Goal: Task Accomplishment & Management: Manage account settings

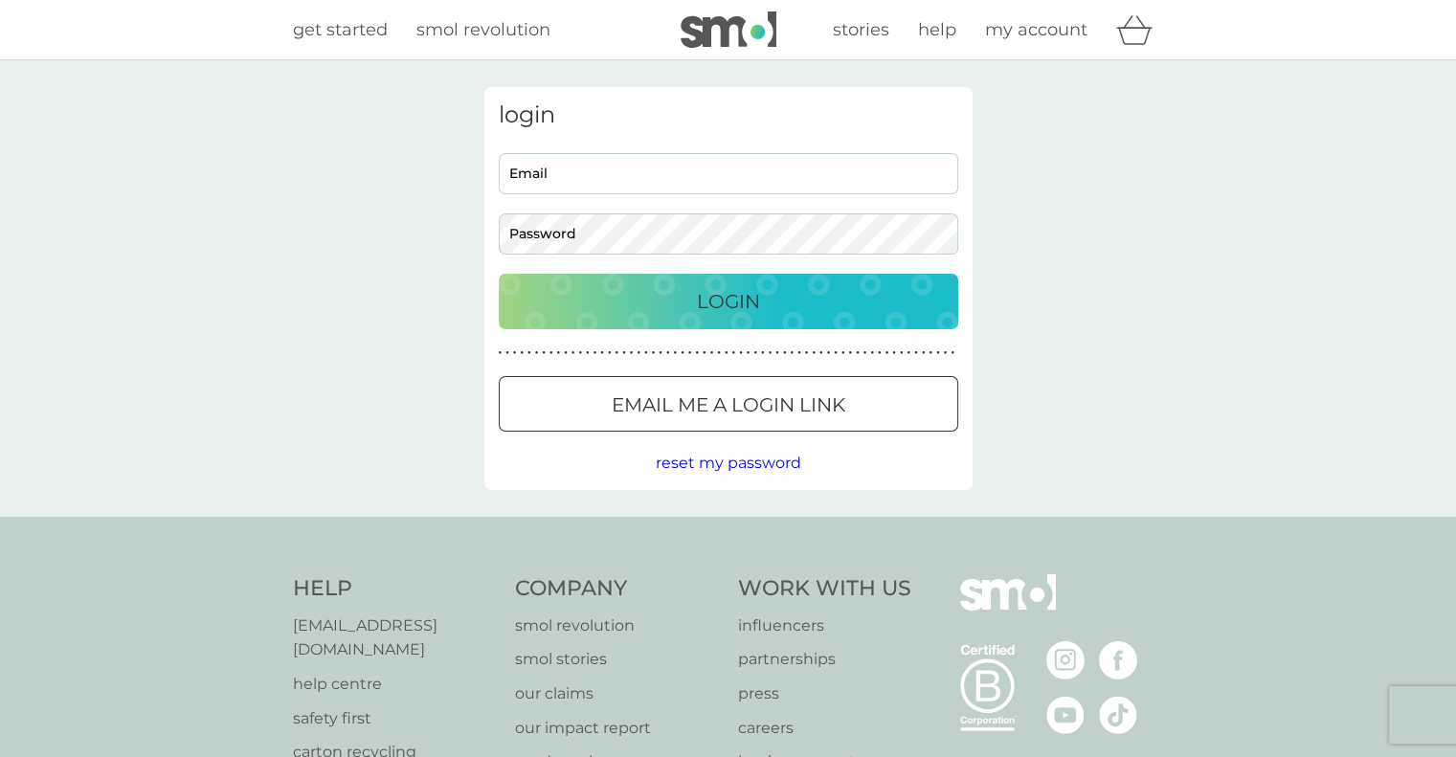
click at [795, 186] on input "Email" at bounding box center [728, 173] width 459 height 41
type input "[EMAIL_ADDRESS][DOMAIN_NAME]"
click at [499, 274] on button "Login" at bounding box center [728, 302] width 459 height 56
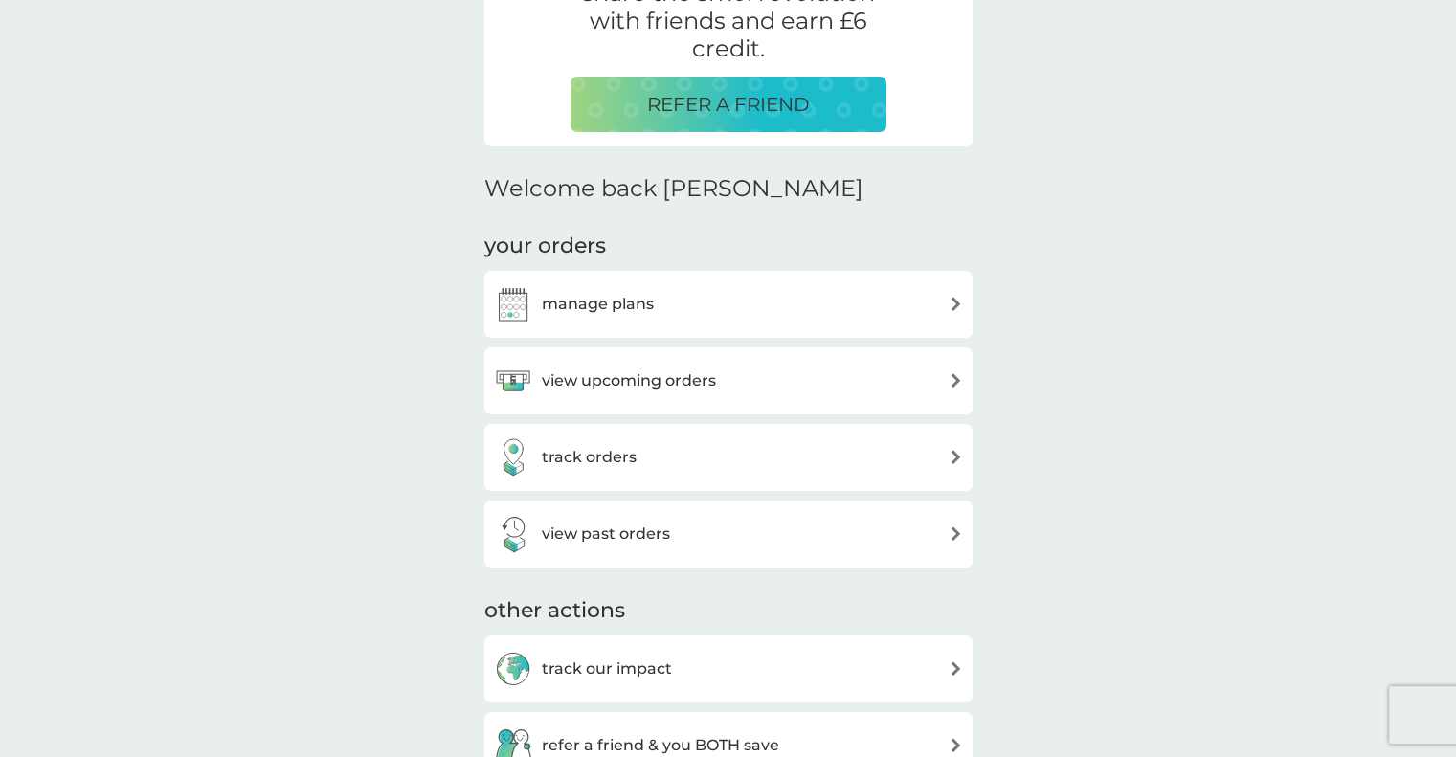
click at [613, 309] on h3 "manage plans" at bounding box center [598, 304] width 112 height 25
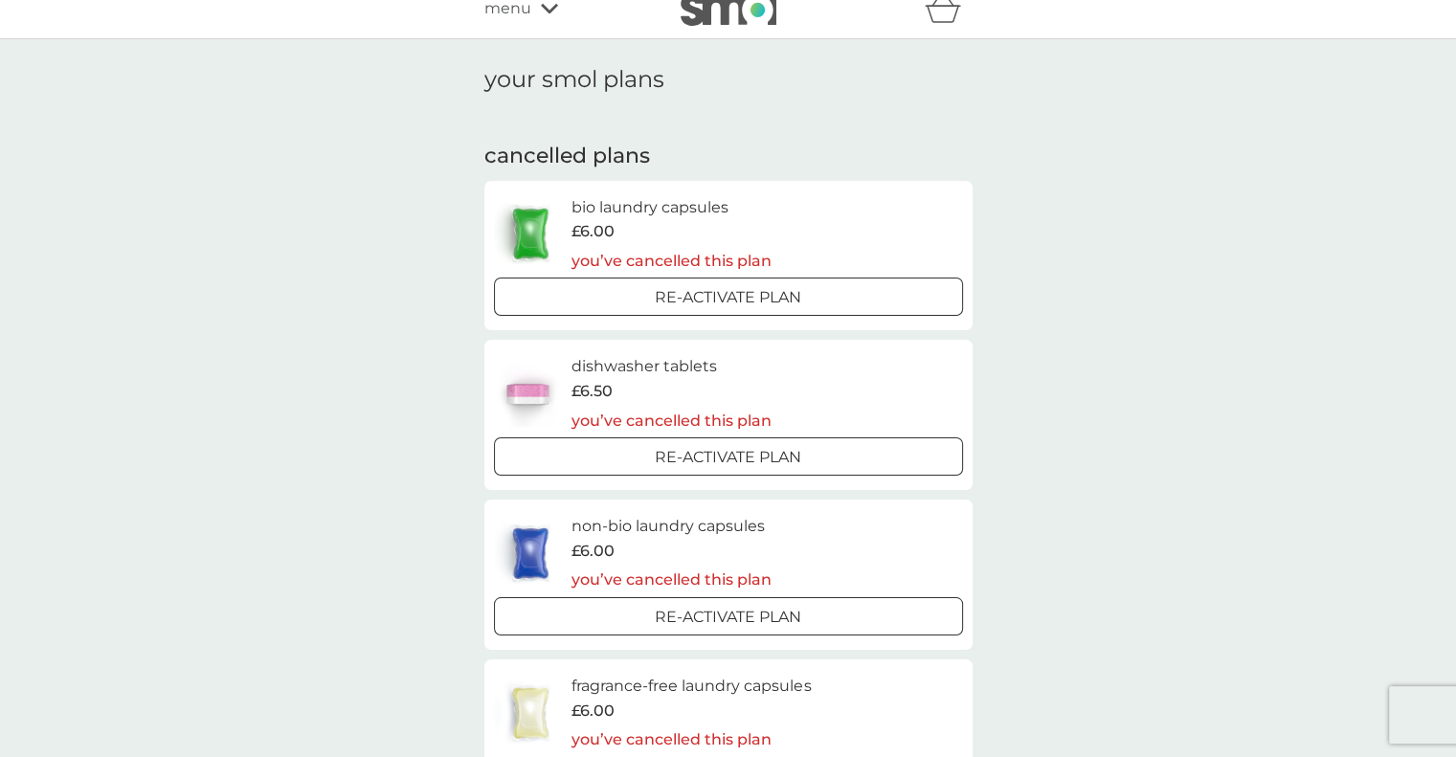
scroll to position [18, 0]
click at [718, 298] on div at bounding box center [728, 301] width 69 height 20
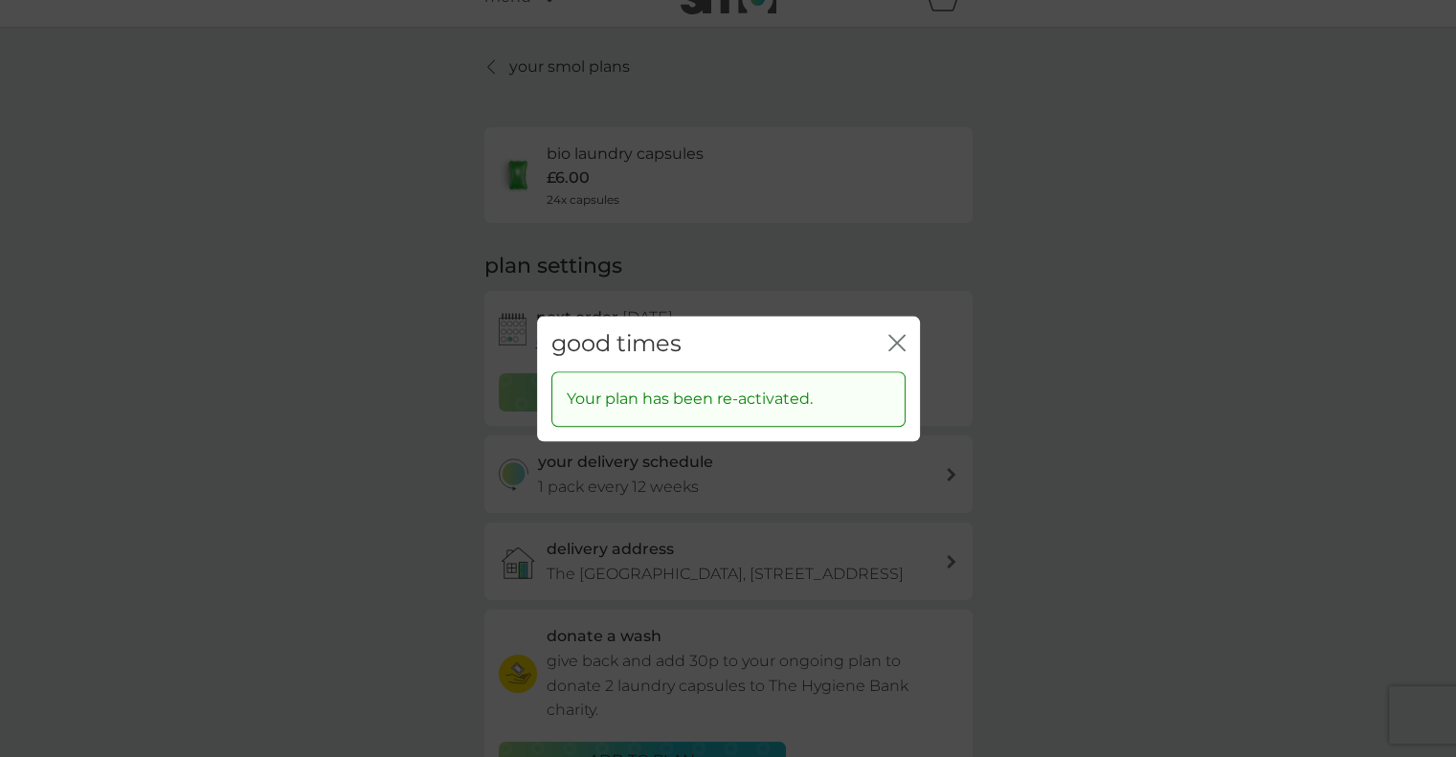
scroll to position [42, 0]
click at [897, 331] on div "close" at bounding box center [896, 344] width 17 height 28
click at [900, 341] on icon "close" at bounding box center [896, 342] width 17 height 17
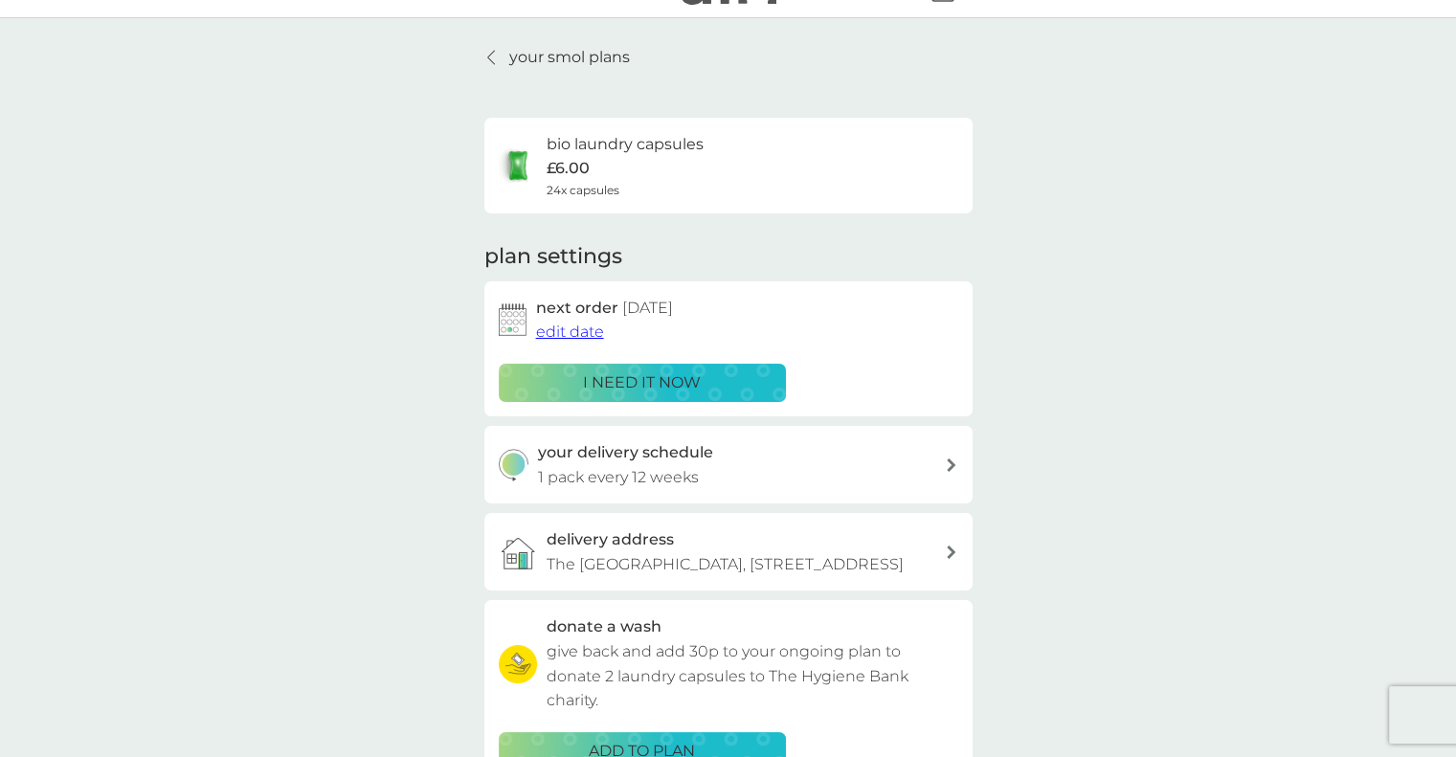
click at [576, 334] on span "edit date" at bounding box center [570, 332] width 68 height 18
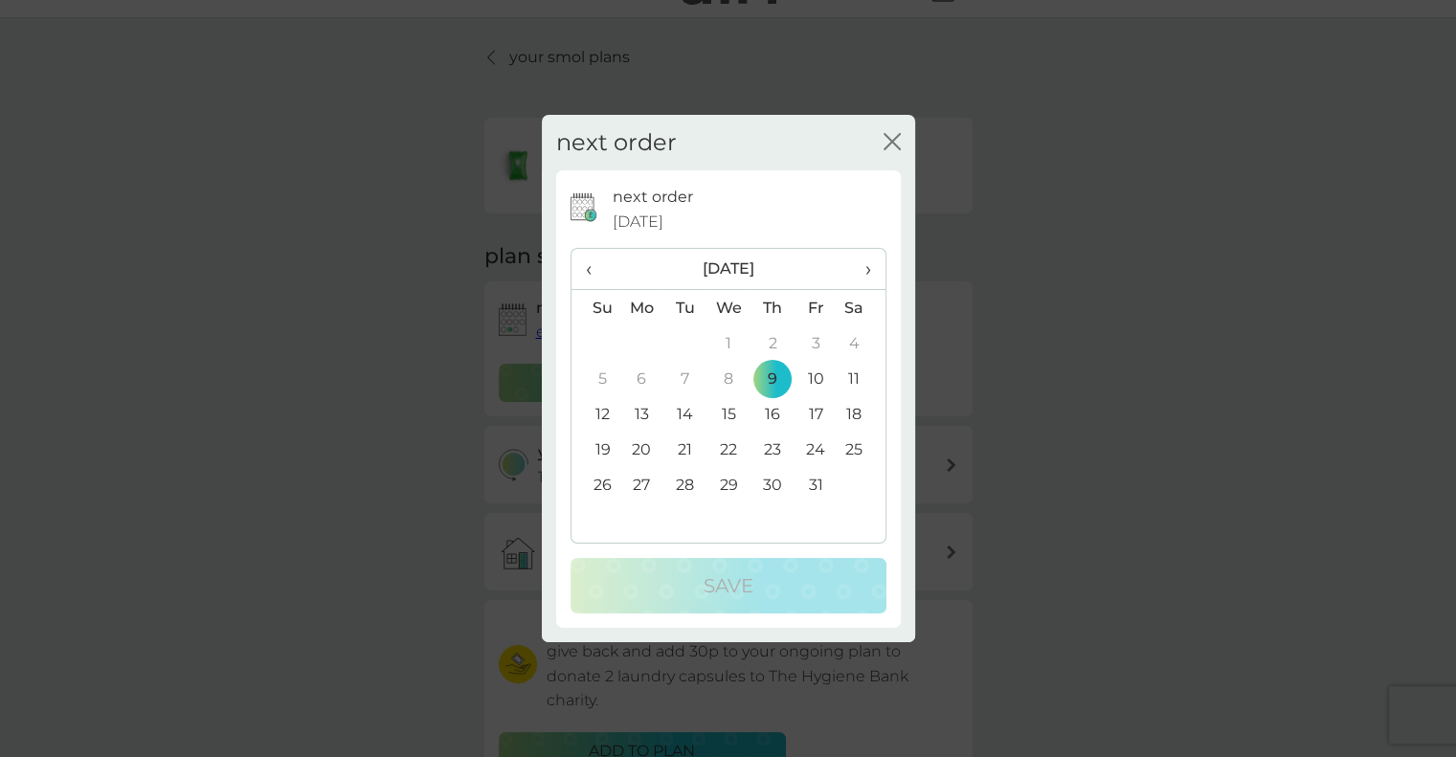
click at [647, 406] on td "13" at bounding box center [642, 413] width 44 height 35
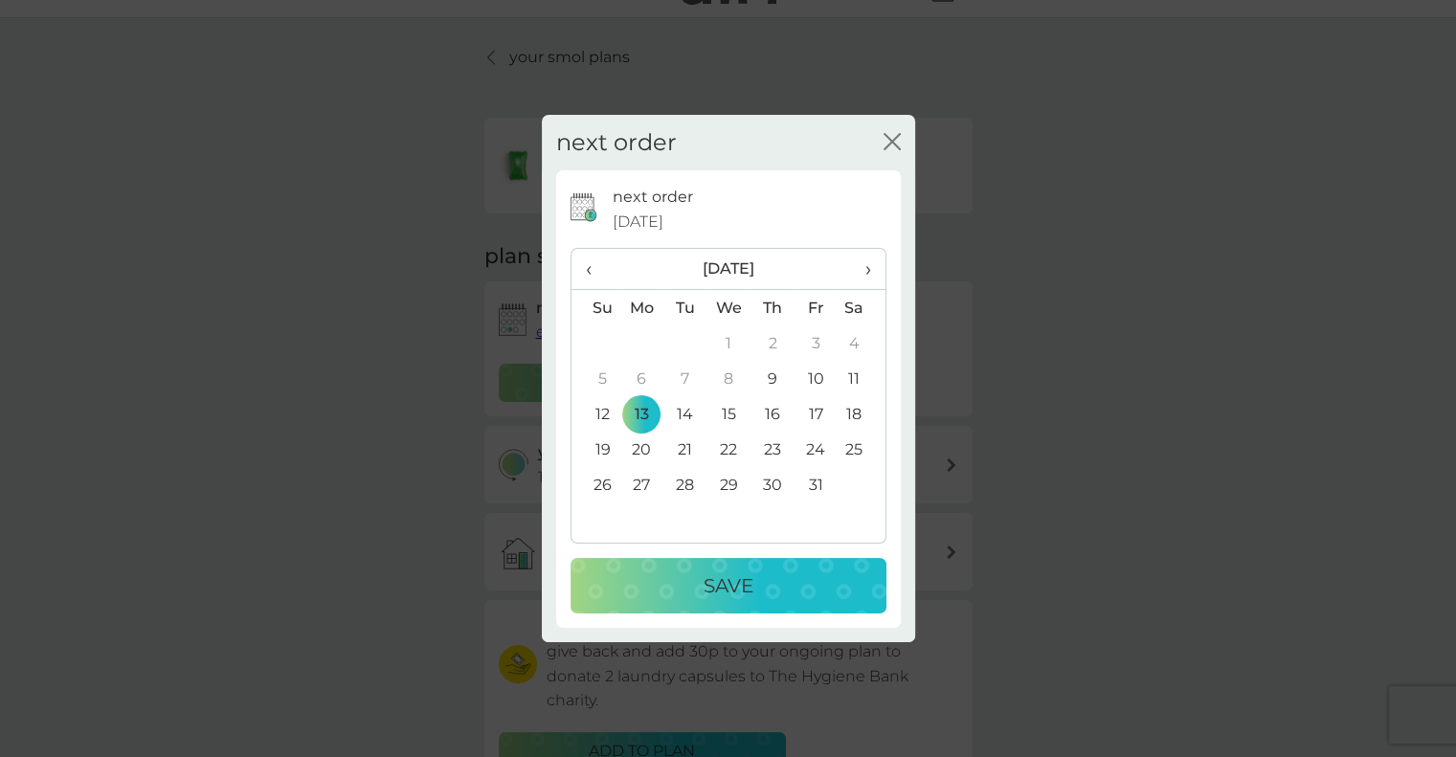
click at [681, 581] on div "Save" at bounding box center [729, 586] width 278 height 31
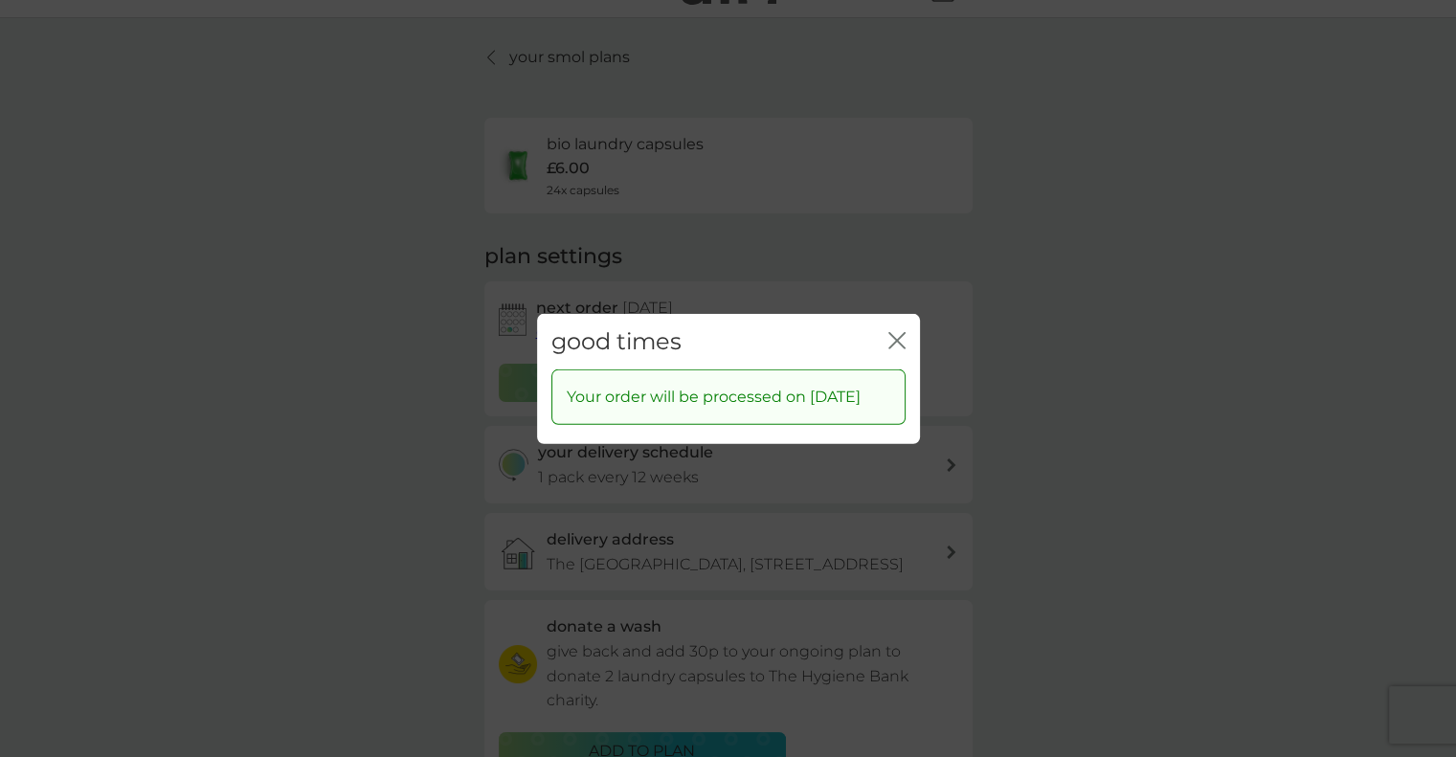
click at [900, 332] on icon "close" at bounding box center [901, 339] width 8 height 15
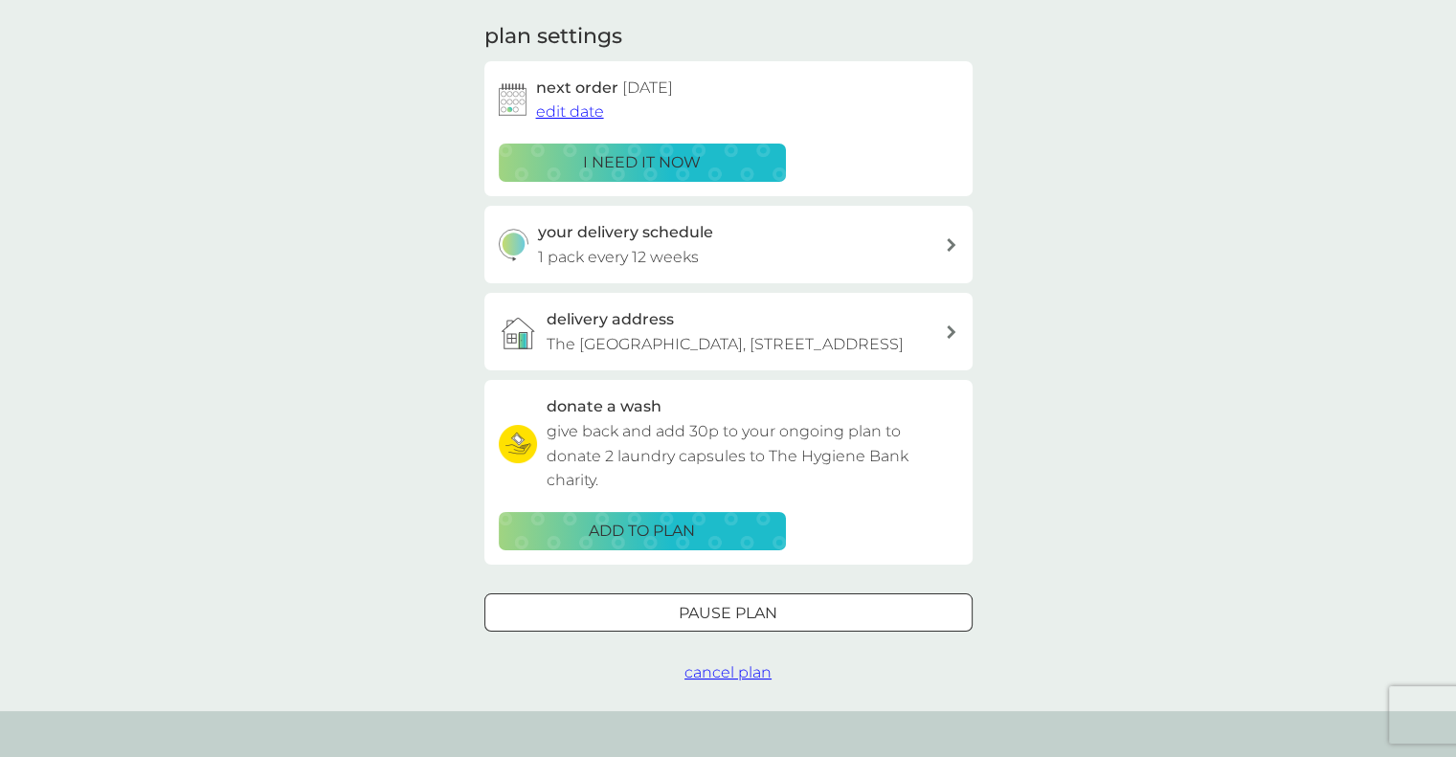
scroll to position [0, 0]
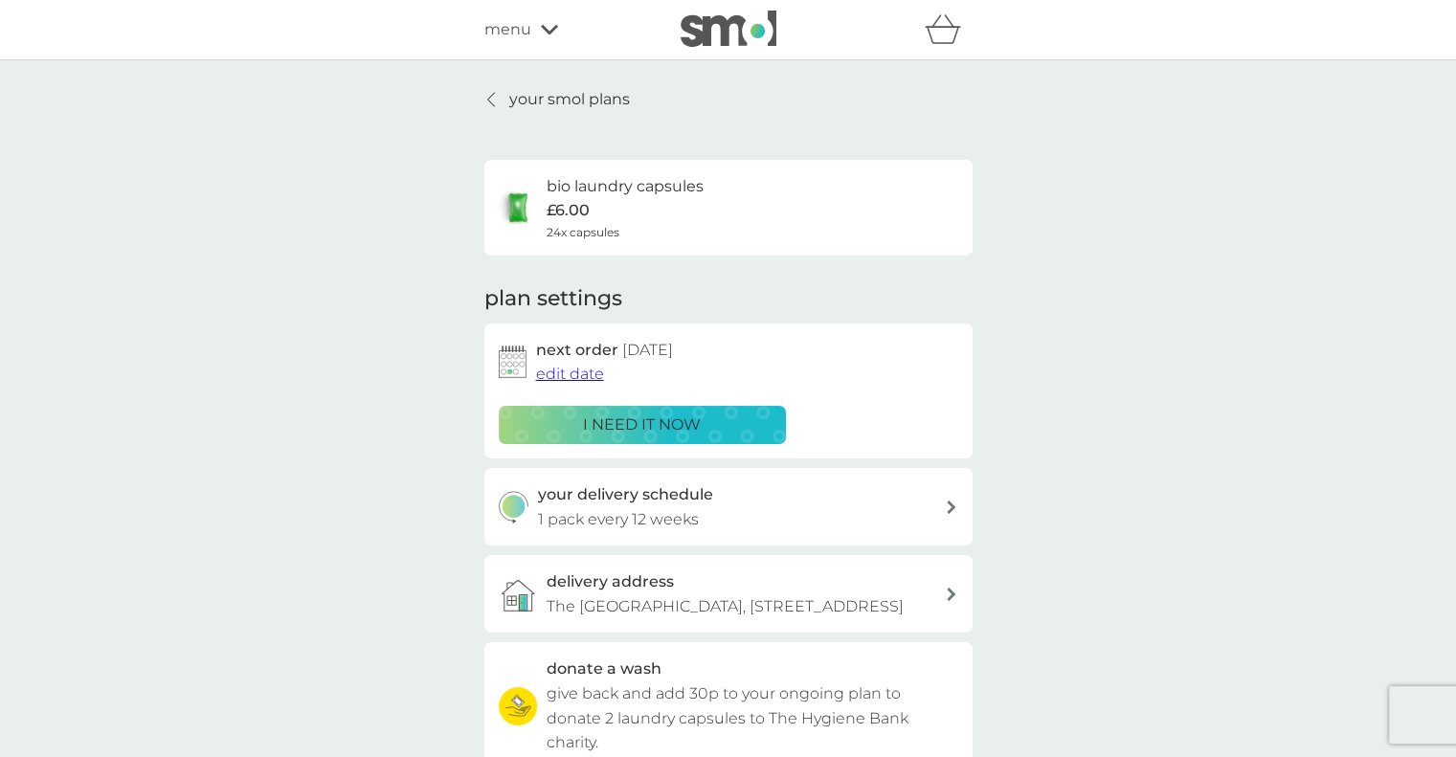
click at [613, 97] on p "your smol plans" at bounding box center [569, 99] width 121 height 25
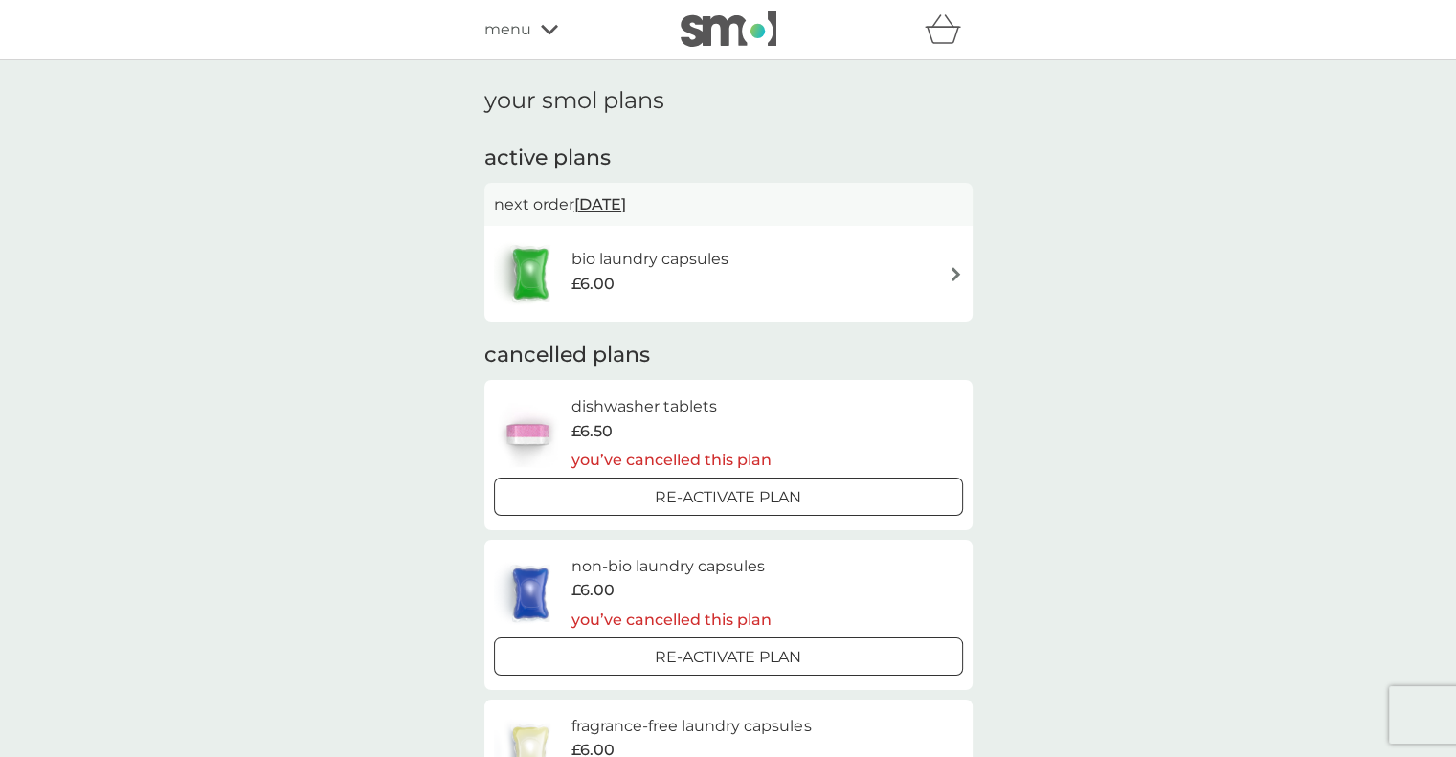
click at [733, 654] on div at bounding box center [729, 656] width 10 height 10
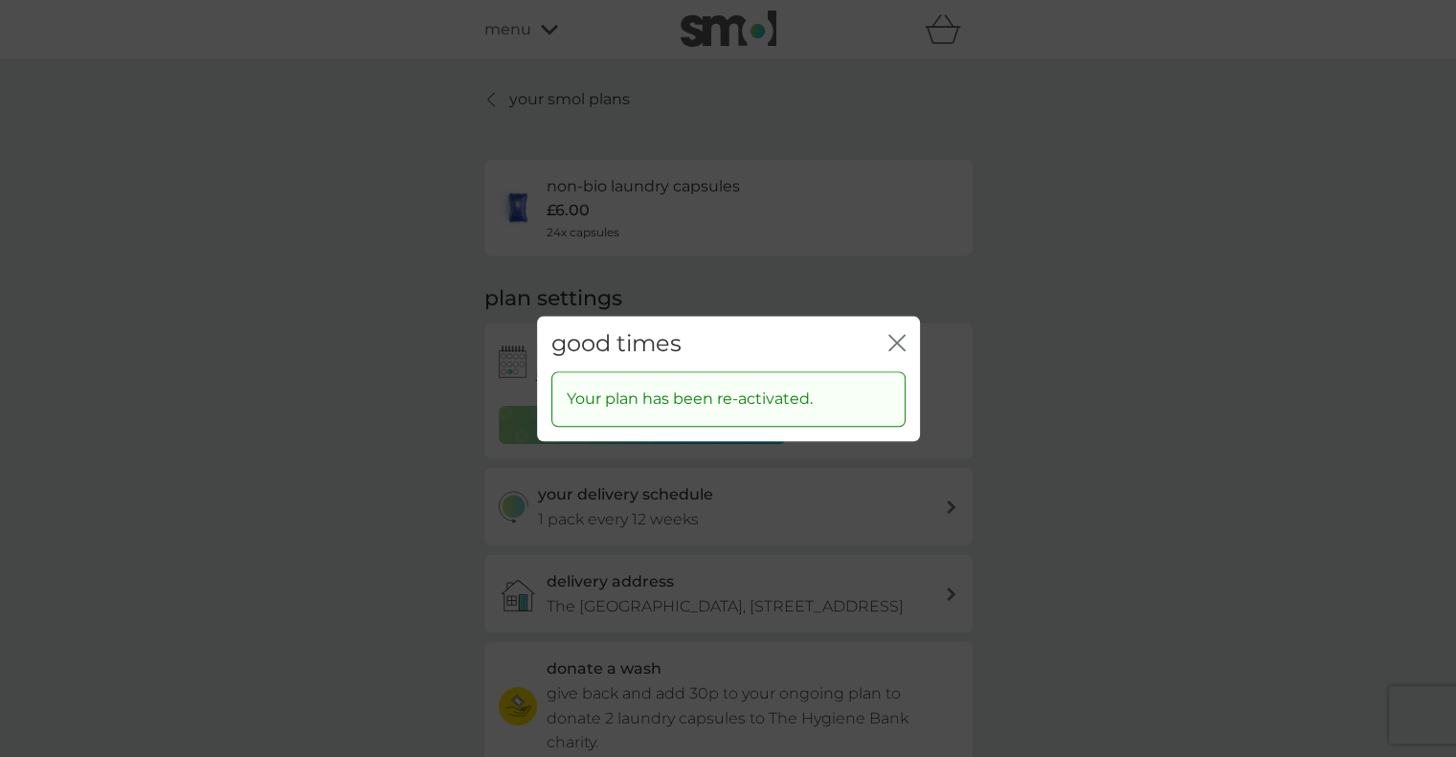
click at [891, 346] on icon "close" at bounding box center [896, 342] width 17 height 17
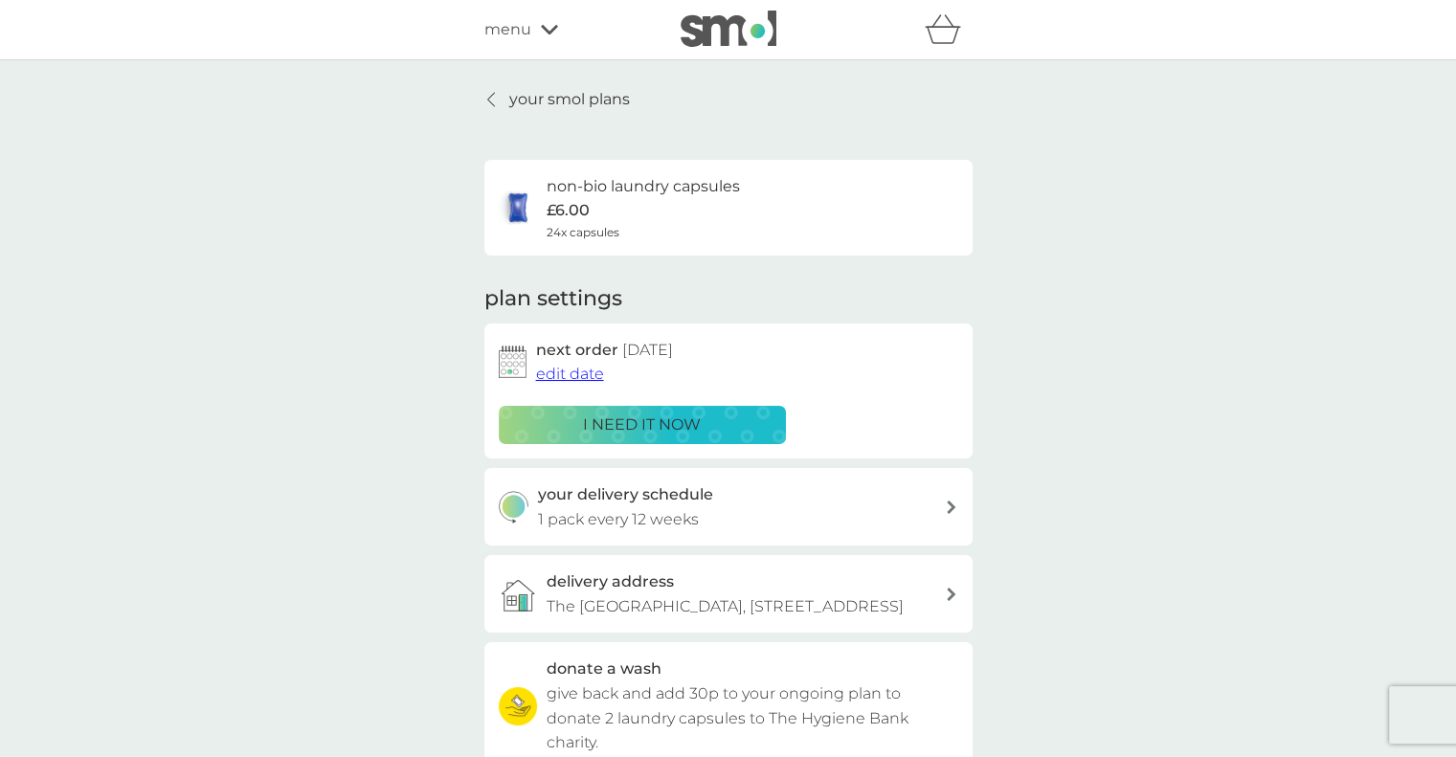
click at [565, 372] on span "edit date" at bounding box center [570, 374] width 68 height 18
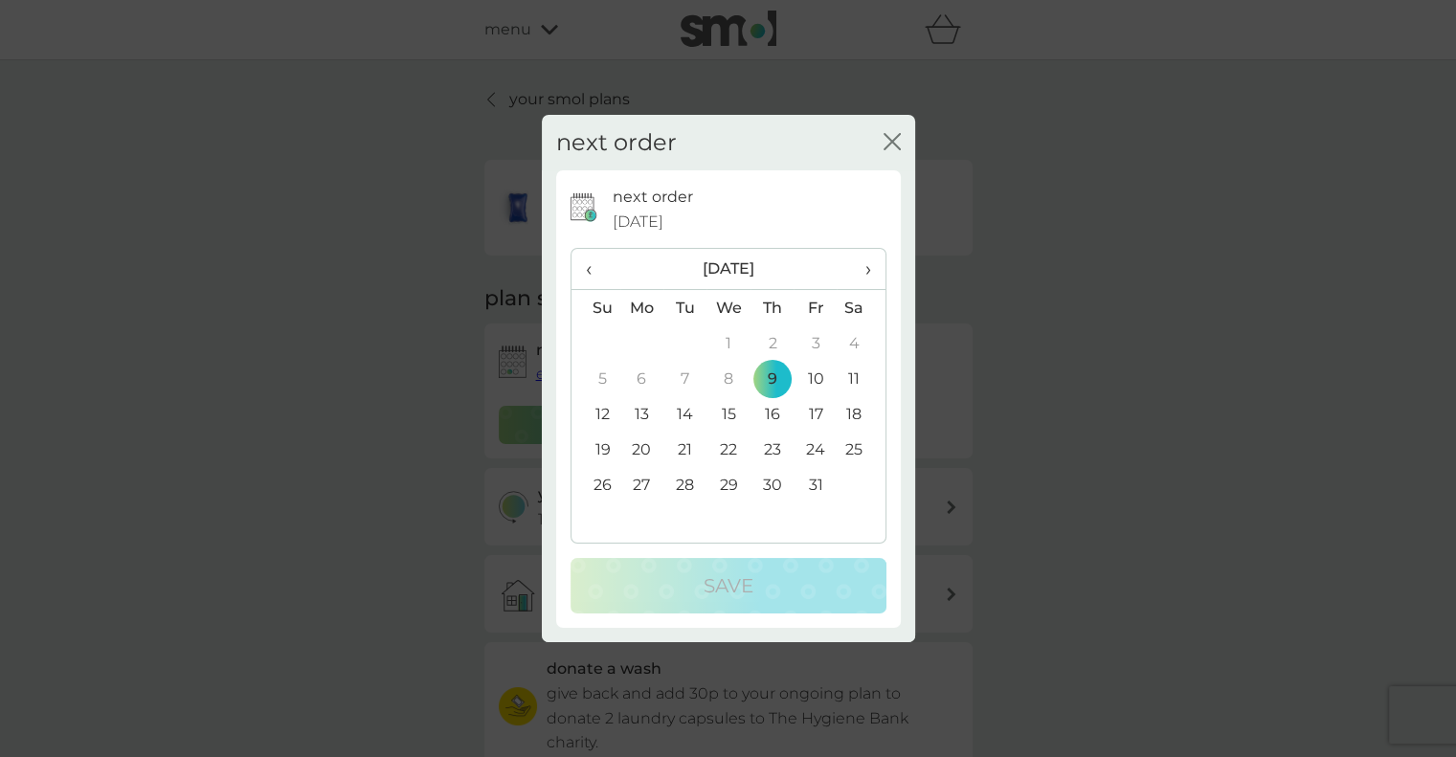
click at [643, 413] on td "13" at bounding box center [642, 413] width 44 height 35
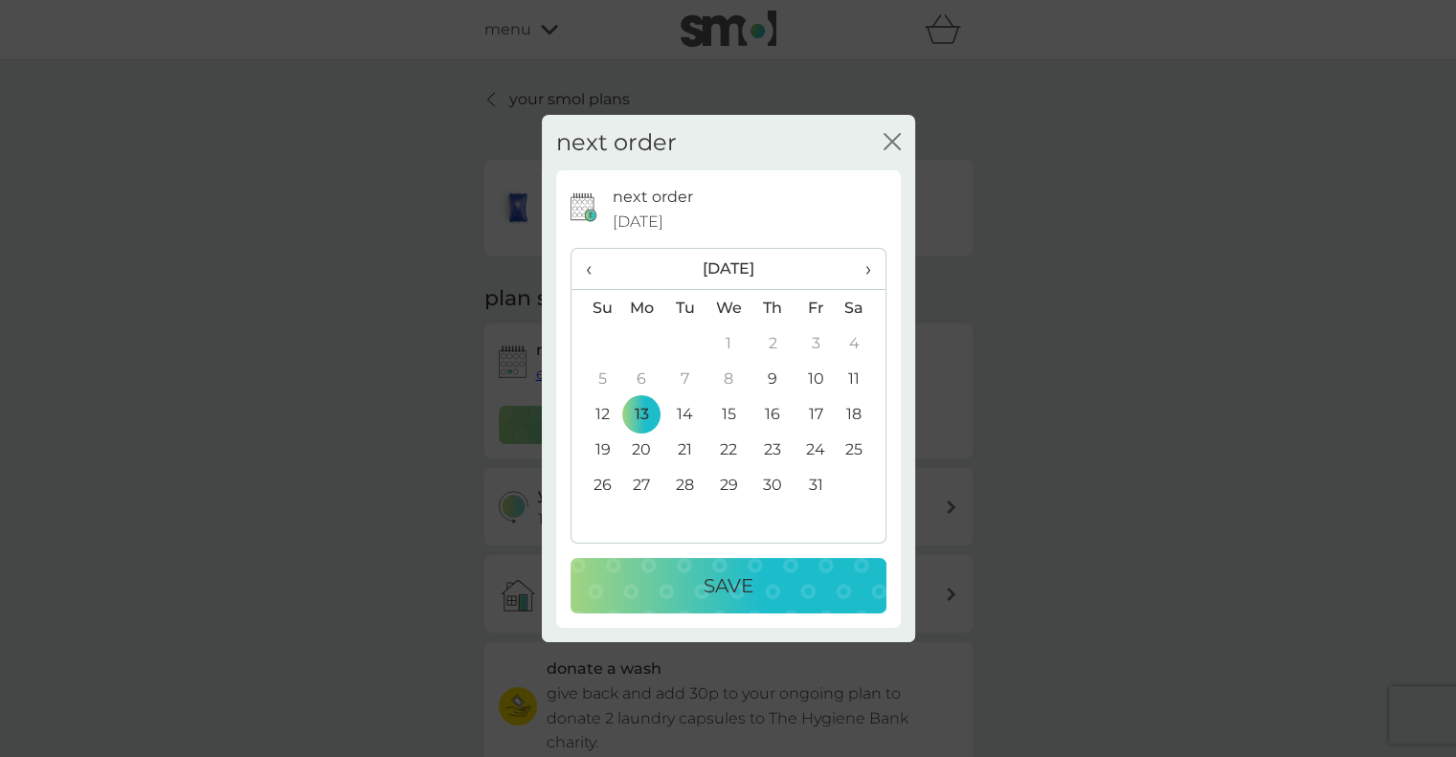
click at [711, 581] on p "Save" at bounding box center [729, 586] width 50 height 31
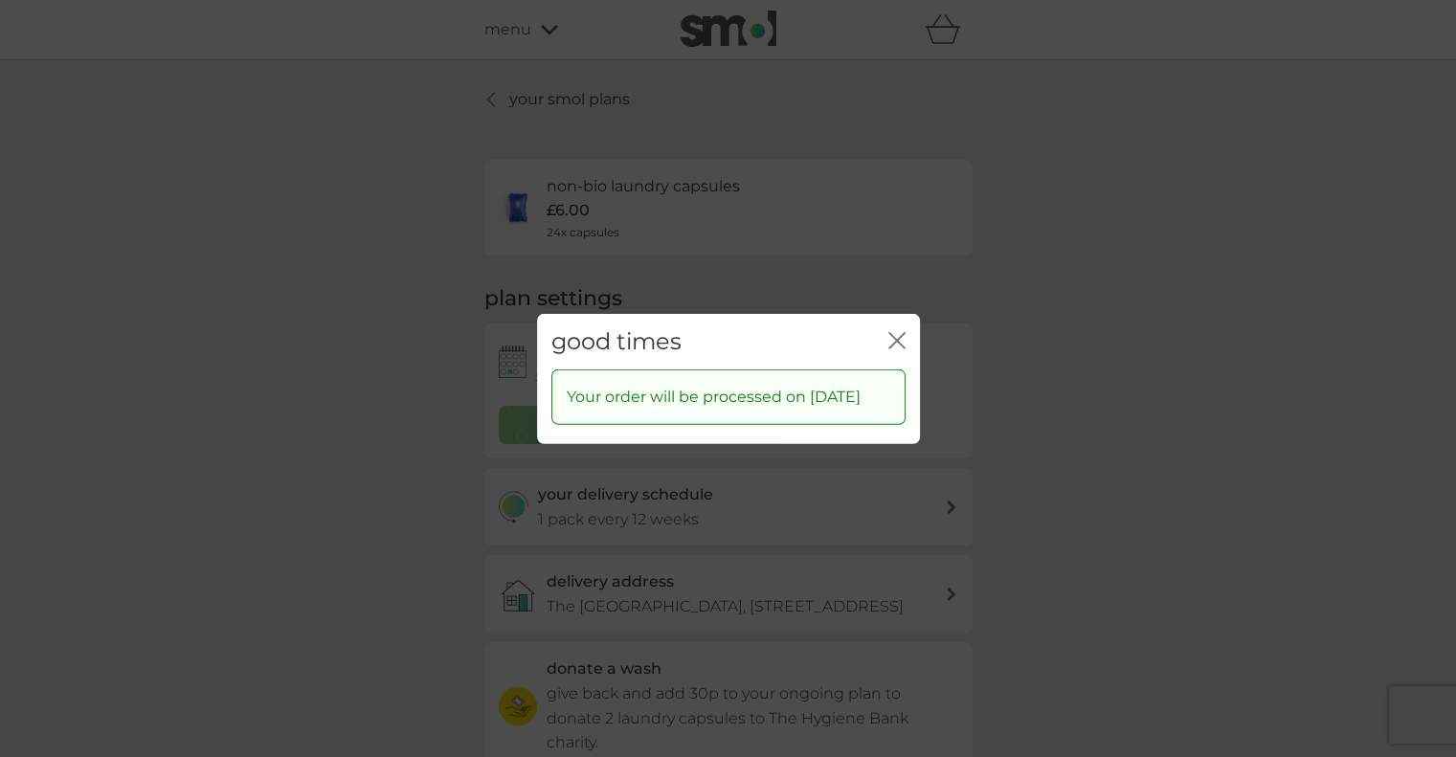
click at [896, 331] on icon "close" at bounding box center [896, 339] width 17 height 17
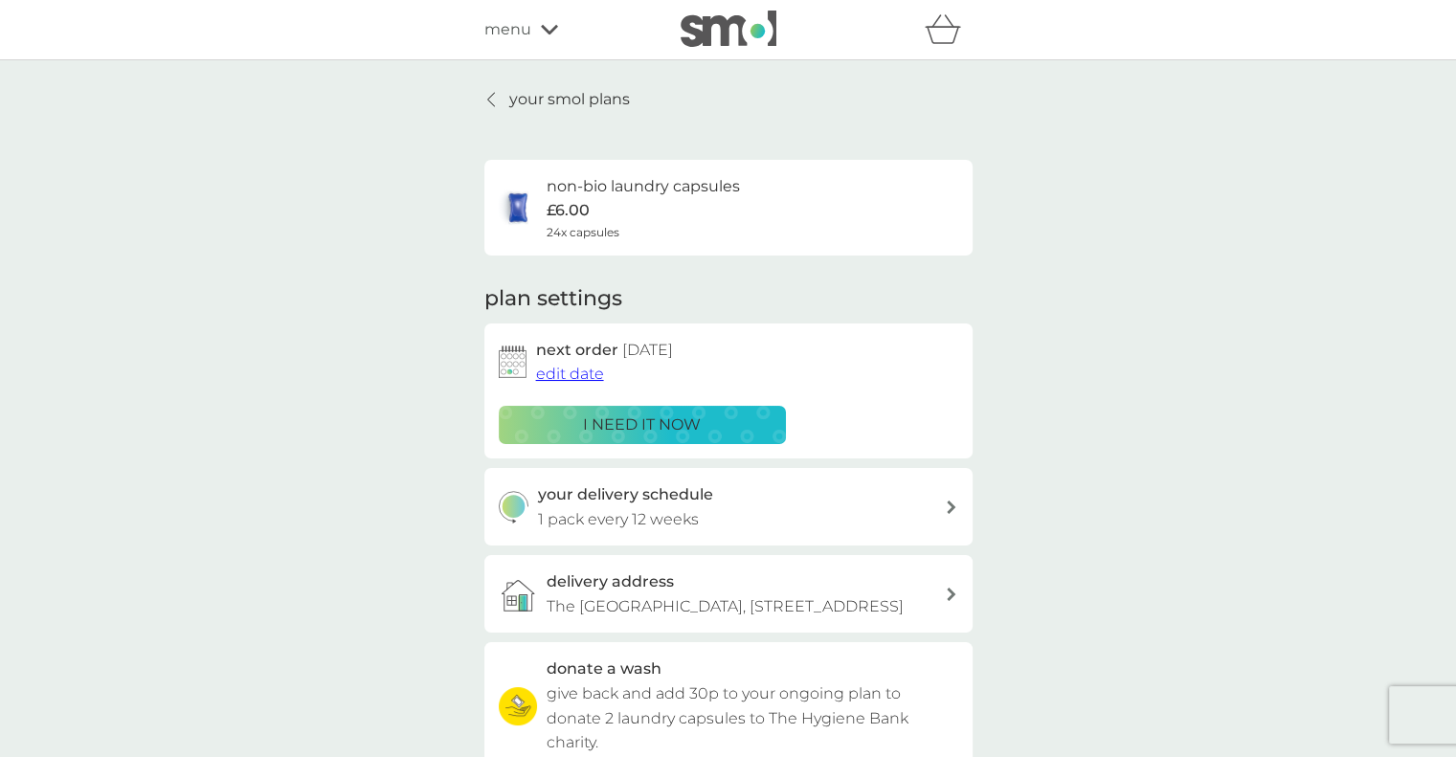
click at [858, 588] on div "delivery address The Coach House, 1a Hazlewell Road, London, SW156LU" at bounding box center [746, 594] width 398 height 49
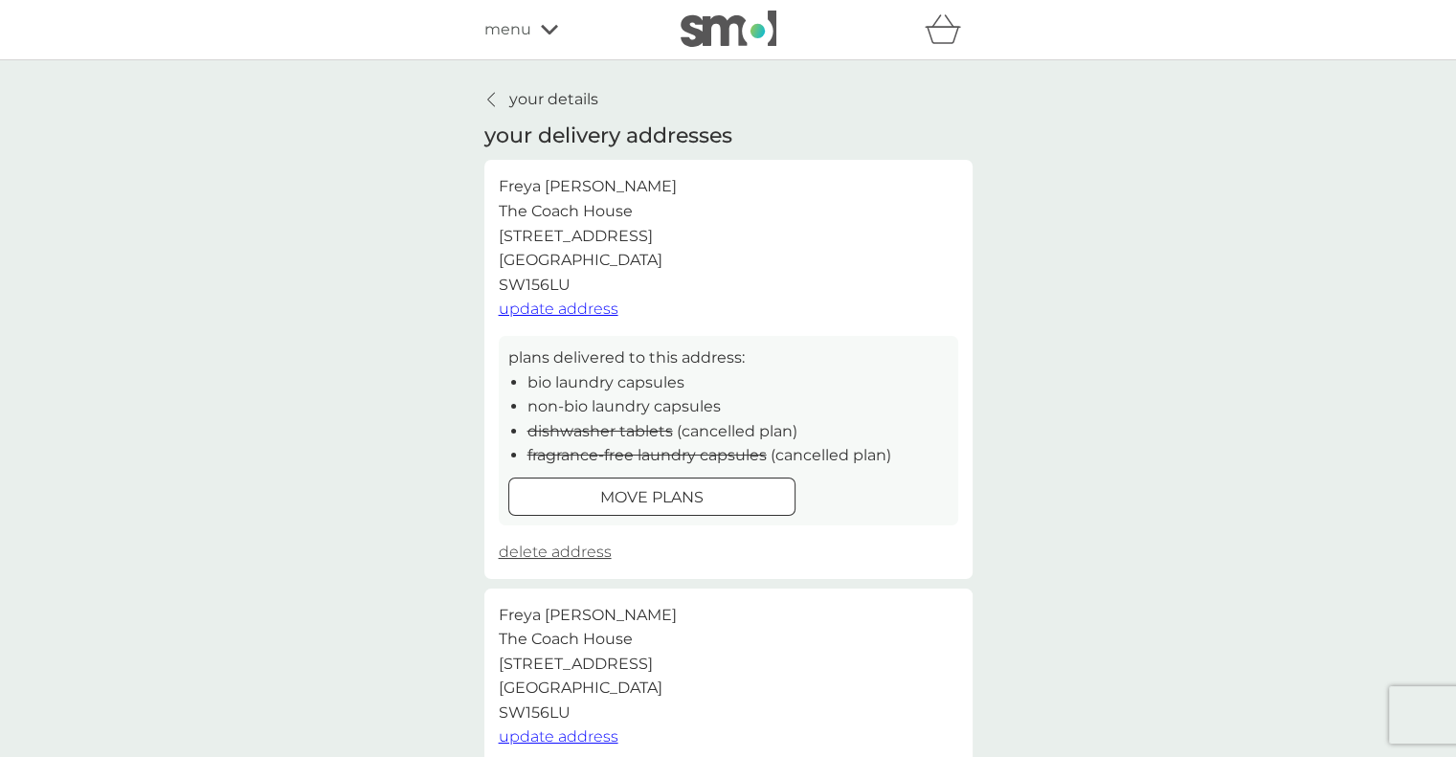
click at [569, 306] on span "update address" at bounding box center [559, 309] width 120 height 18
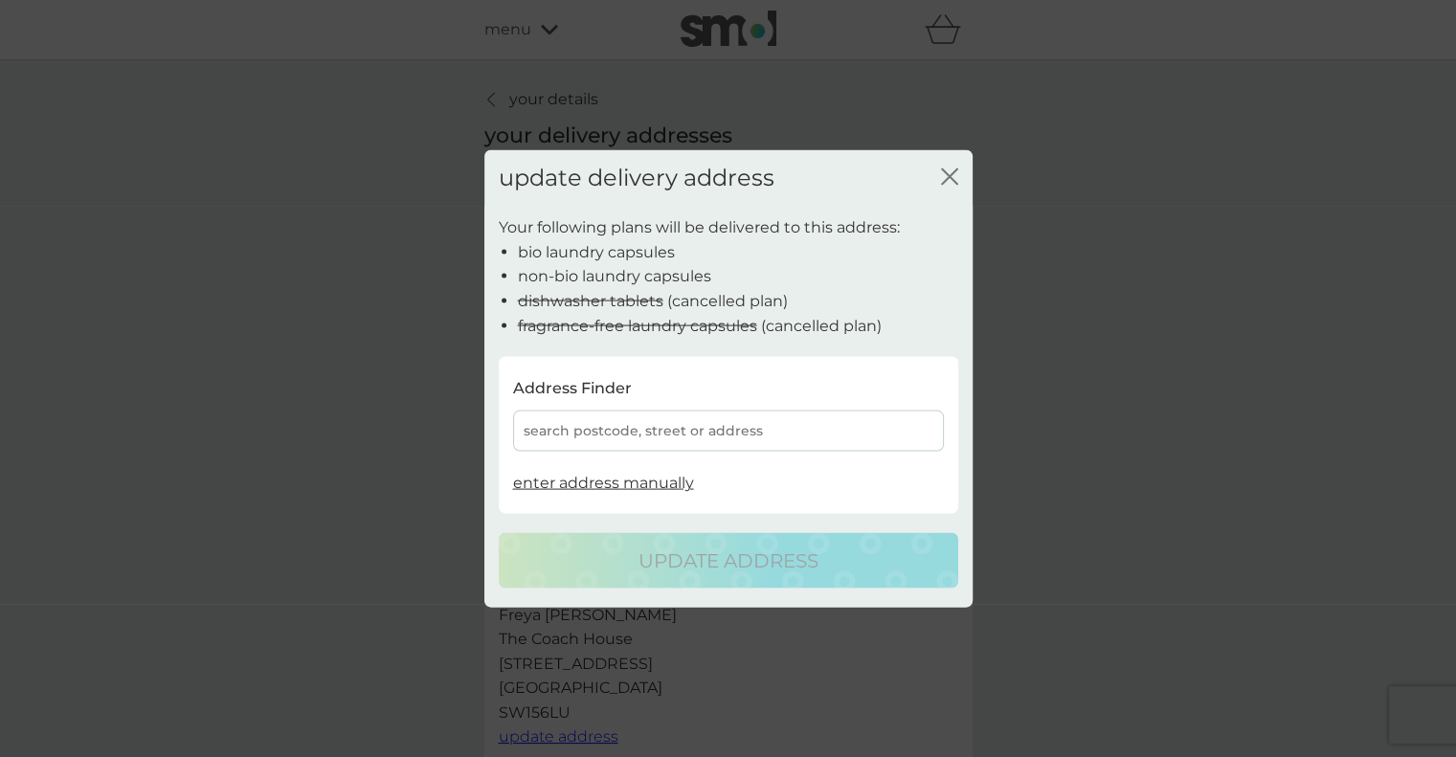
click at [651, 436] on div "search postcode, street or address" at bounding box center [728, 430] width 431 height 41
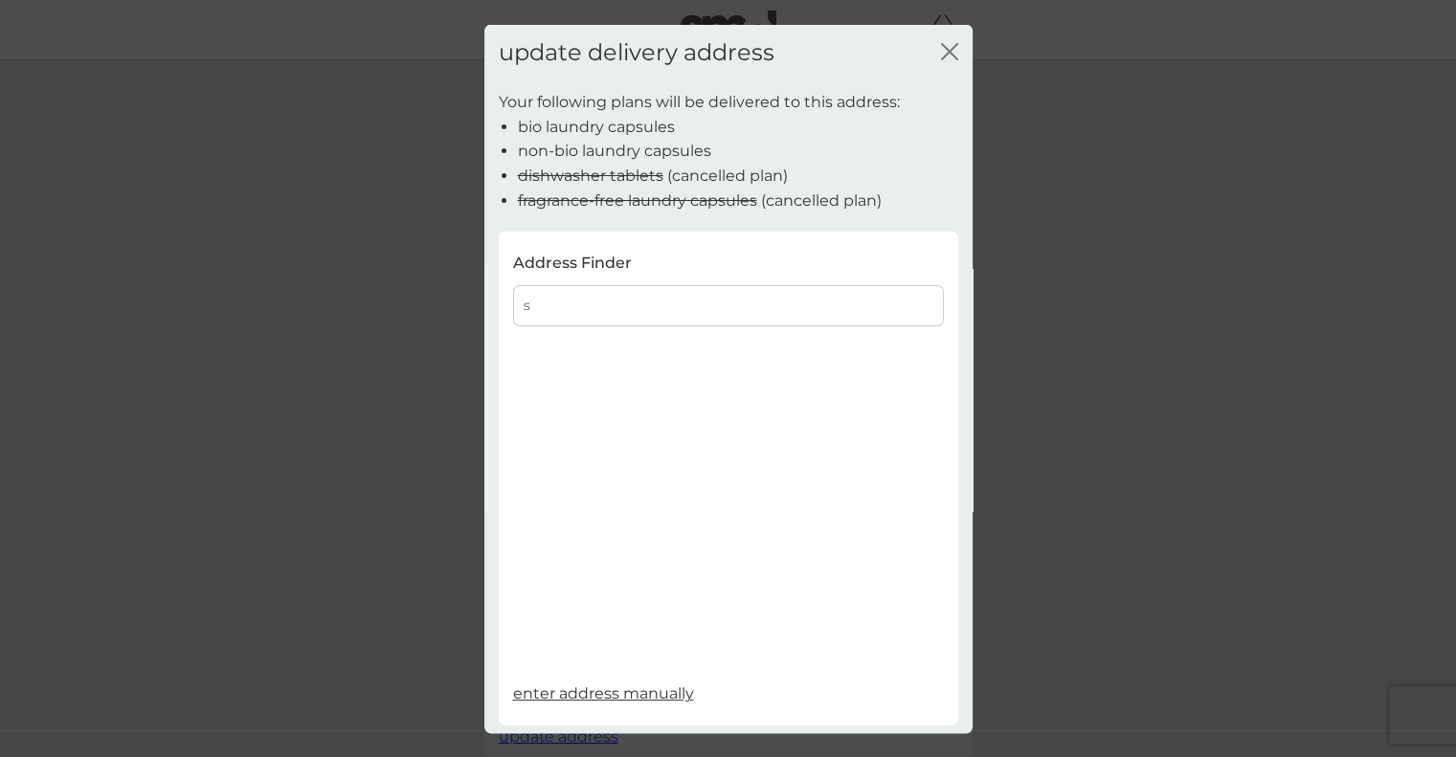
click at [707, 309] on input "s" at bounding box center [728, 304] width 431 height 41
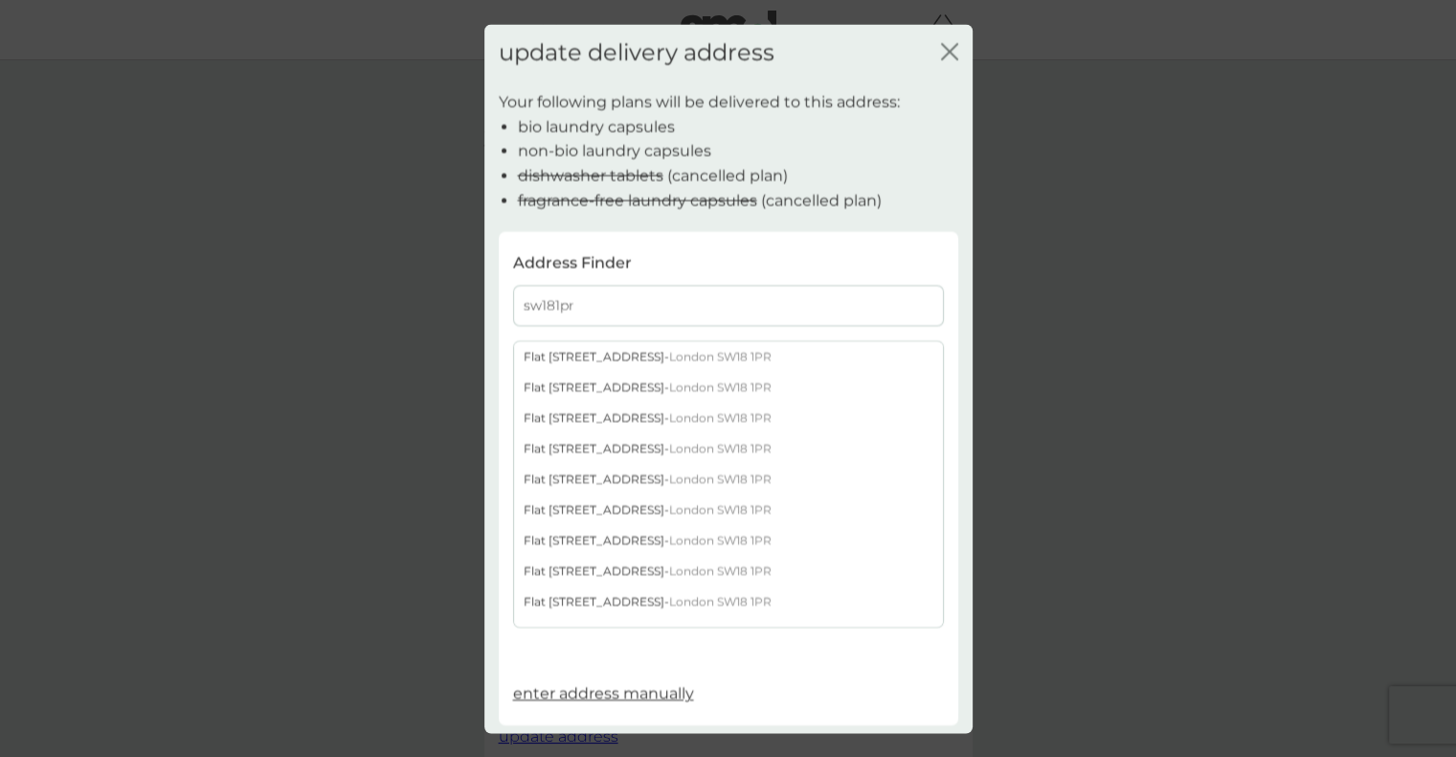
type input "sw181pr"
click at [716, 352] on div "Flat 1 Prospect Quay 98 Point Pleasant - London SW18 1PR" at bounding box center [728, 356] width 429 height 31
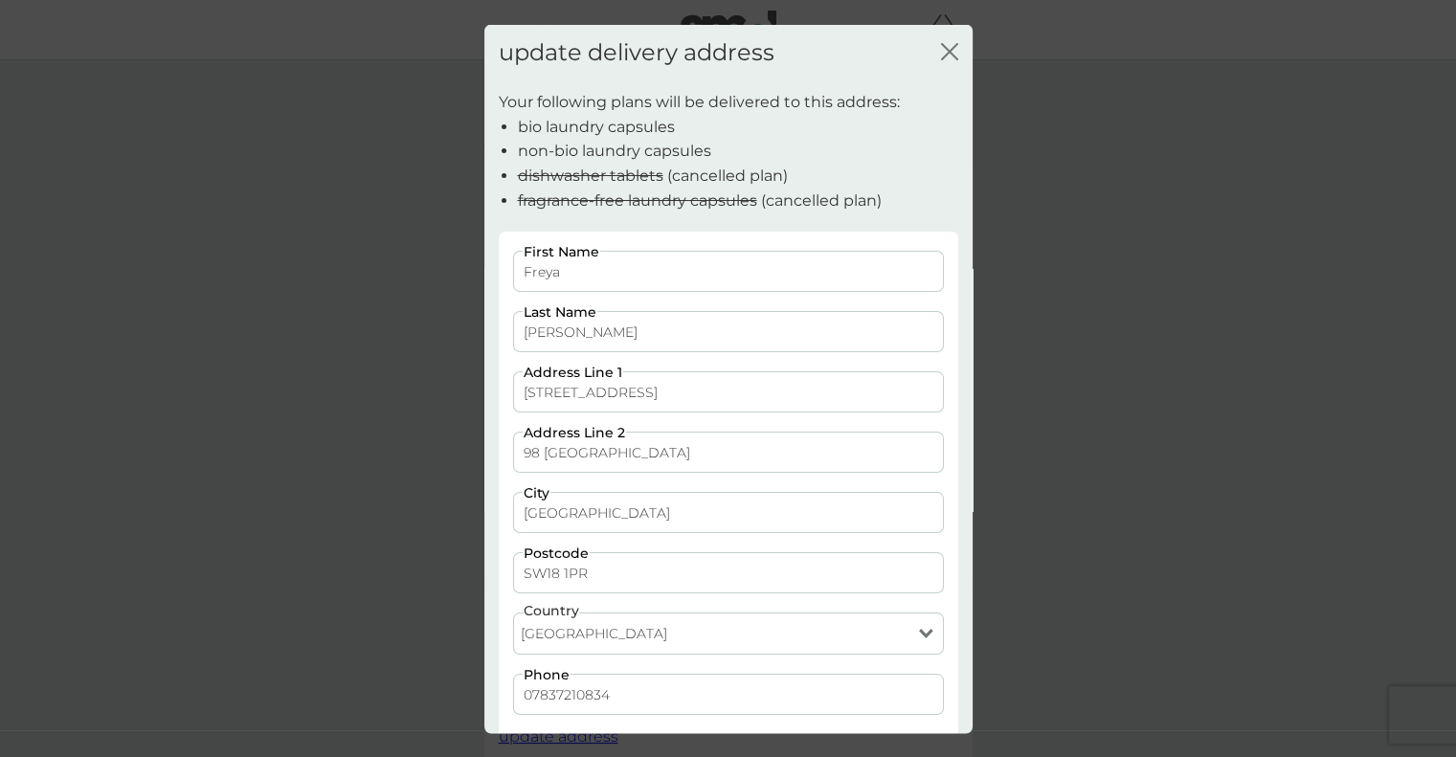
click at [555, 392] on input "Flat 1, Prospect Quay" at bounding box center [728, 391] width 431 height 41
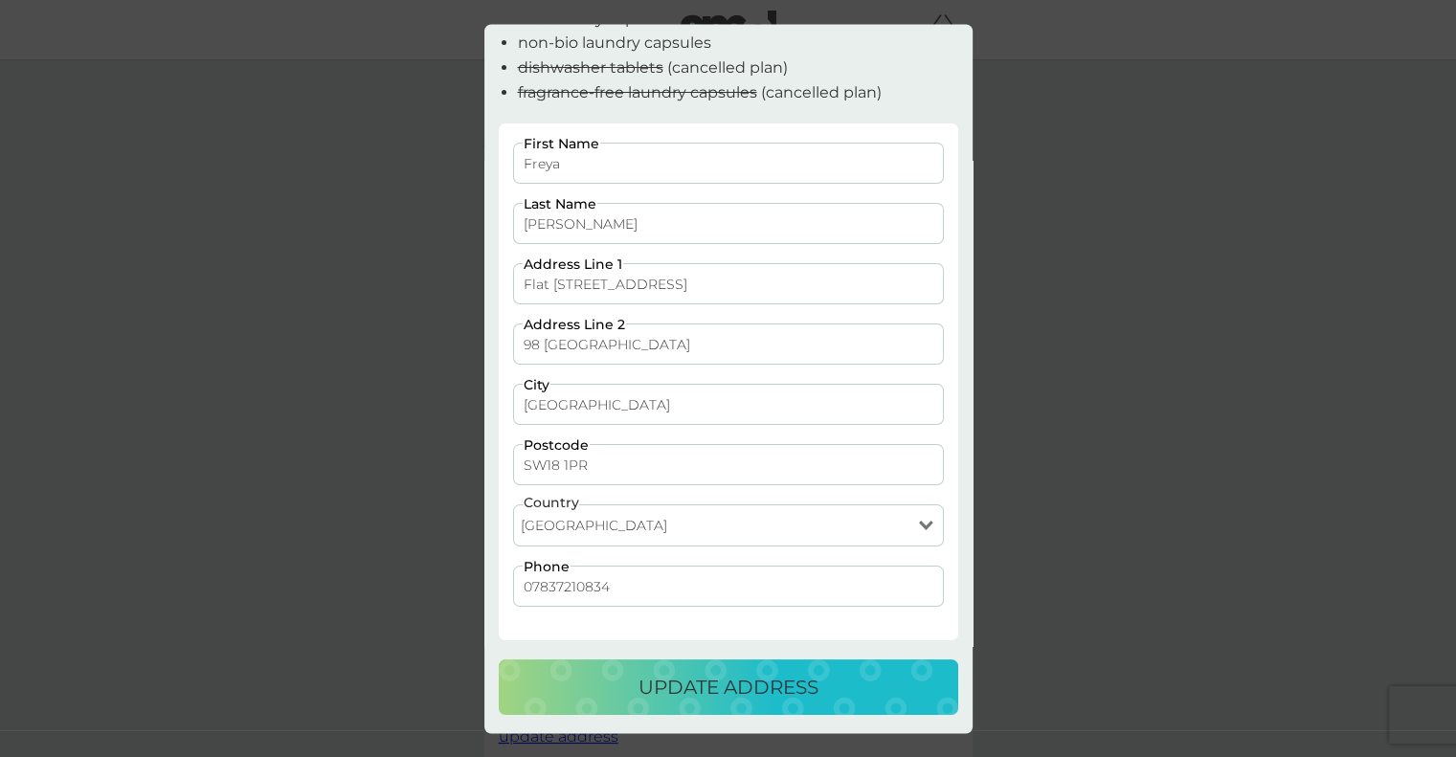
type input "Flat 41, Prospect Quay"
click at [724, 688] on p "update address" at bounding box center [728, 688] width 180 height 31
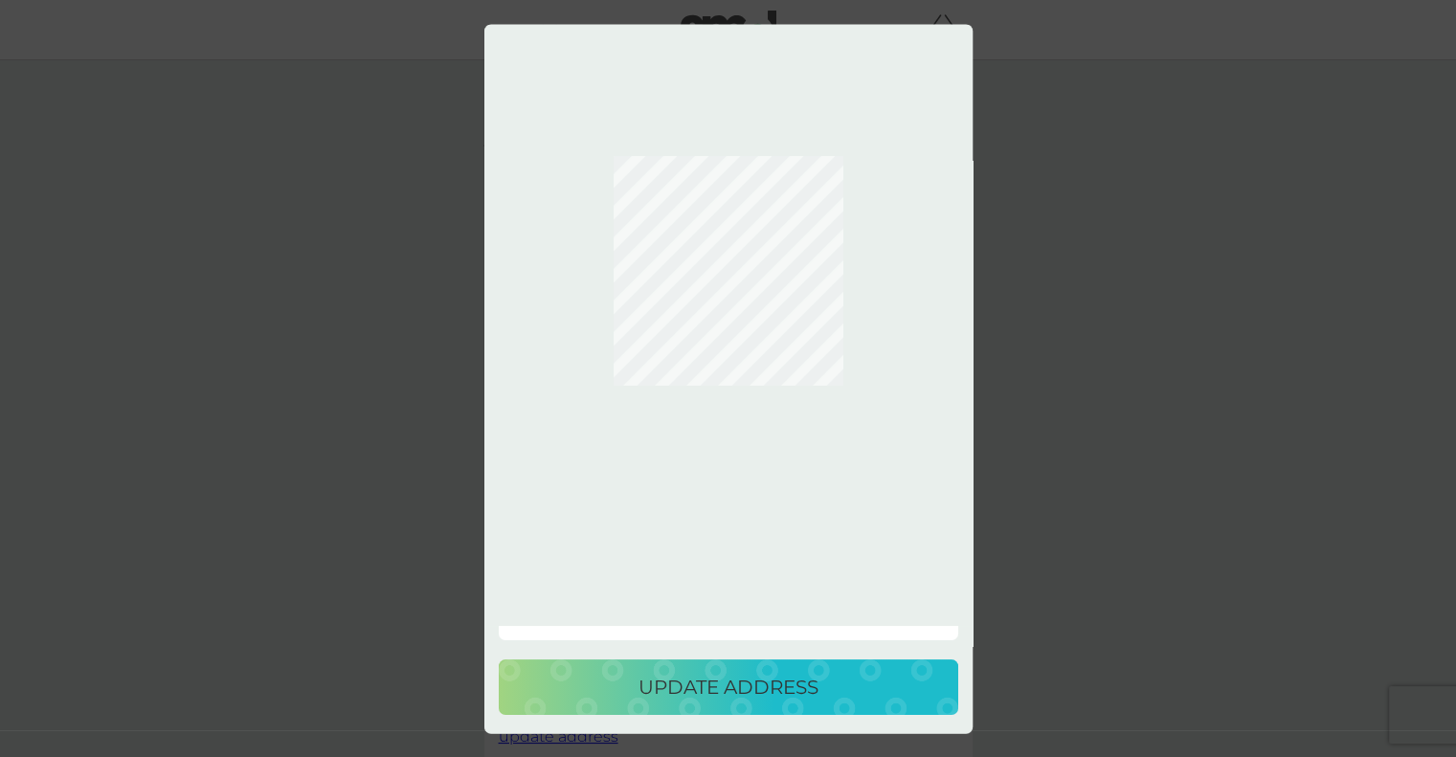
scroll to position [0, 0]
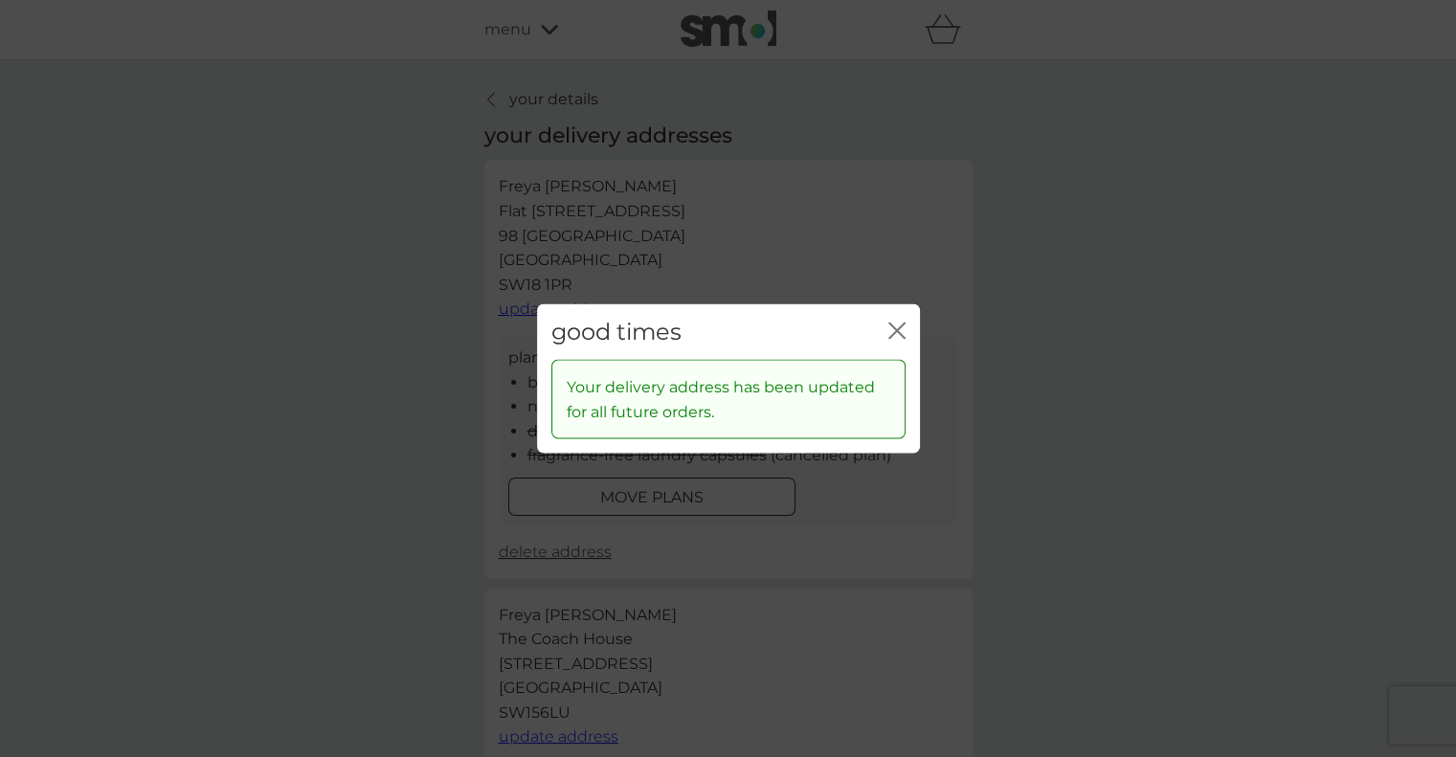
click at [893, 332] on icon "close" at bounding box center [893, 330] width 8 height 15
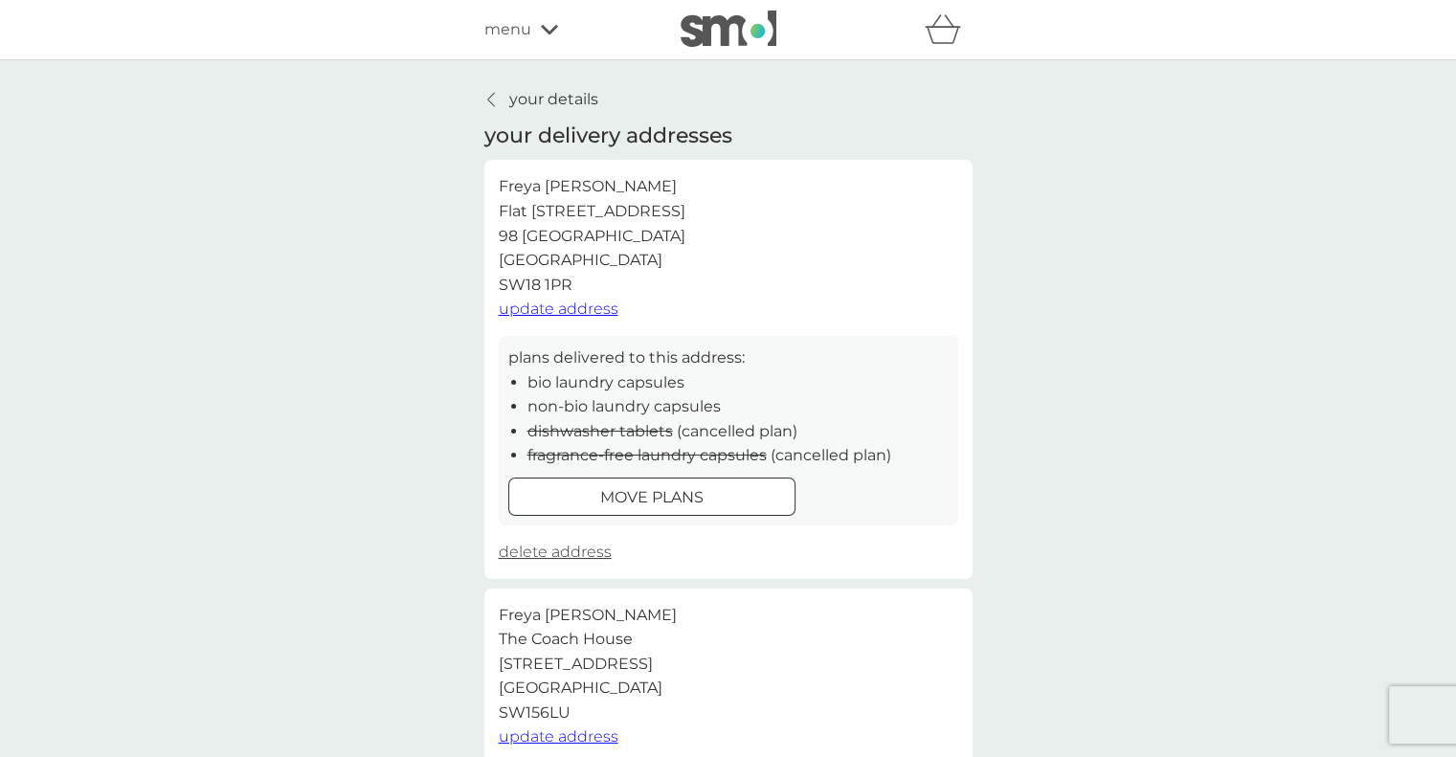
click at [620, 490] on div at bounding box center [651, 497] width 69 height 20
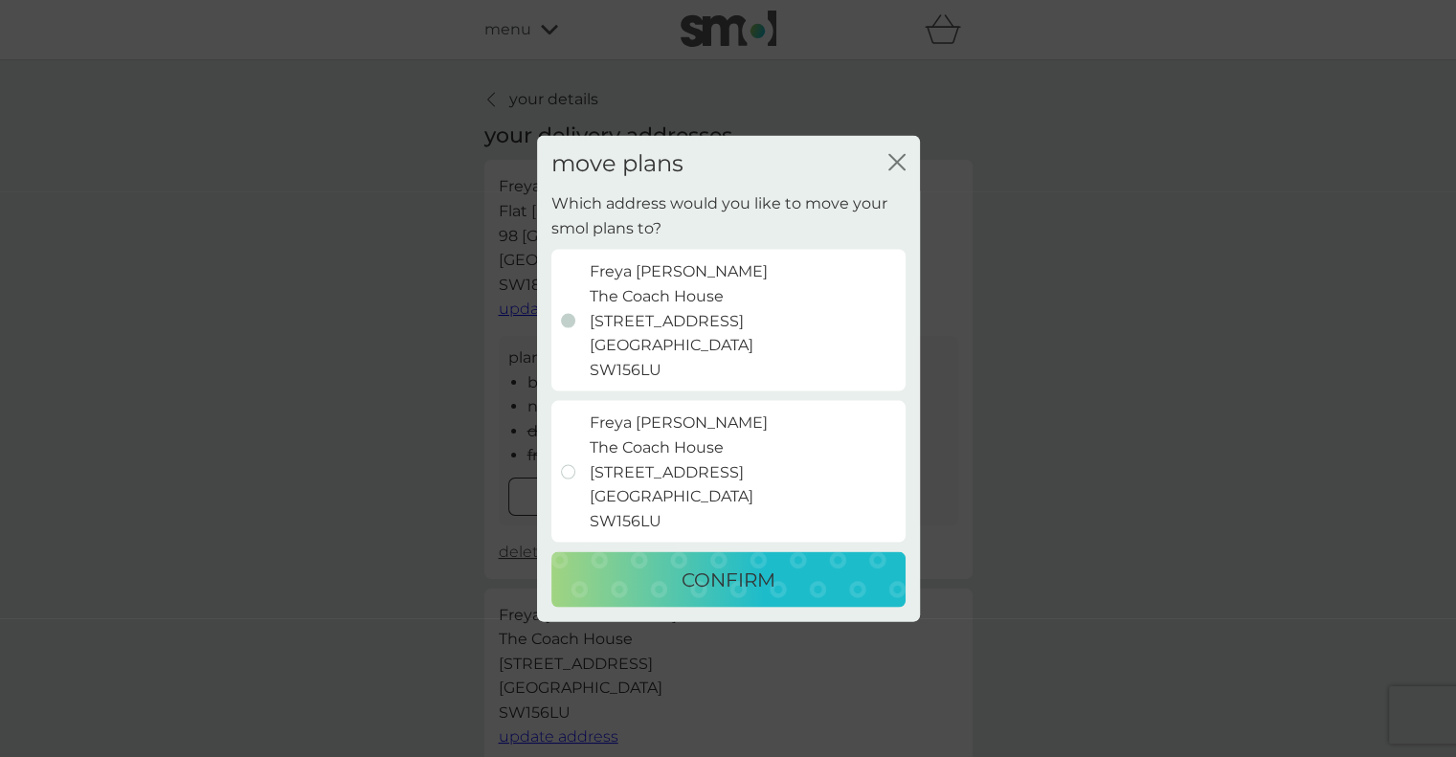
click at [660, 484] on p "Freya Byfield The Coach House 1a Hazlewell Road London SW156LU" at bounding box center [679, 472] width 178 height 123
click at [537, 191] on input "Freya Byfield The Coach House 1a Hazlewell Road London SW156LU" at bounding box center [537, 191] width 0 height 0
click at [899, 162] on icon "close" at bounding box center [896, 161] width 17 height 17
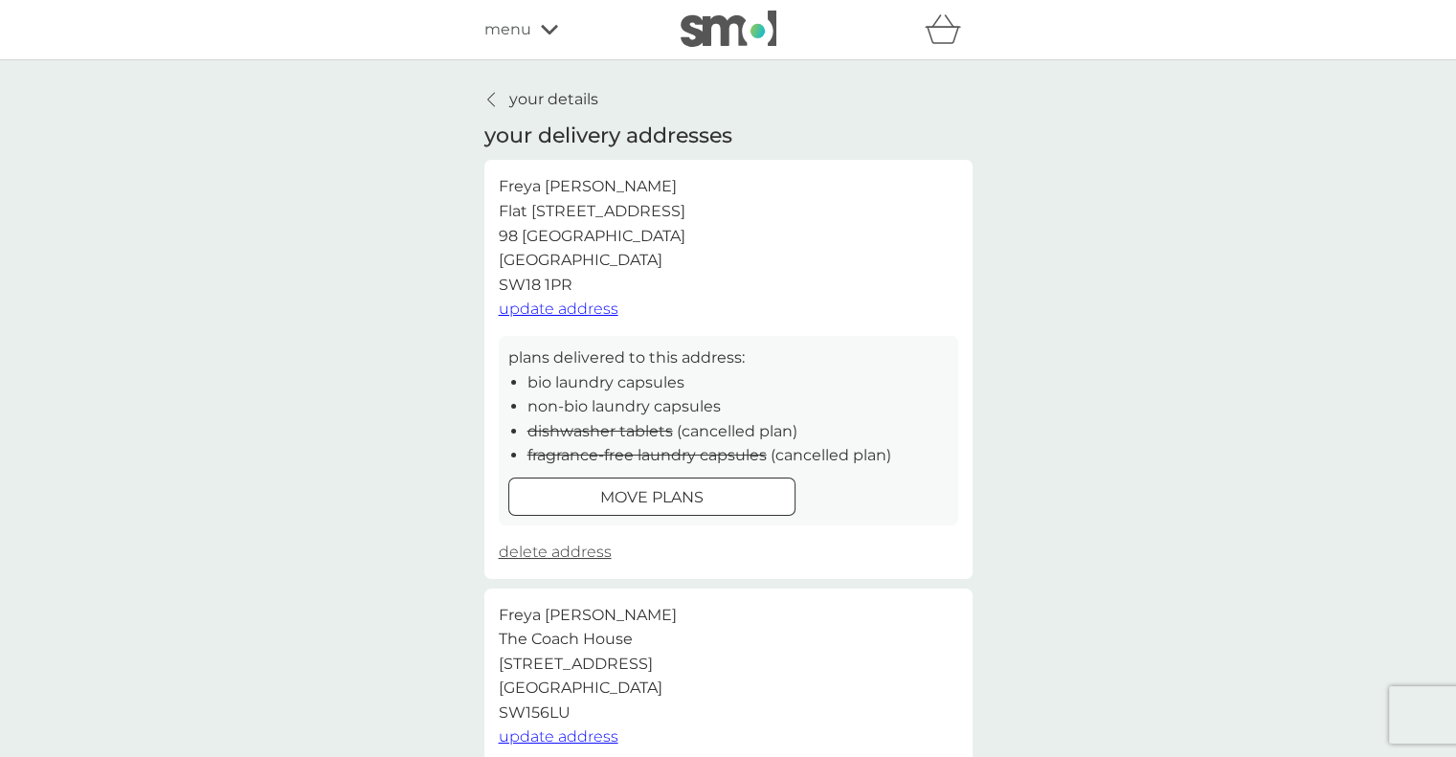
click at [554, 100] on p "your details" at bounding box center [553, 99] width 89 height 25
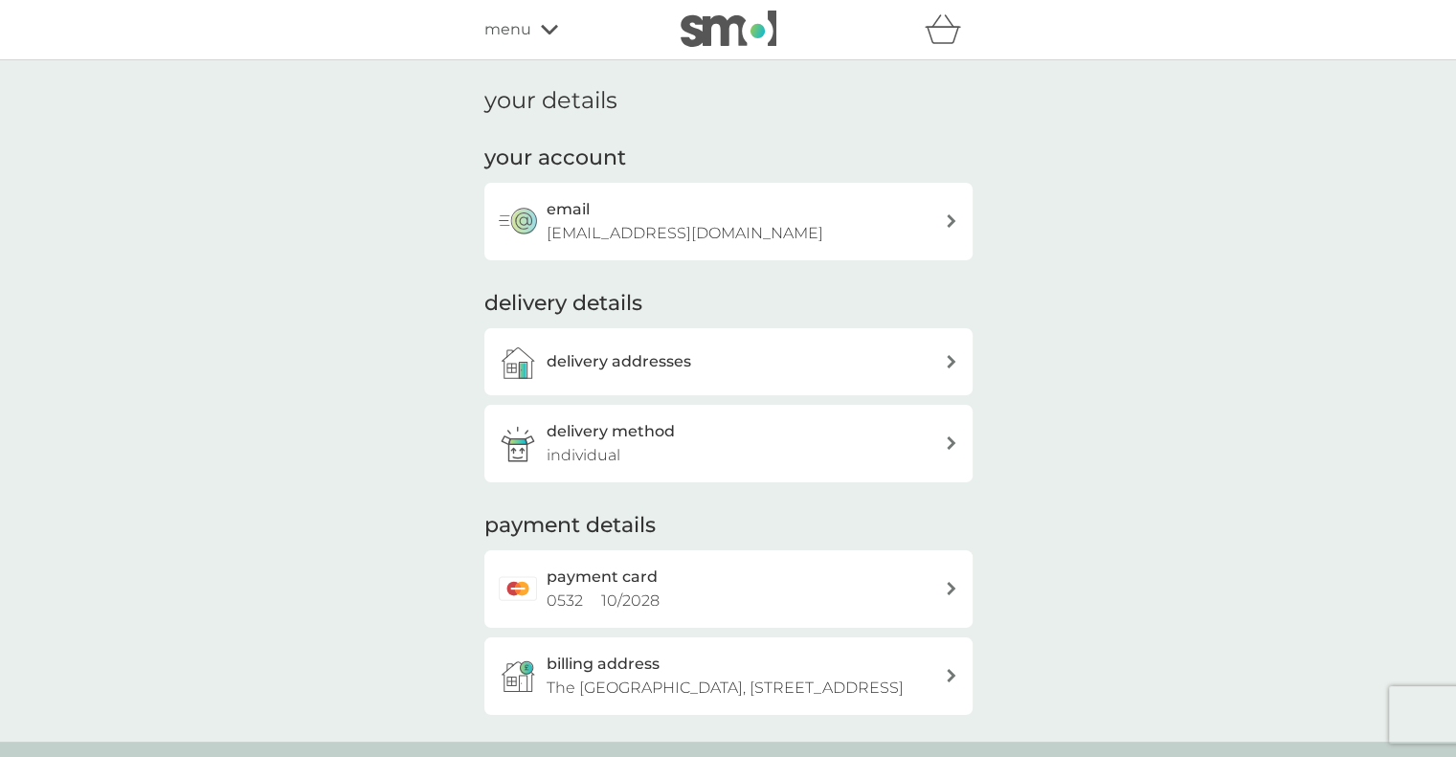
click at [538, 19] on div "menu" at bounding box center [565, 29] width 163 height 25
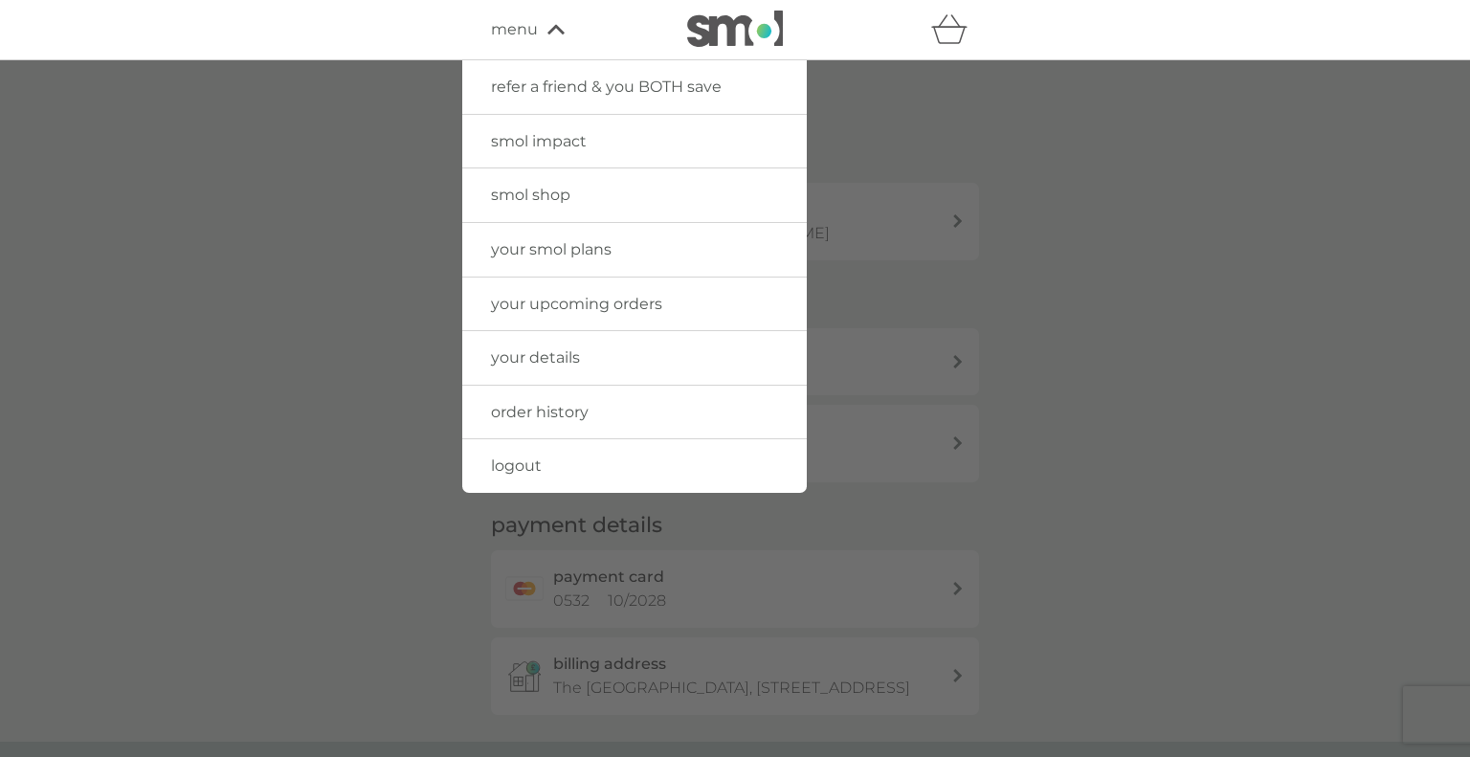
click at [574, 246] on span "your smol plans" at bounding box center [551, 249] width 121 height 18
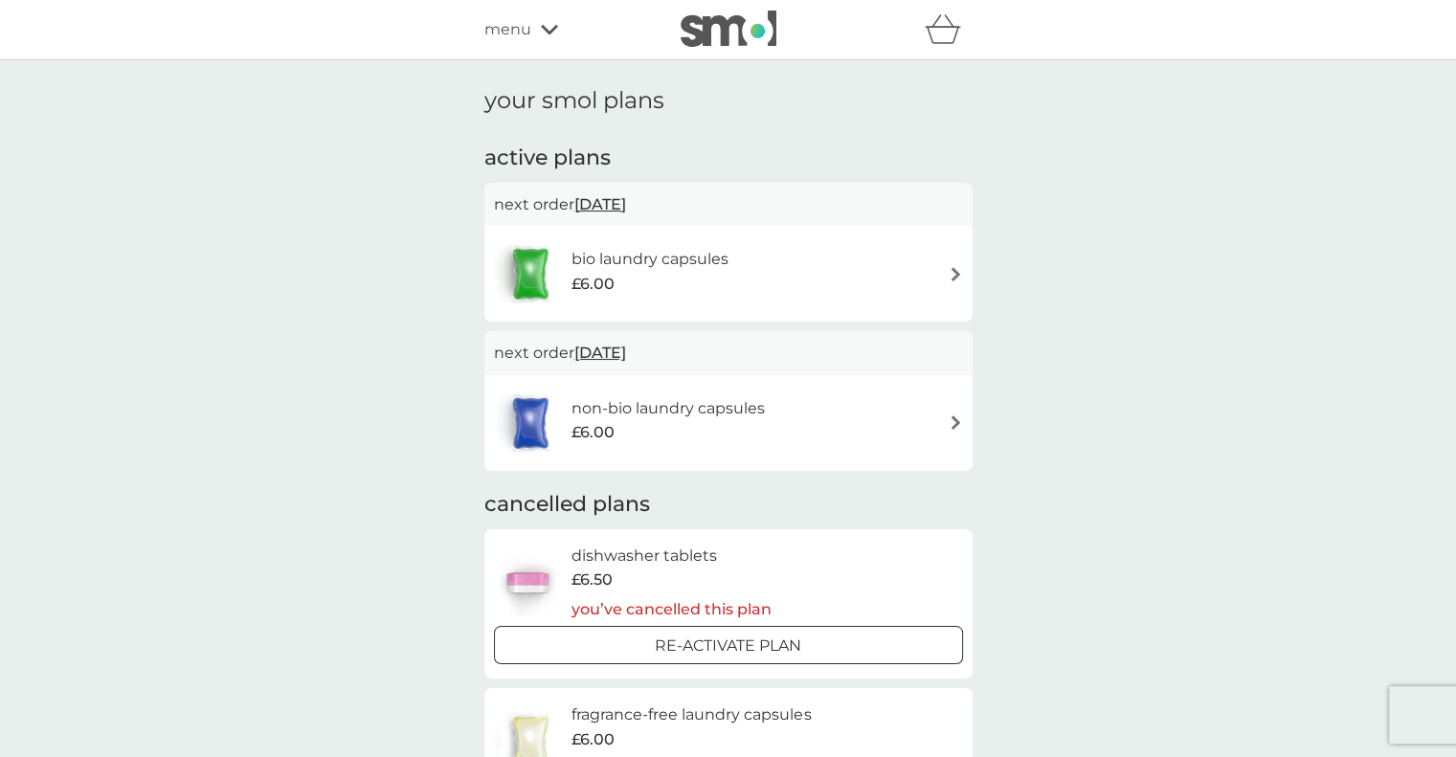
click at [713, 249] on h6 "bio laundry capsules" at bounding box center [649, 259] width 157 height 25
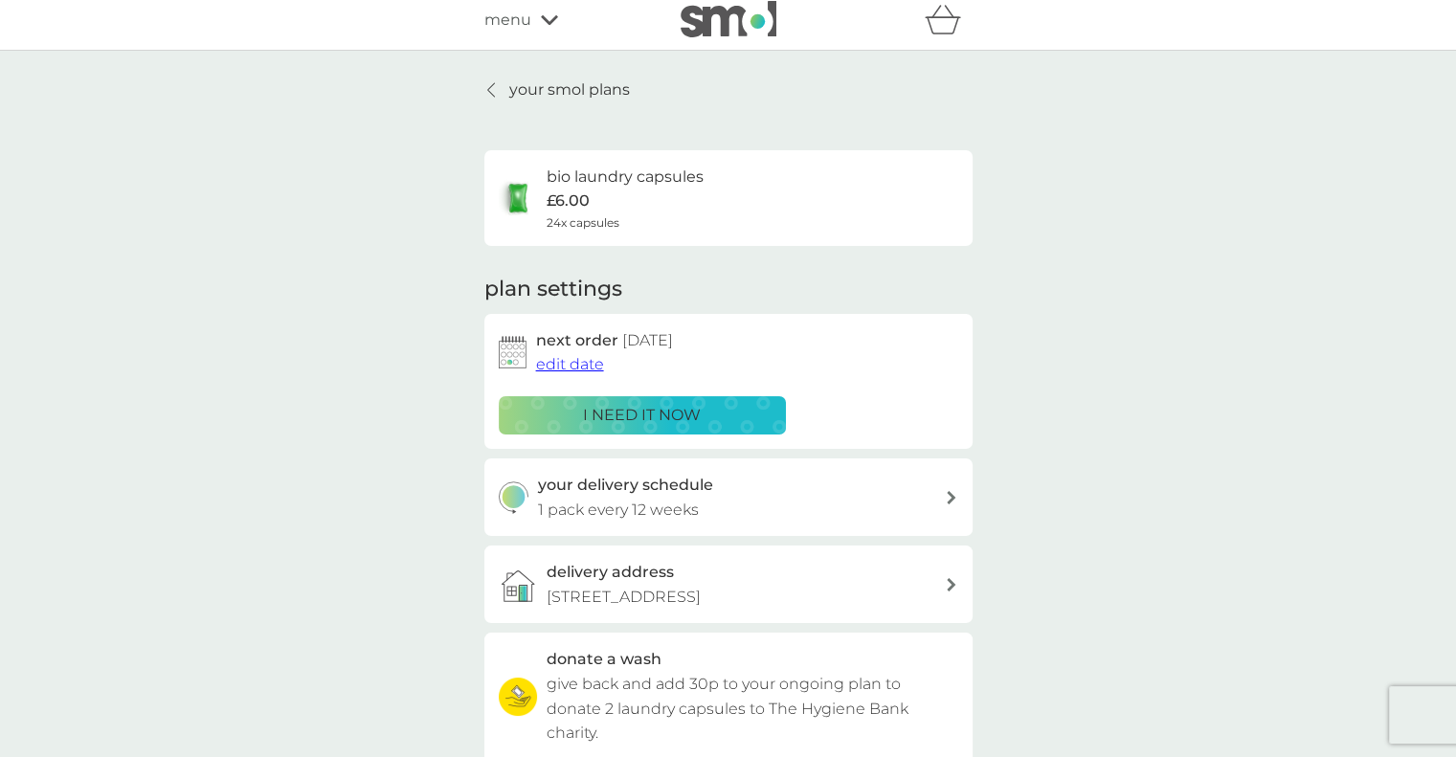
scroll to position [7, 0]
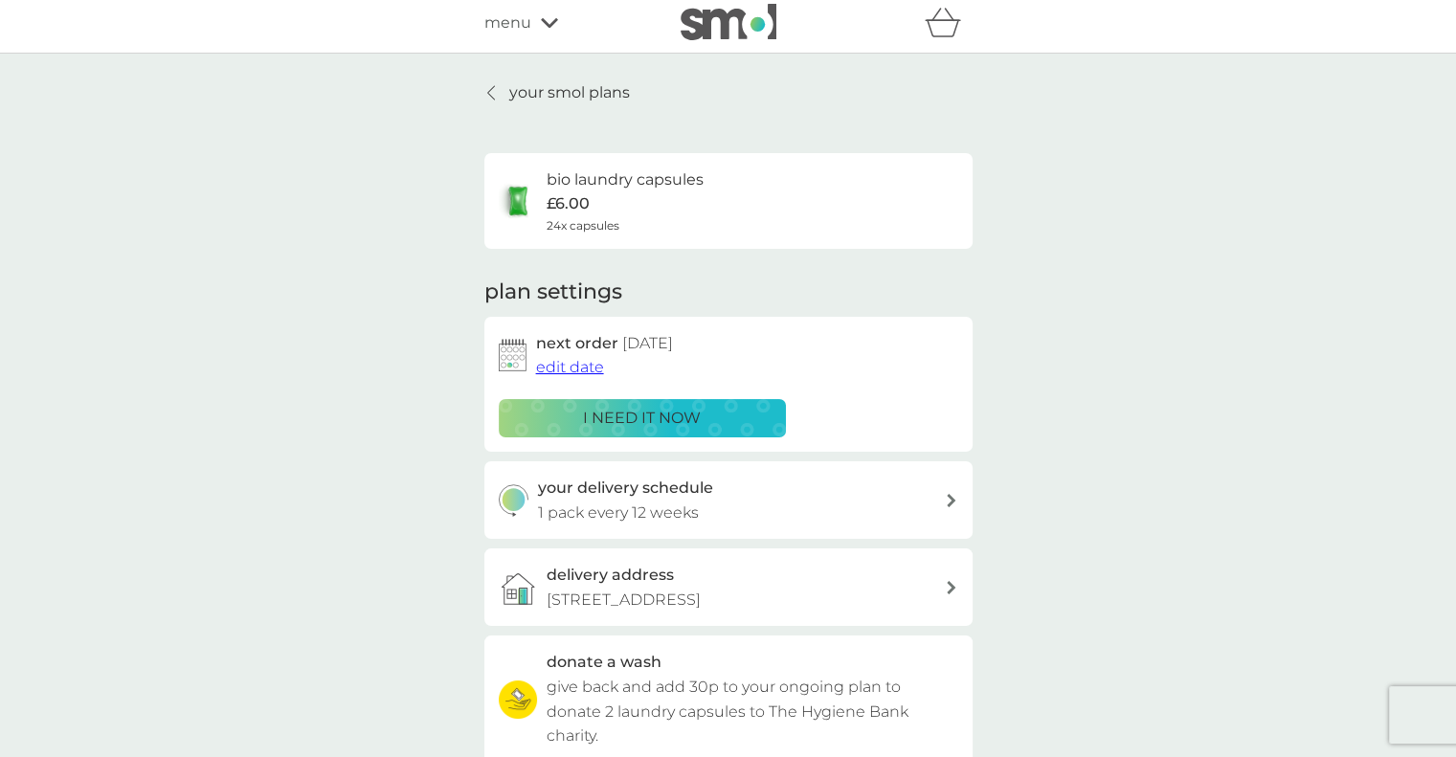
drag, startPoint x: 544, startPoint y: 70, endPoint x: 544, endPoint y: 97, distance: 26.8
click at [544, 97] on div "your smol plans bio laundry capsules £6.00 24x capsules plan settings next orde…" at bounding box center [728, 510] width 1456 height 913
click at [544, 97] on p "your smol plans" at bounding box center [569, 92] width 121 height 25
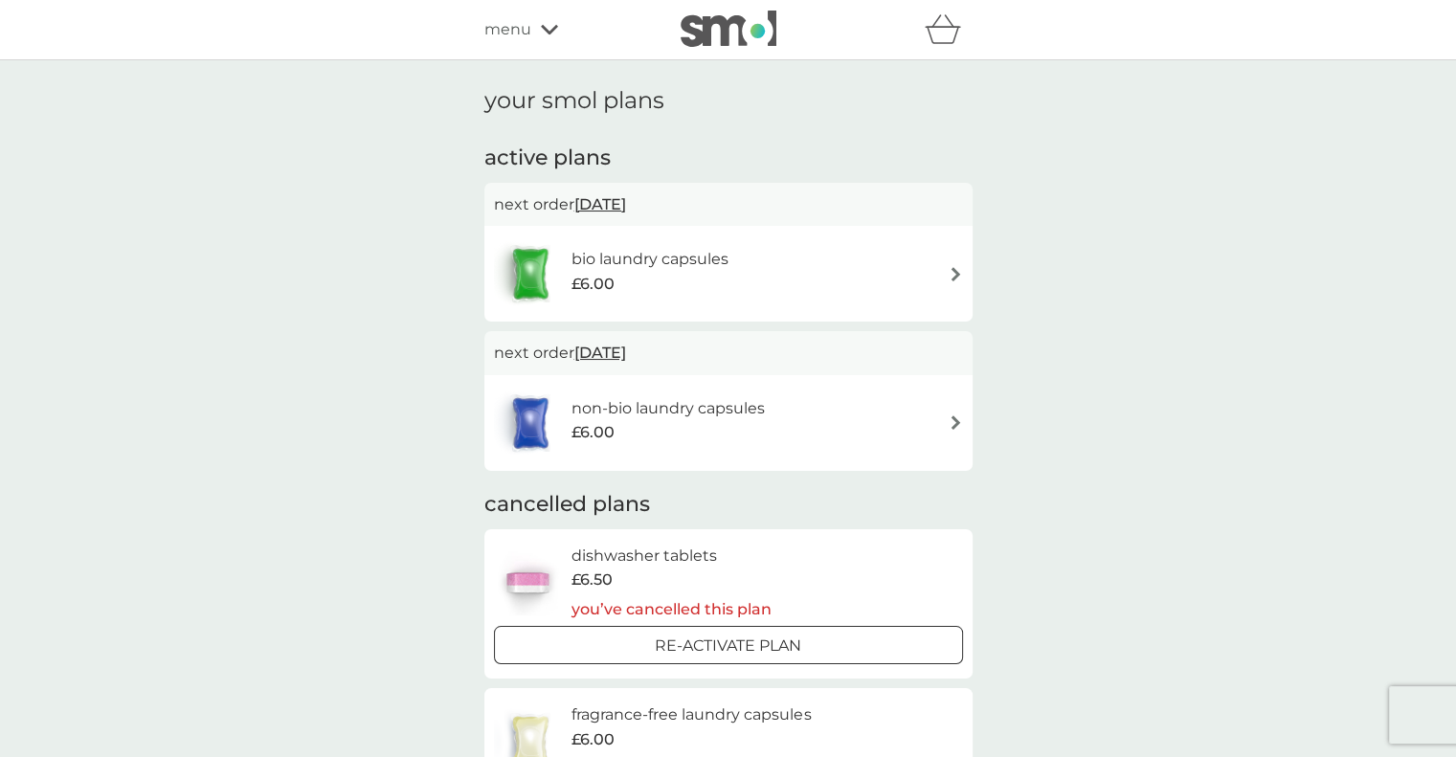
click at [584, 391] on div "non-bio laundry capsules £6.00" at bounding box center [639, 423] width 291 height 67
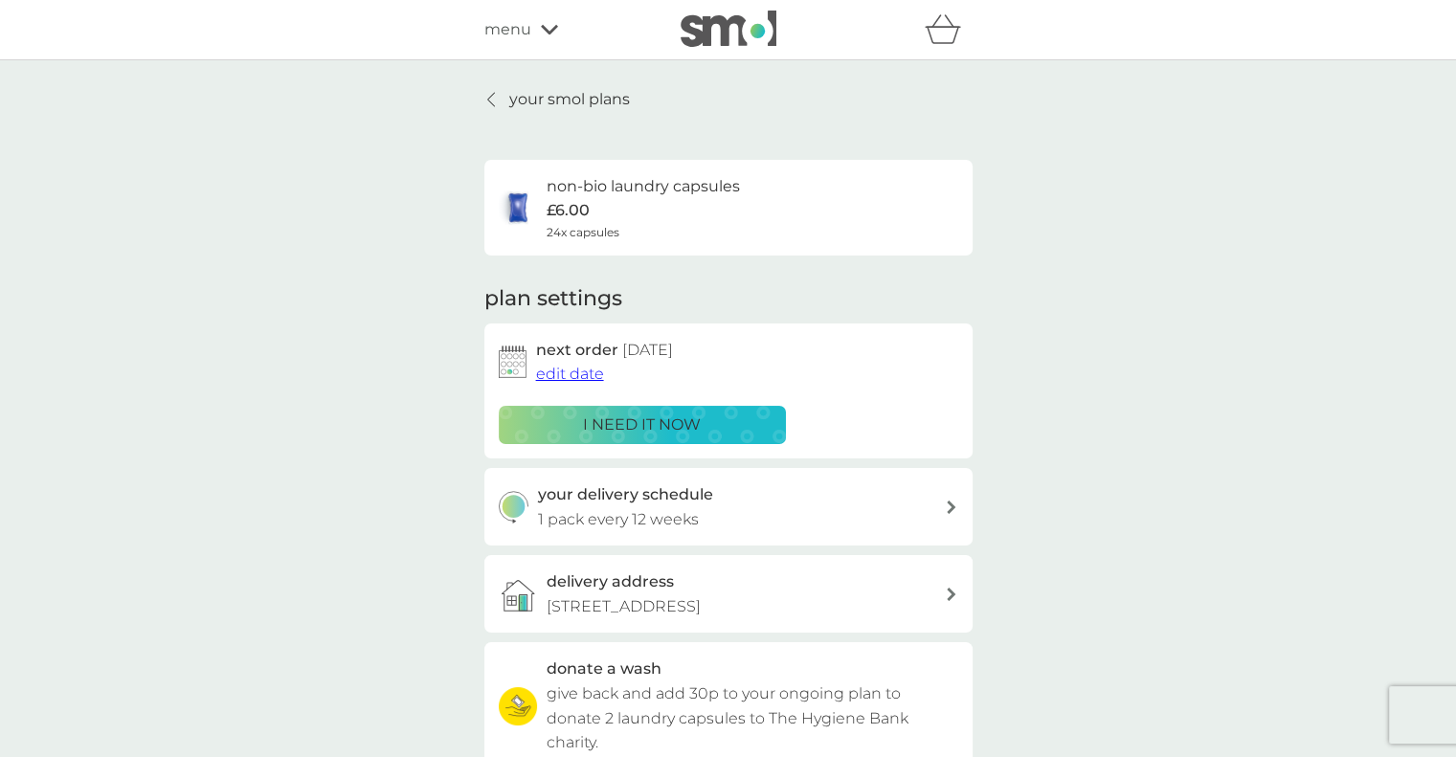
click at [584, 92] on p "your smol plans" at bounding box center [569, 99] width 121 height 25
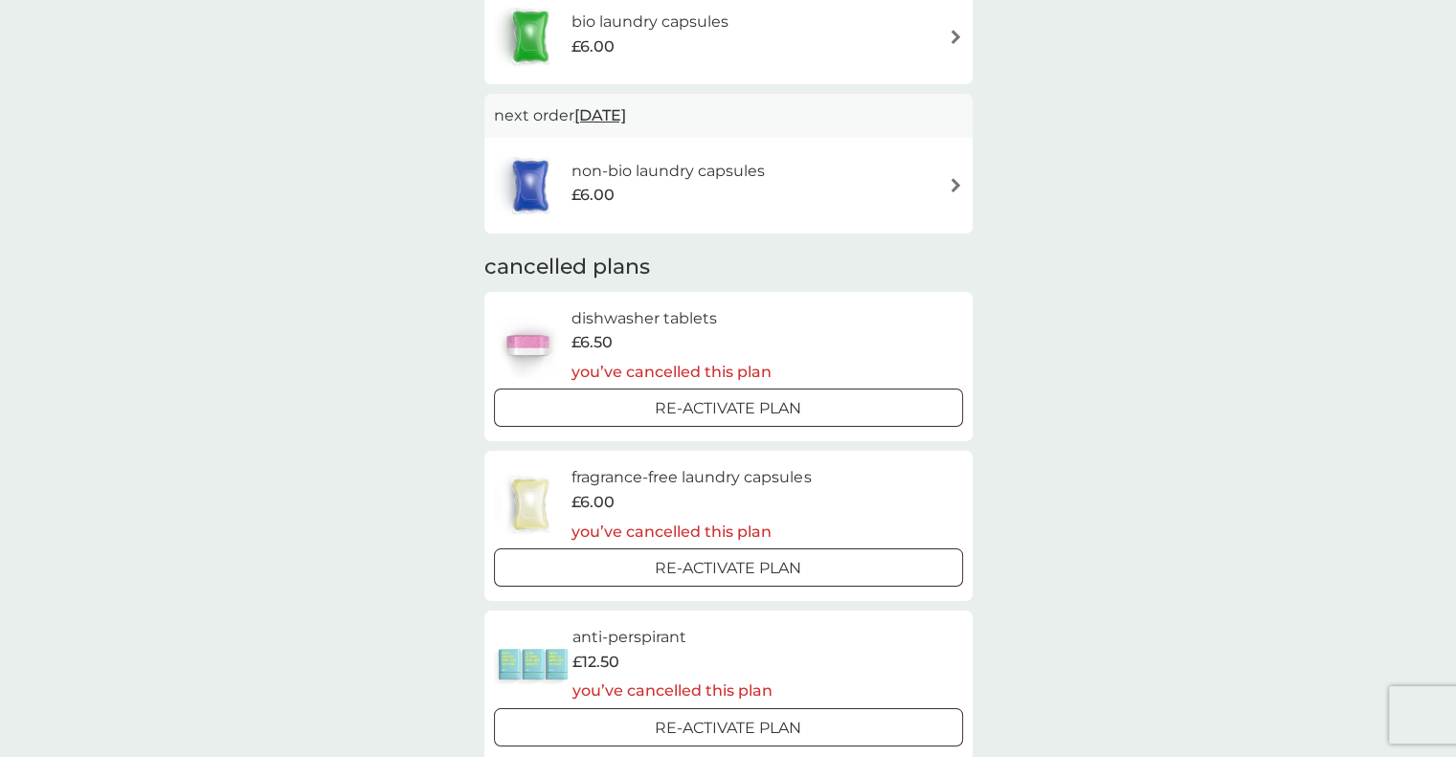
scroll to position [237, 0]
click at [814, 406] on div "Re-activate Plan" at bounding box center [729, 408] width 454 height 25
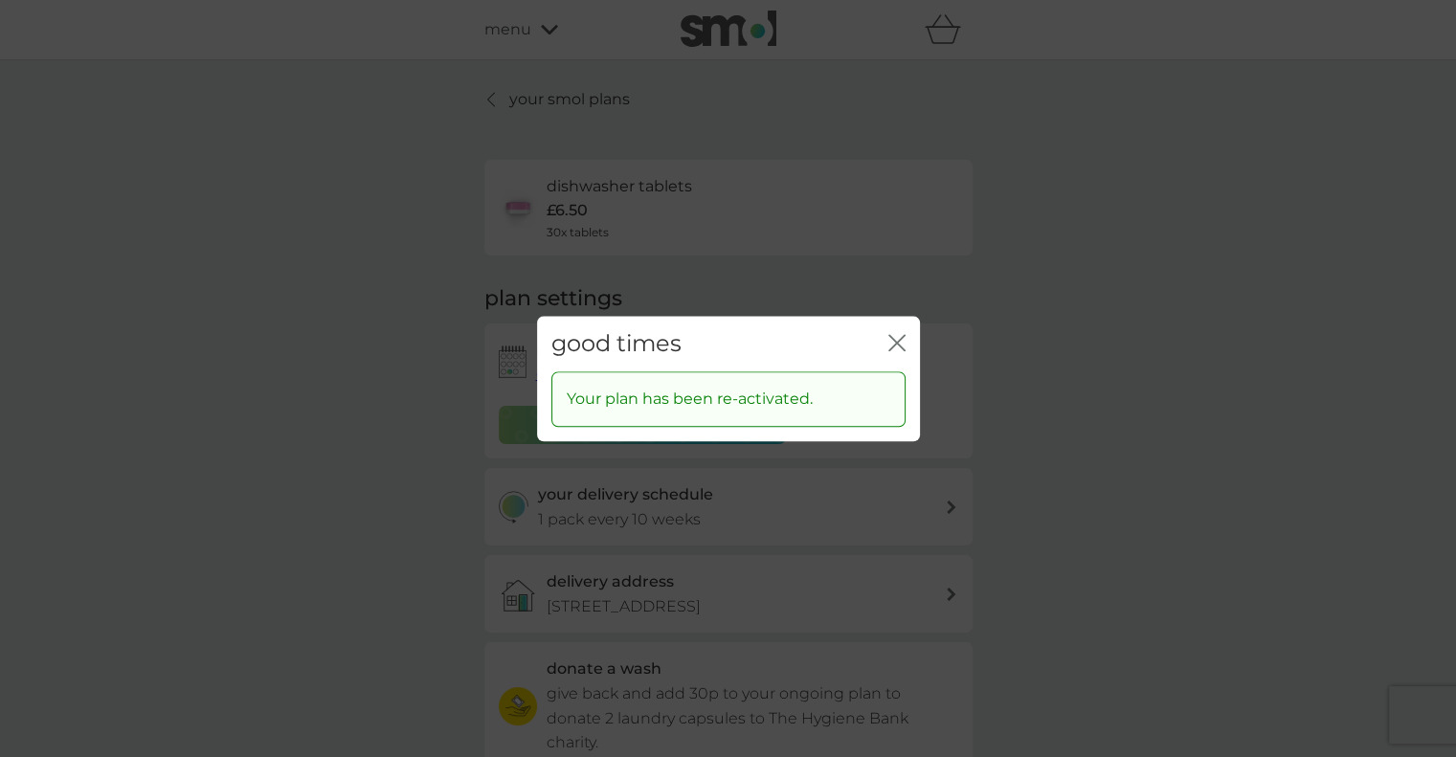
click at [898, 343] on icon "close" at bounding box center [896, 342] width 17 height 17
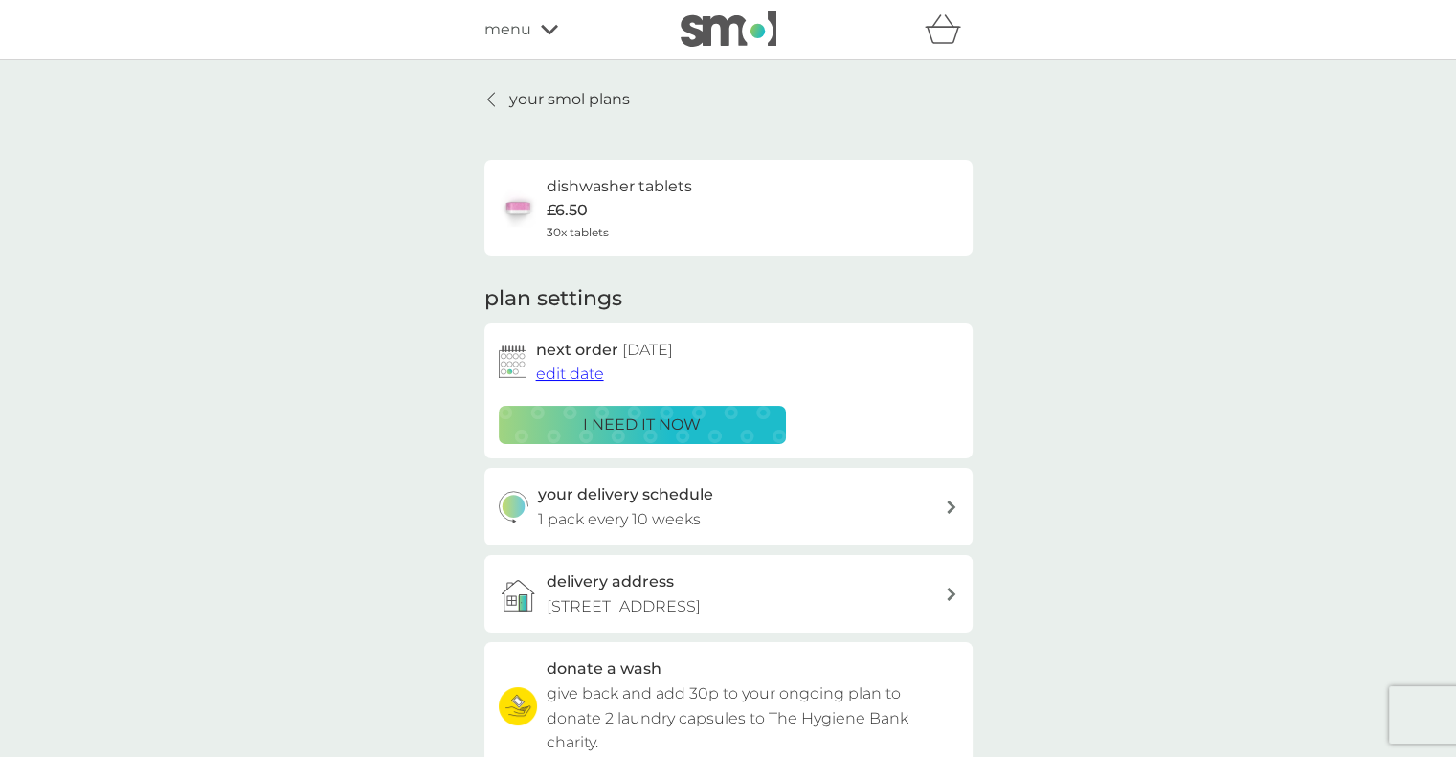
click at [554, 113] on div "your smol plans dishwasher tablets £6.50 30x tablets plan settings next order 9…" at bounding box center [728, 517] width 488 height 860
click at [542, 91] on p "your smol plans" at bounding box center [569, 99] width 121 height 25
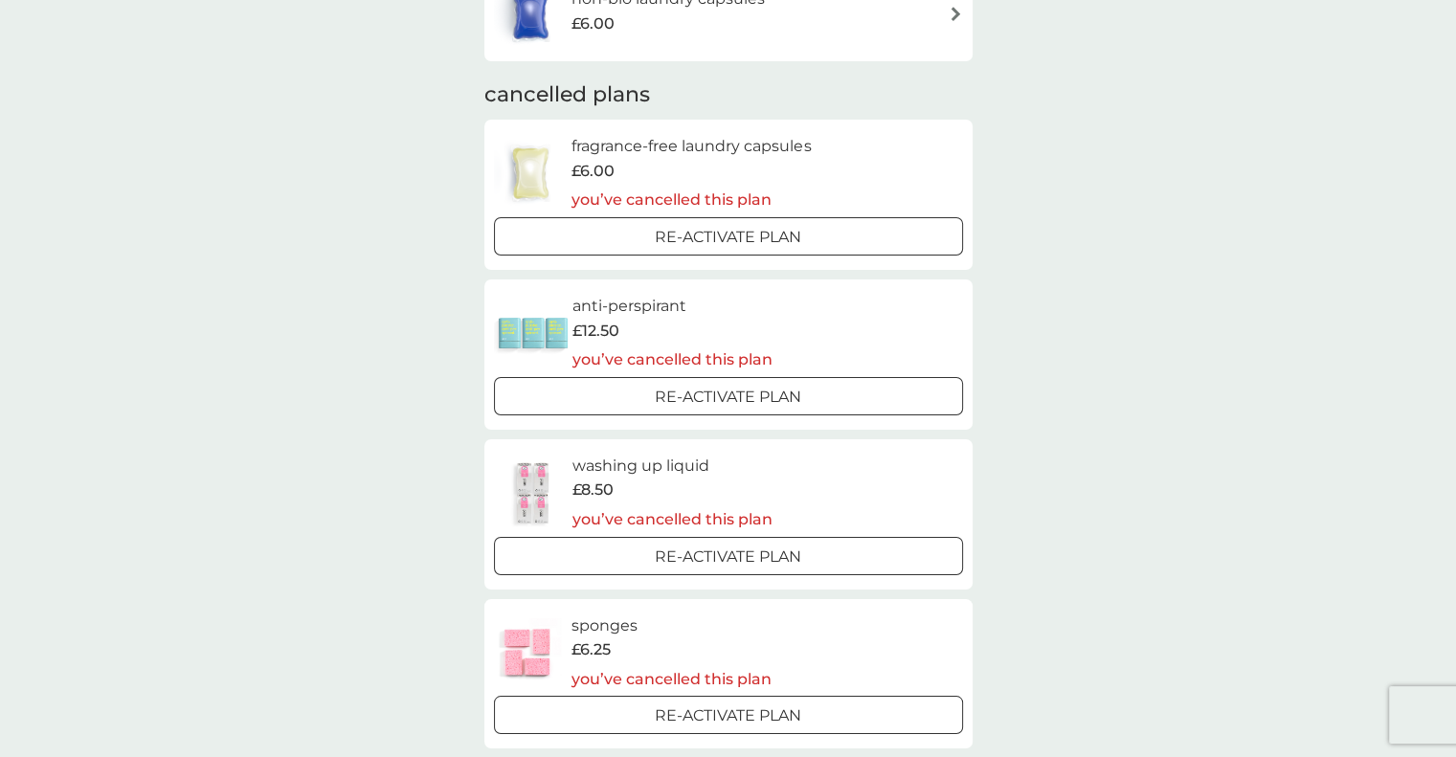
scroll to position [752, 0]
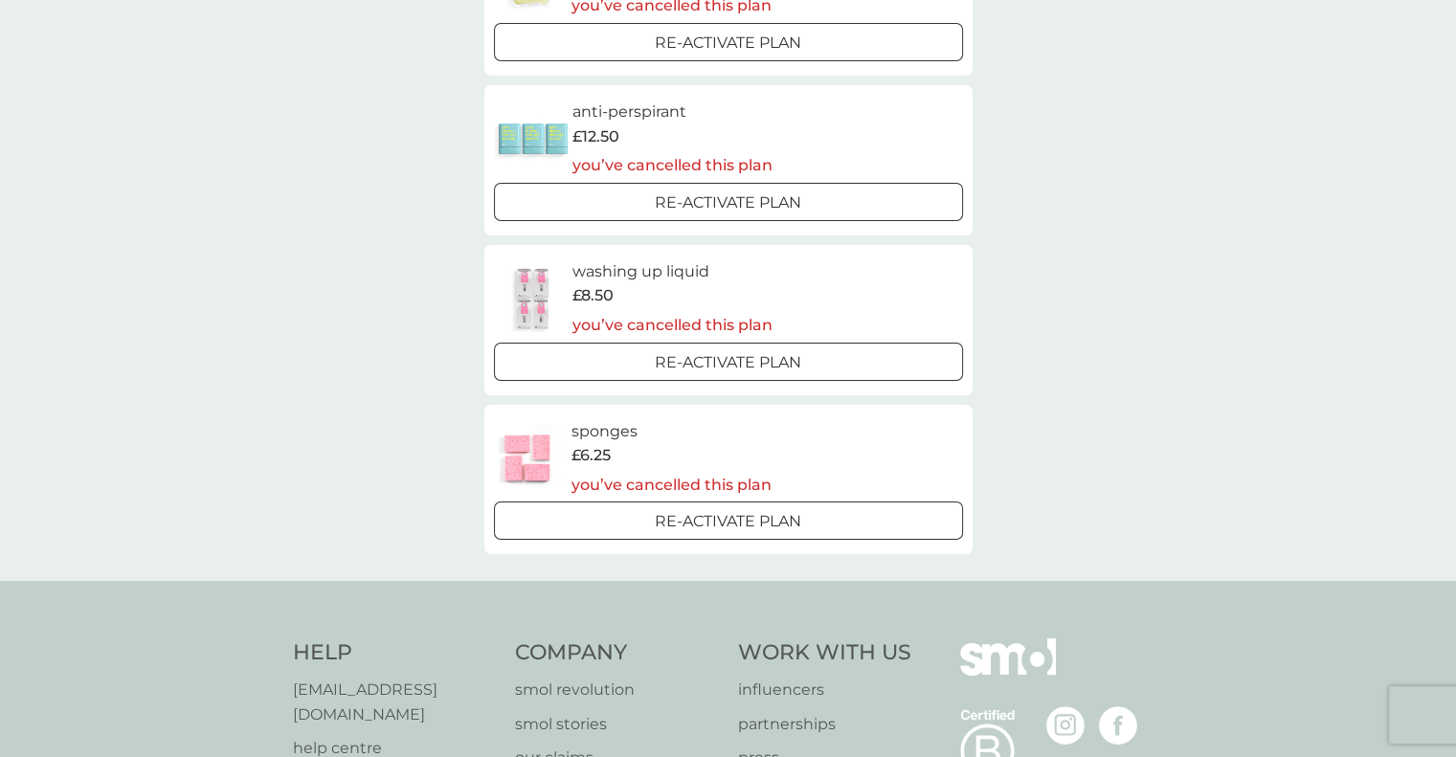
click at [709, 523] on div at bounding box center [728, 522] width 69 height 20
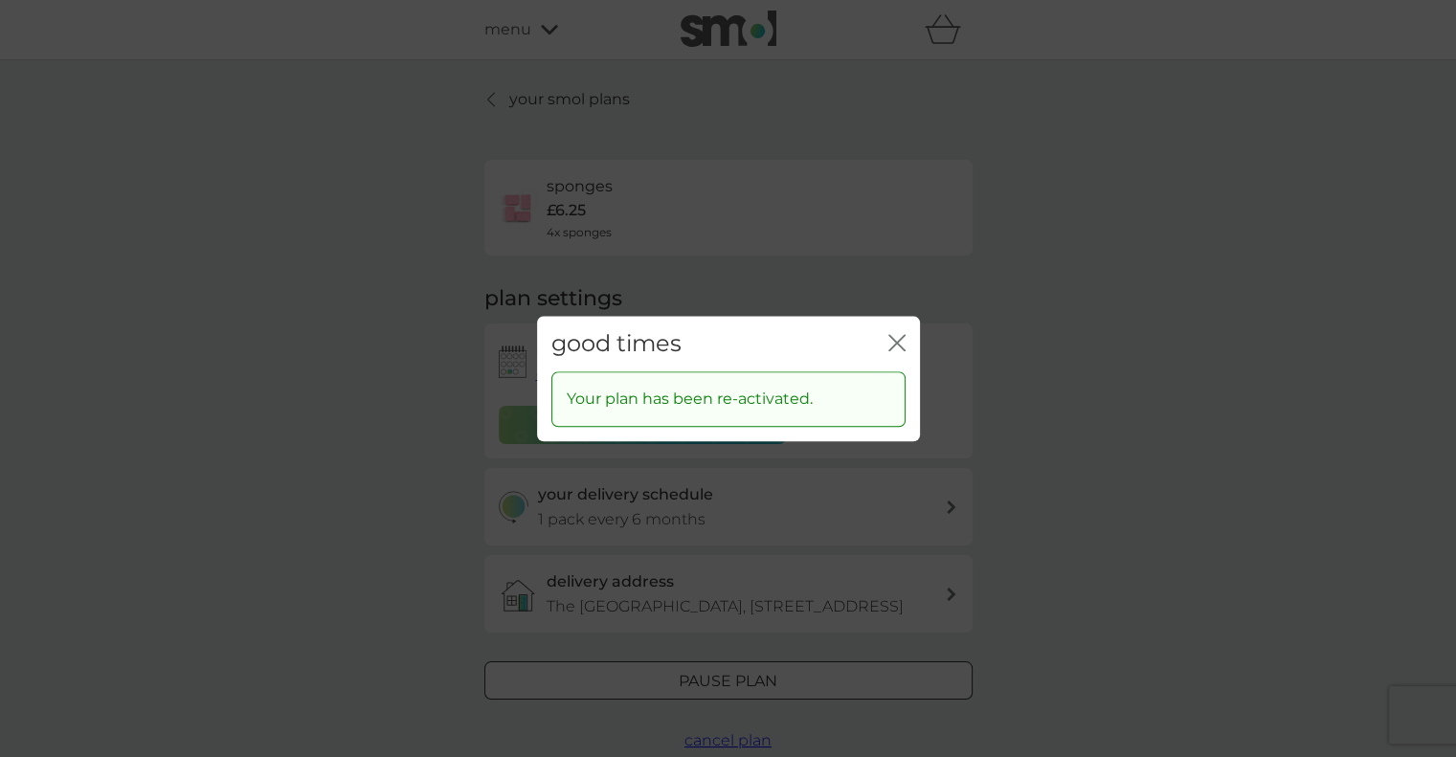
click at [896, 330] on div "close" at bounding box center [896, 344] width 17 height 28
click at [896, 348] on icon "close" at bounding box center [896, 342] width 17 height 17
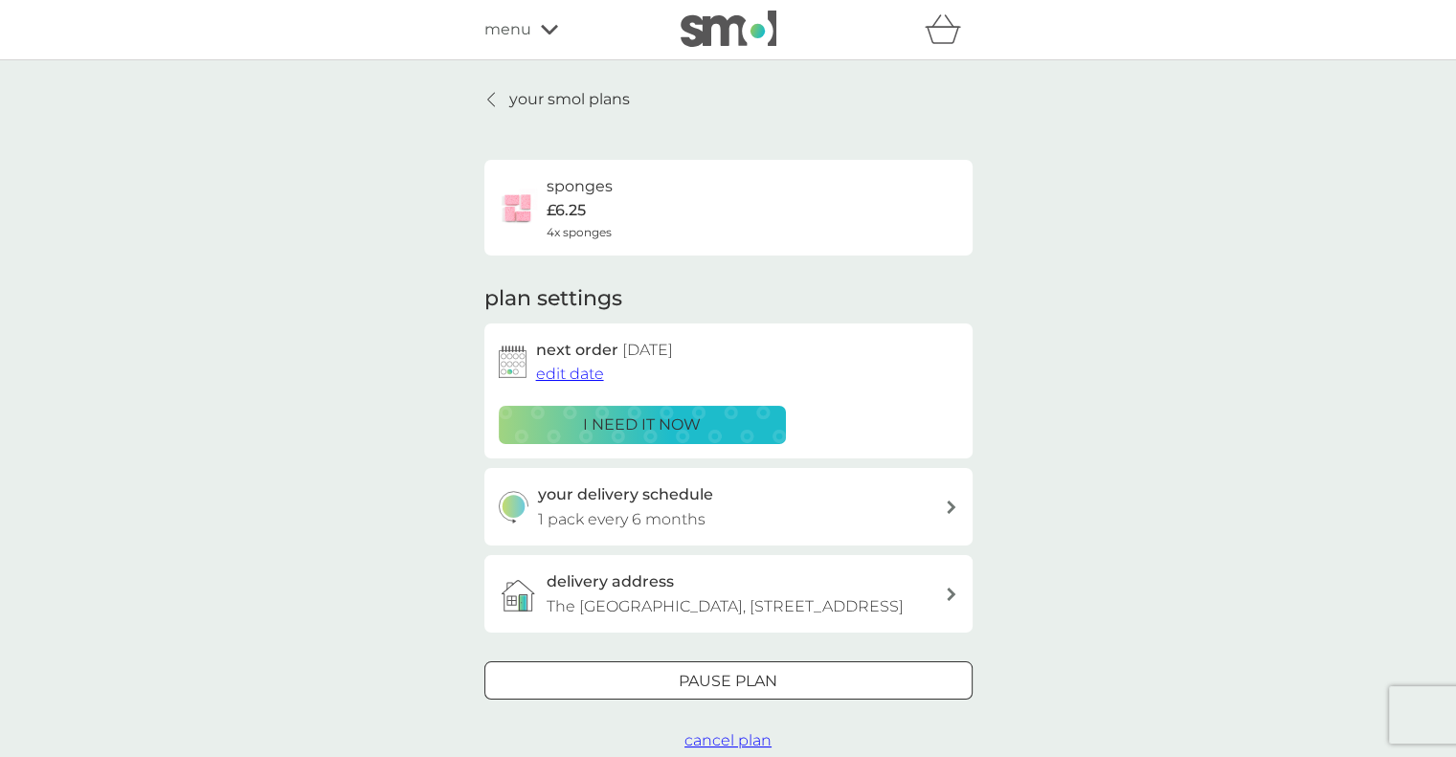
click at [568, 371] on span "edit date" at bounding box center [570, 374] width 68 height 18
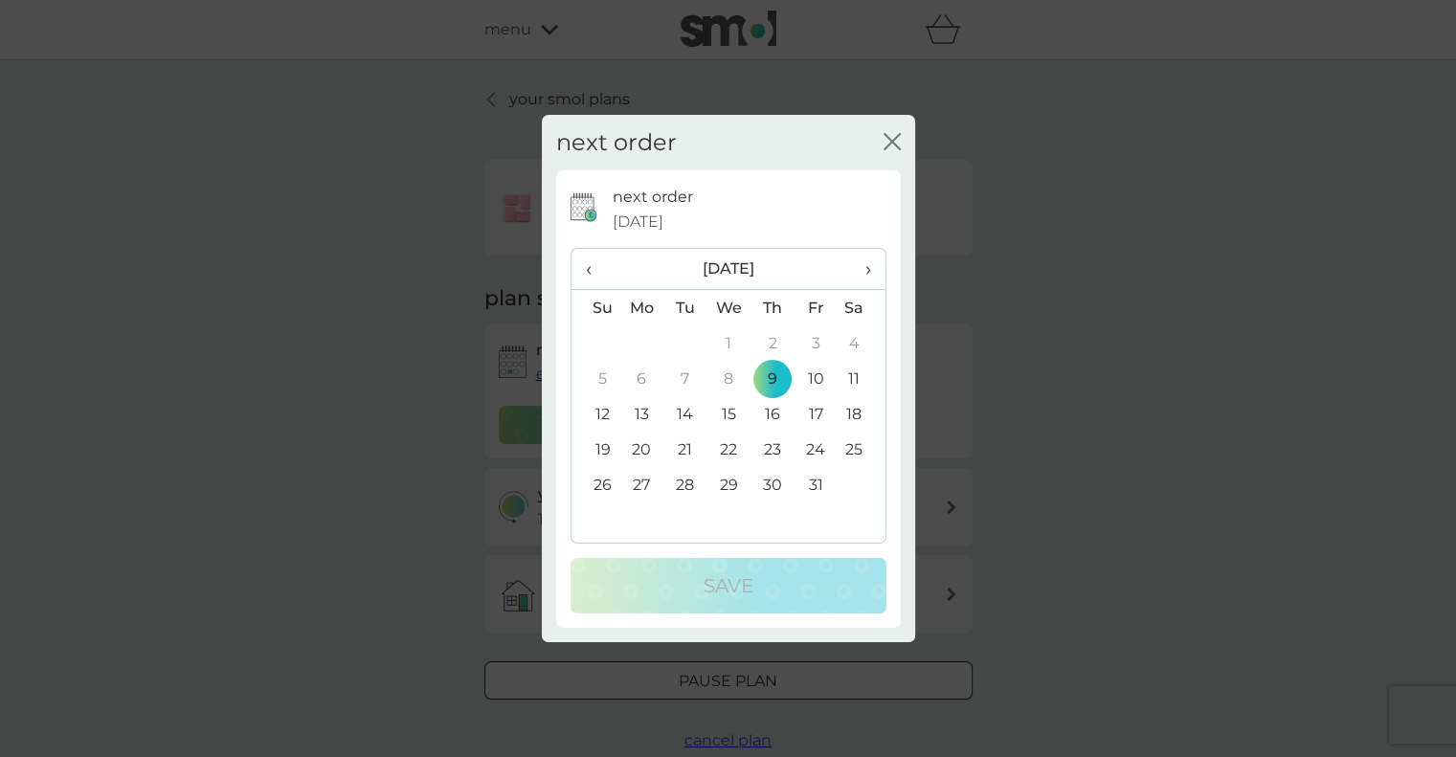
click at [643, 424] on td "13" at bounding box center [642, 413] width 44 height 35
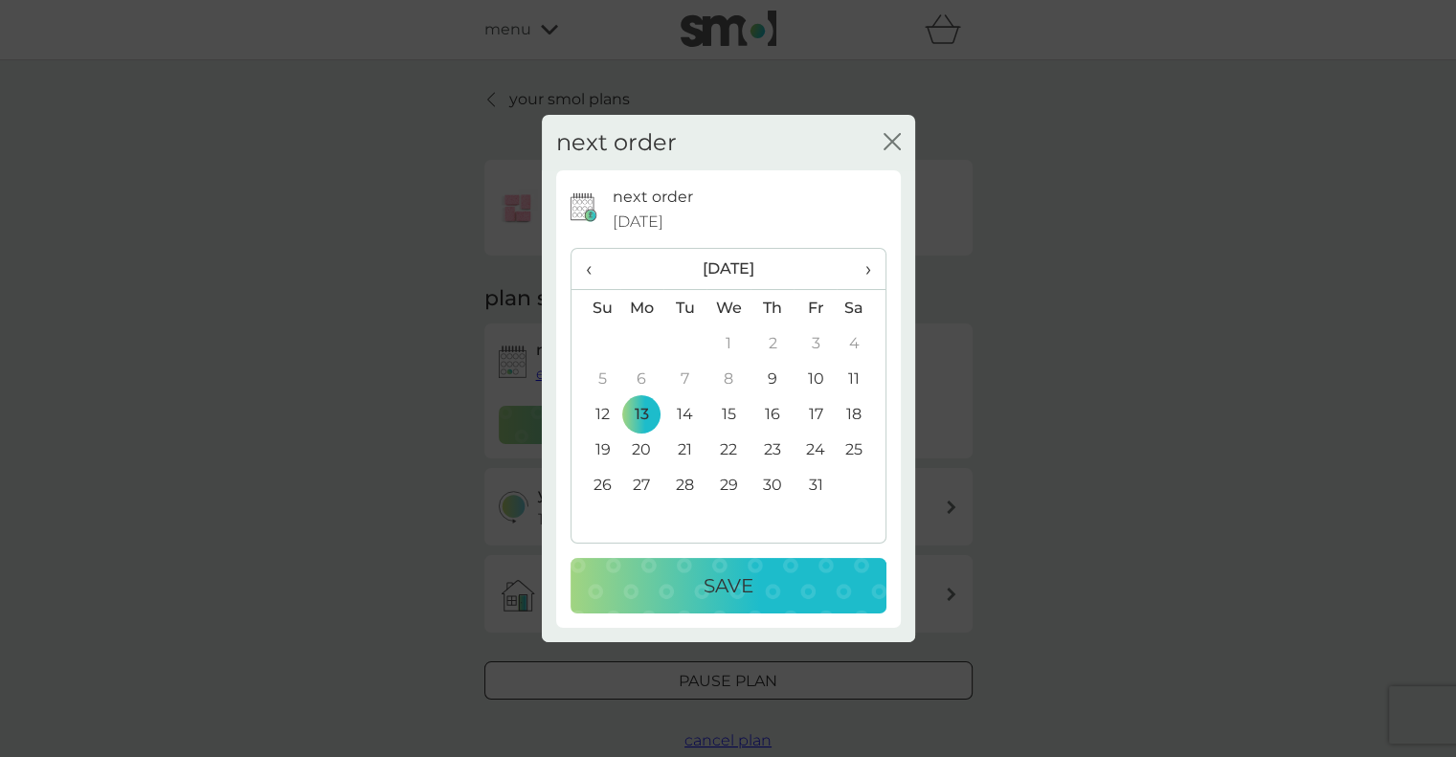
click at [673, 566] on button "Save" at bounding box center [729, 586] width 316 height 56
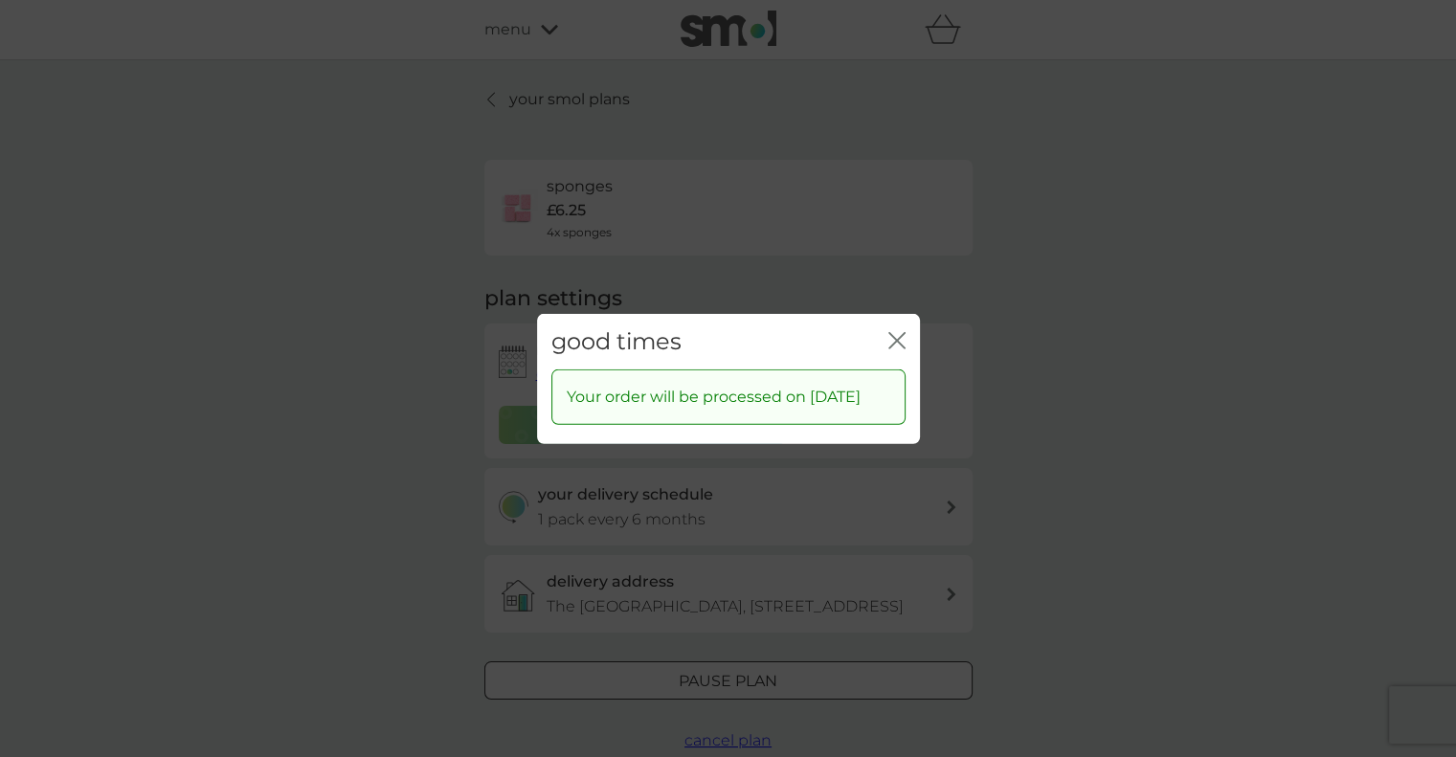
click at [894, 331] on icon "close" at bounding box center [896, 339] width 17 height 17
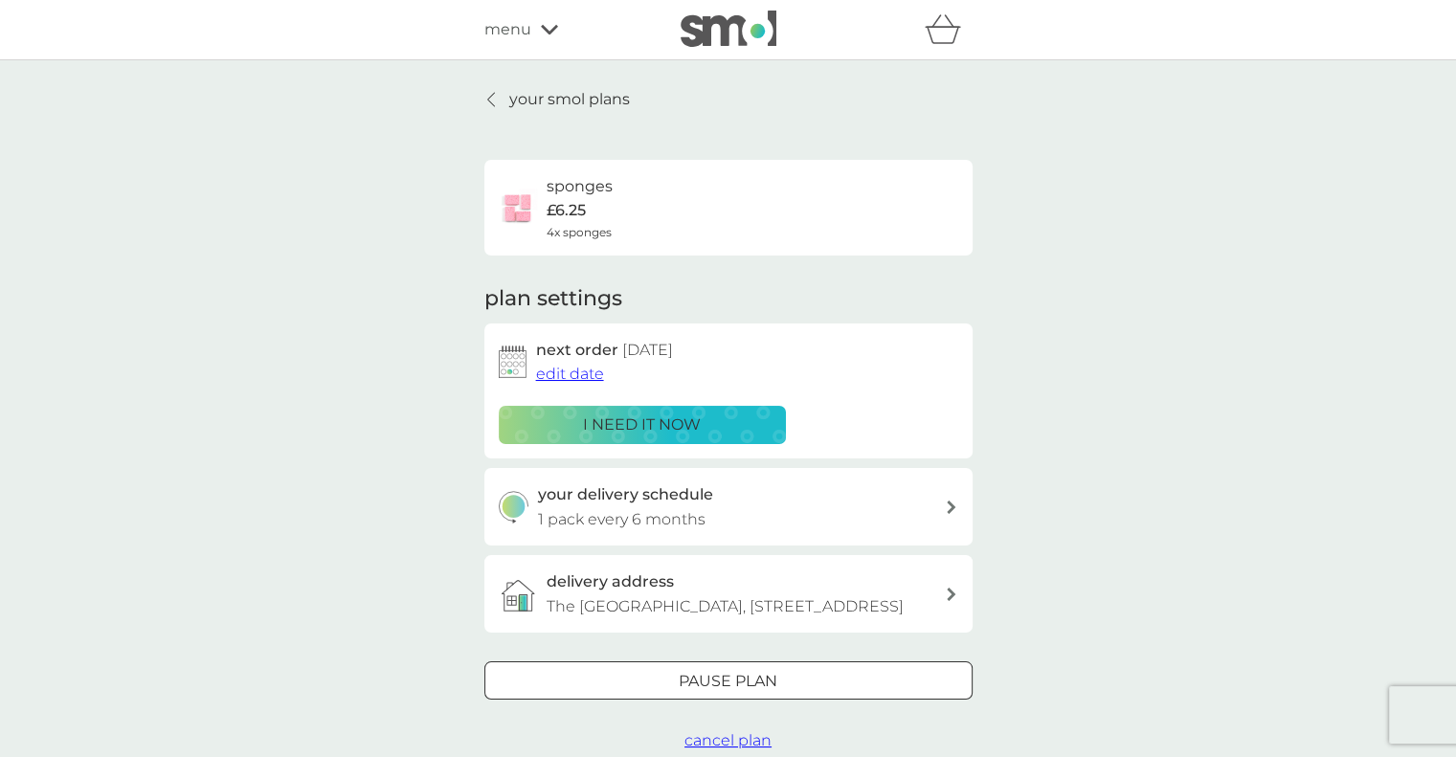
click at [835, 598] on p "The Coach House, 1a Hazlewell Road, London, SW156LU" at bounding box center [725, 606] width 357 height 25
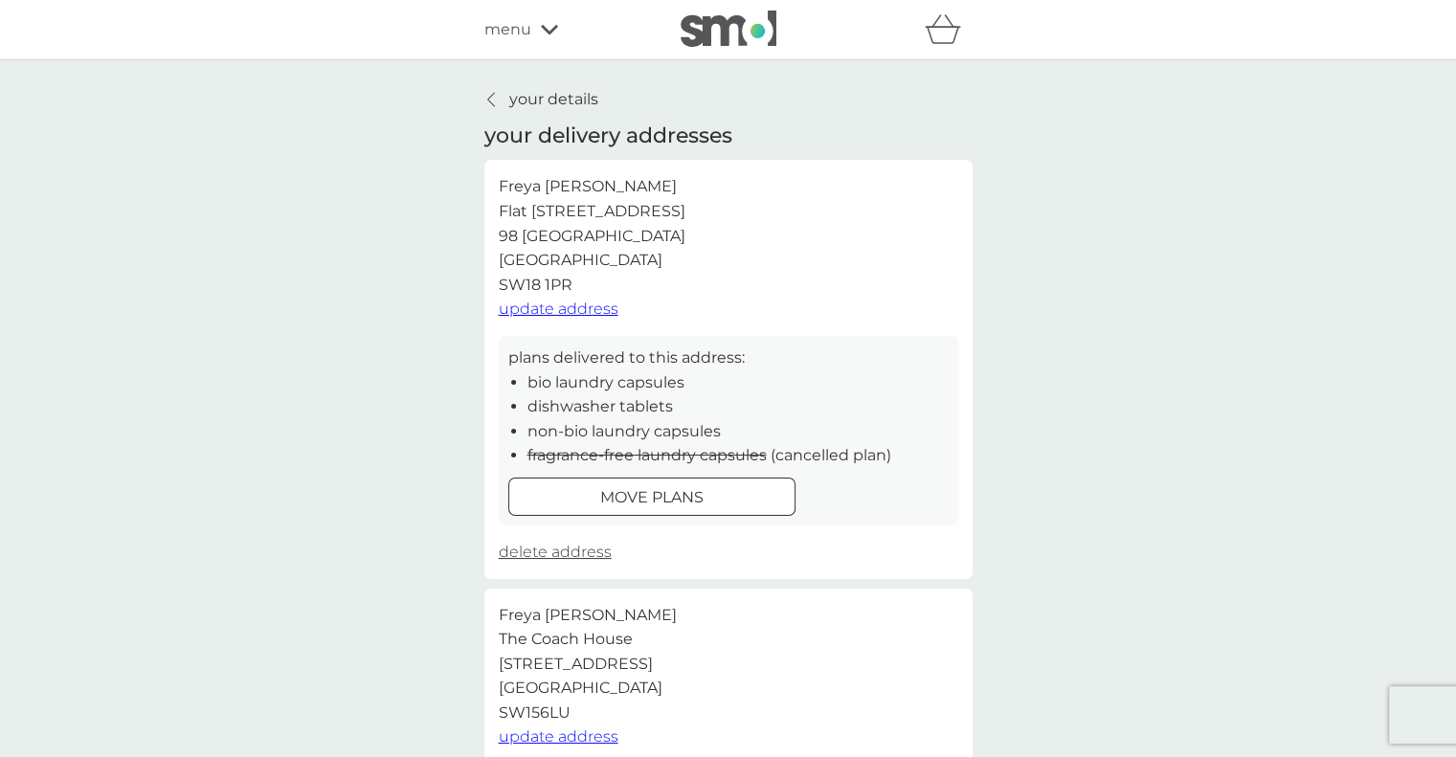
click at [628, 501] on div at bounding box center [651, 497] width 69 height 20
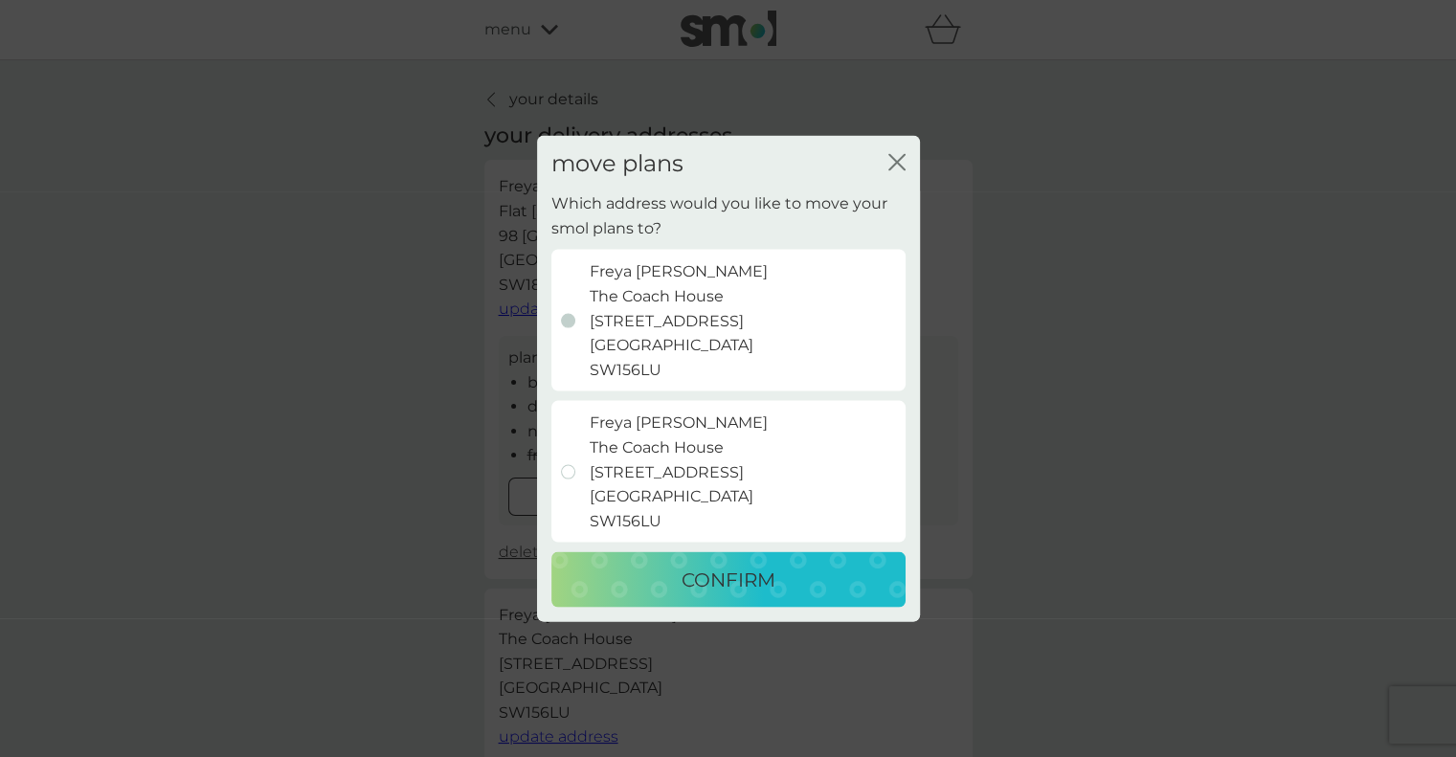
click at [900, 149] on div "close" at bounding box center [896, 163] width 17 height 28
click at [895, 166] on icon "close" at bounding box center [896, 161] width 17 height 17
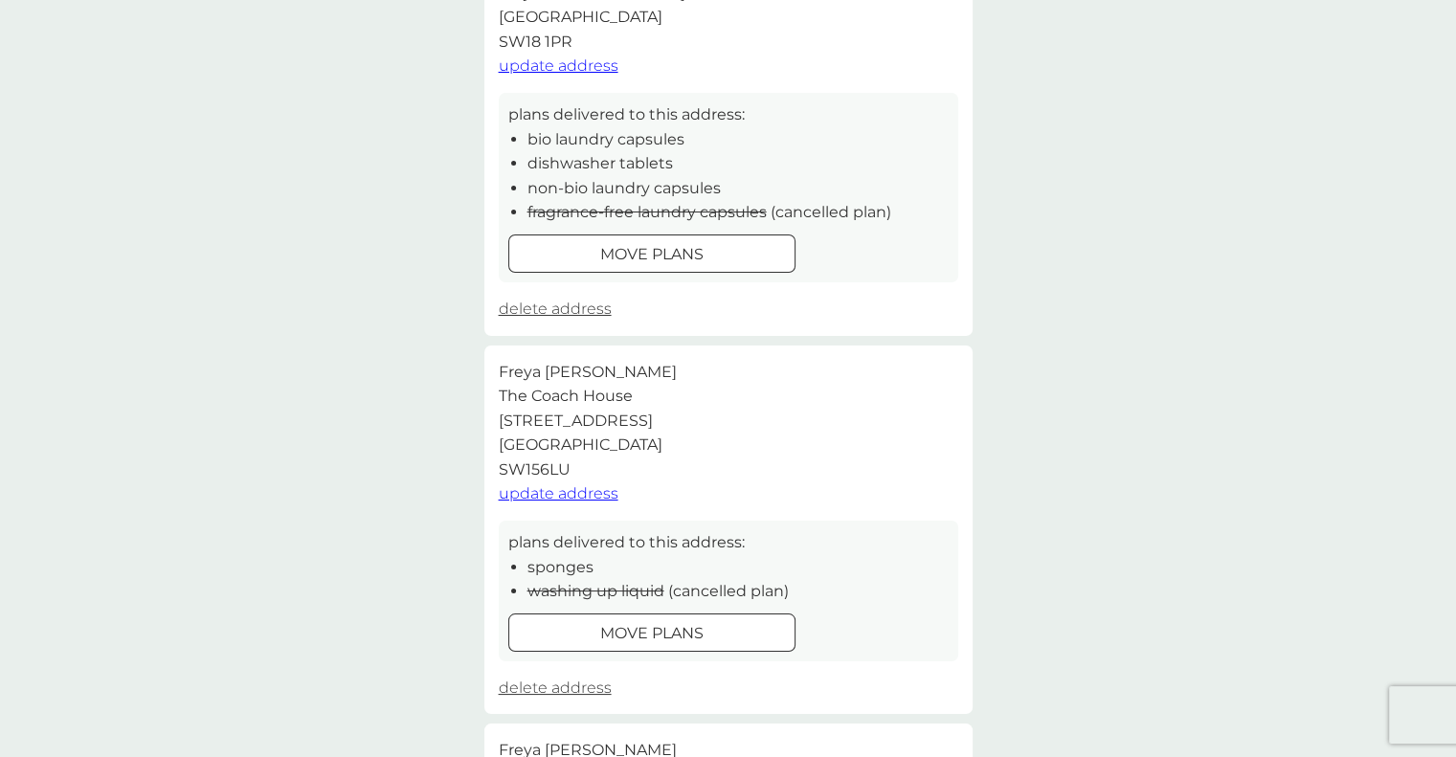
scroll to position [241, 0]
click at [685, 633] on p "move plans" at bounding box center [651, 635] width 103 height 25
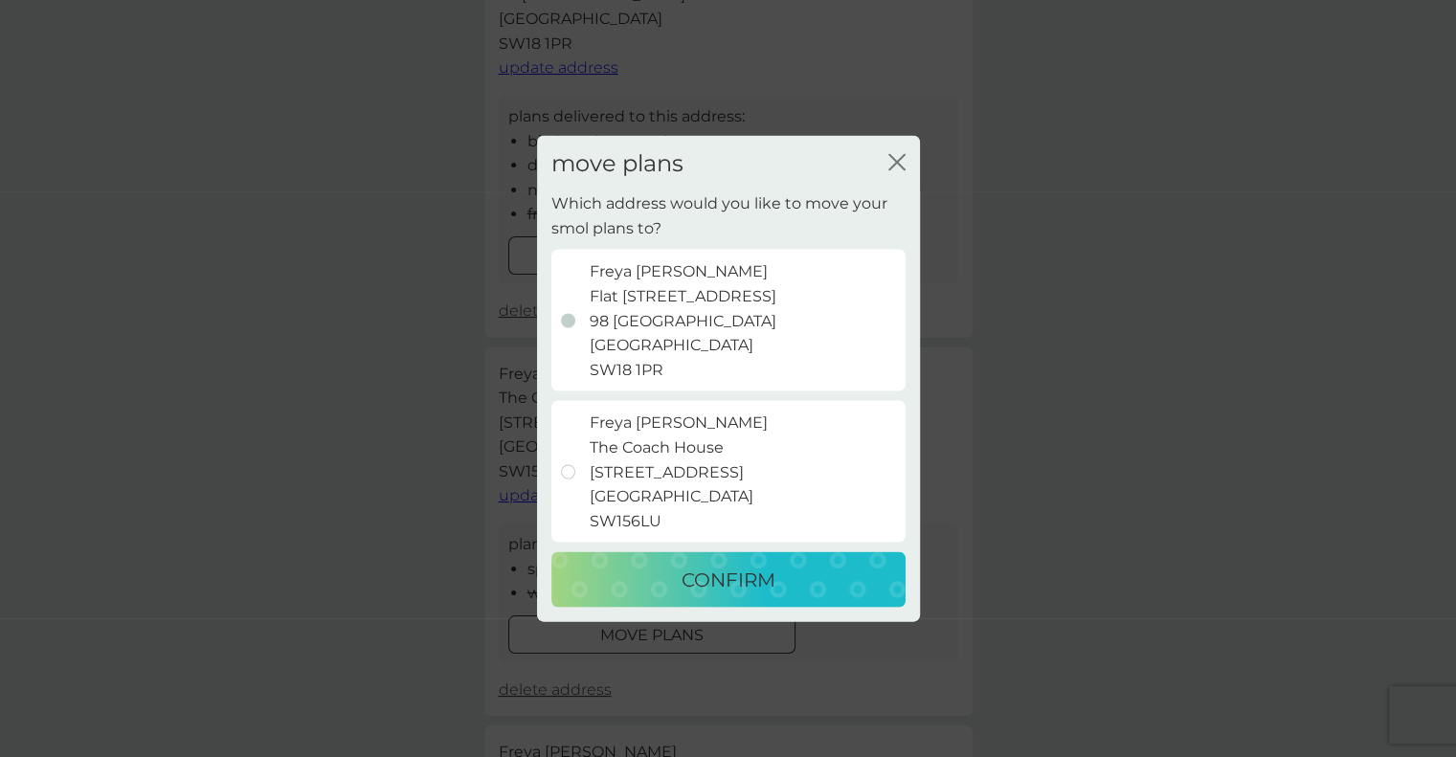
click at [719, 593] on p "CONFIRM" at bounding box center [729, 580] width 94 height 31
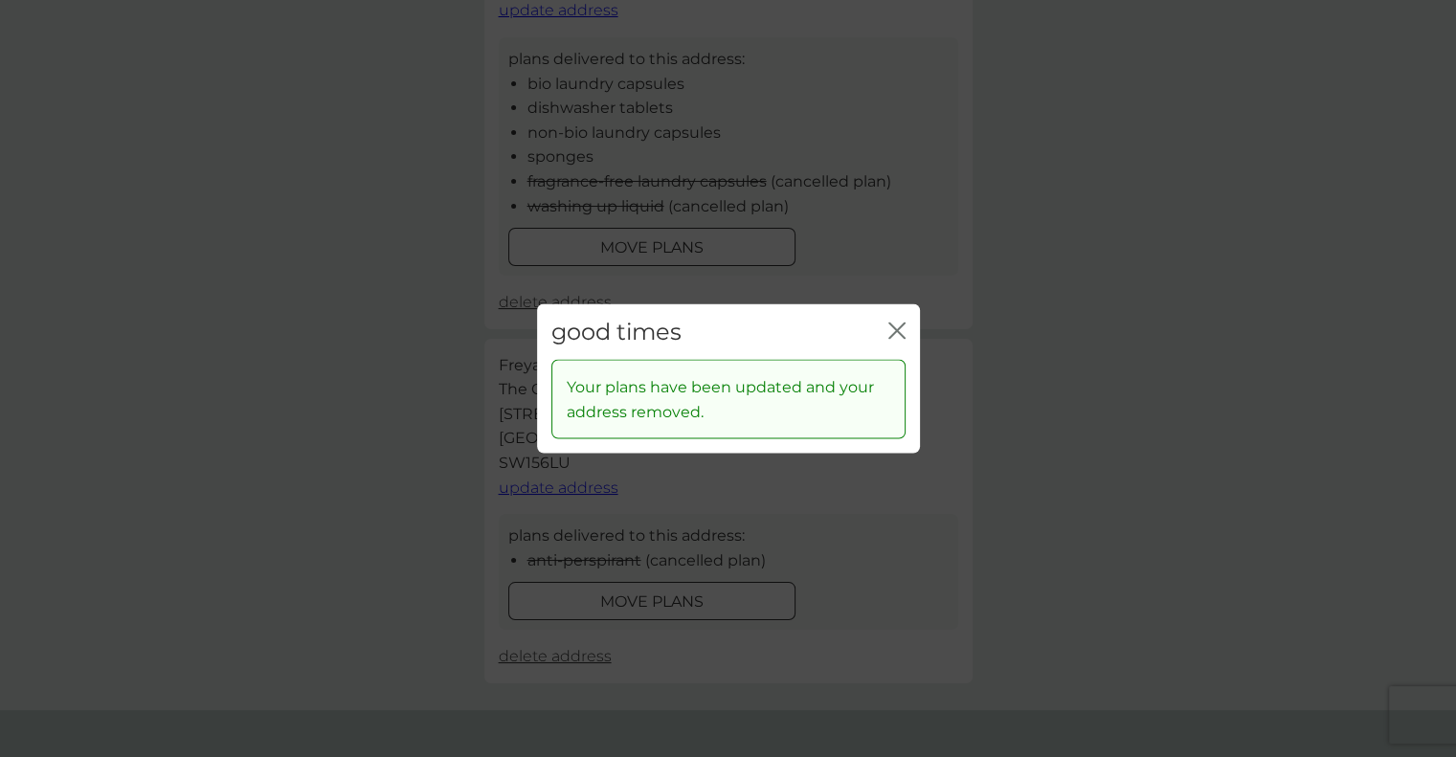
scroll to position [0, 0]
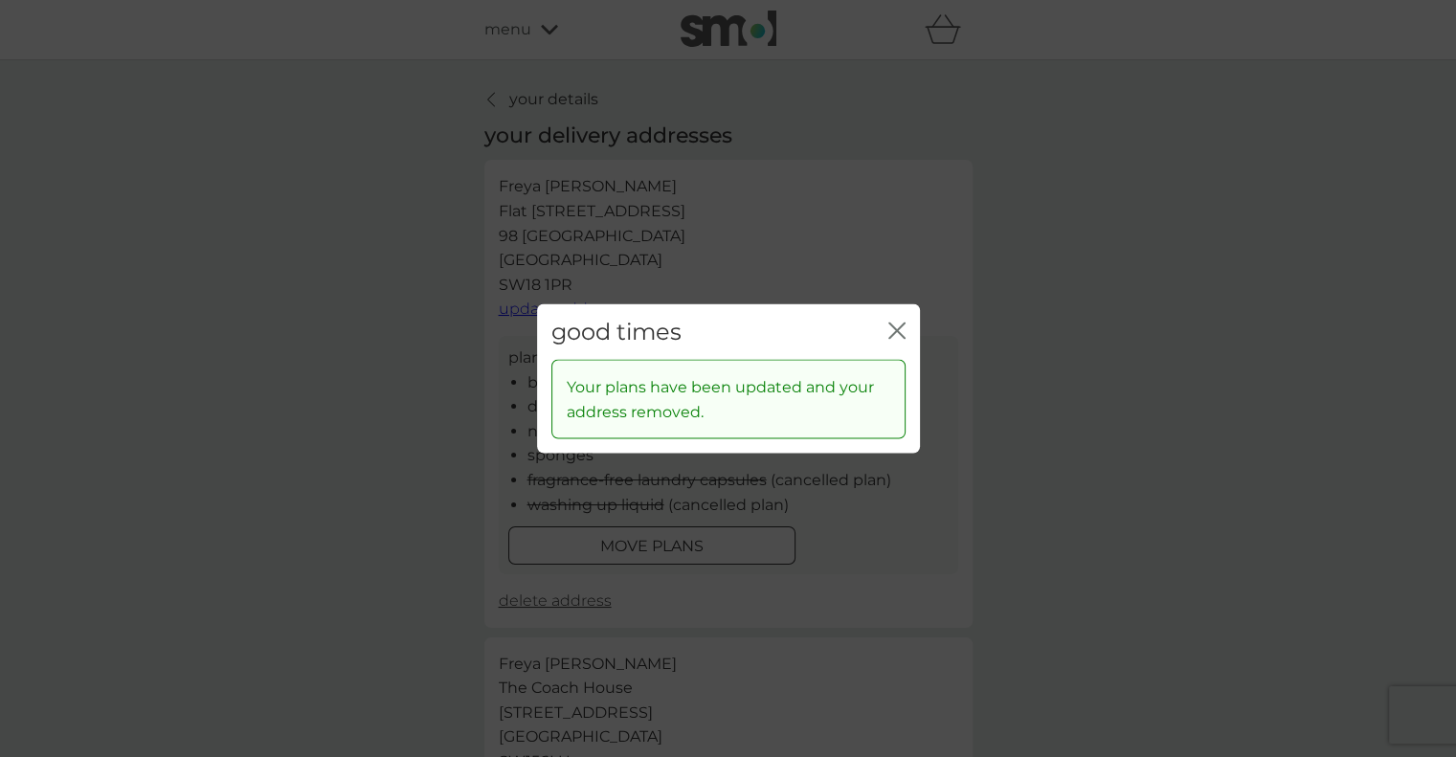
click at [891, 332] on icon "close" at bounding box center [896, 330] width 17 height 17
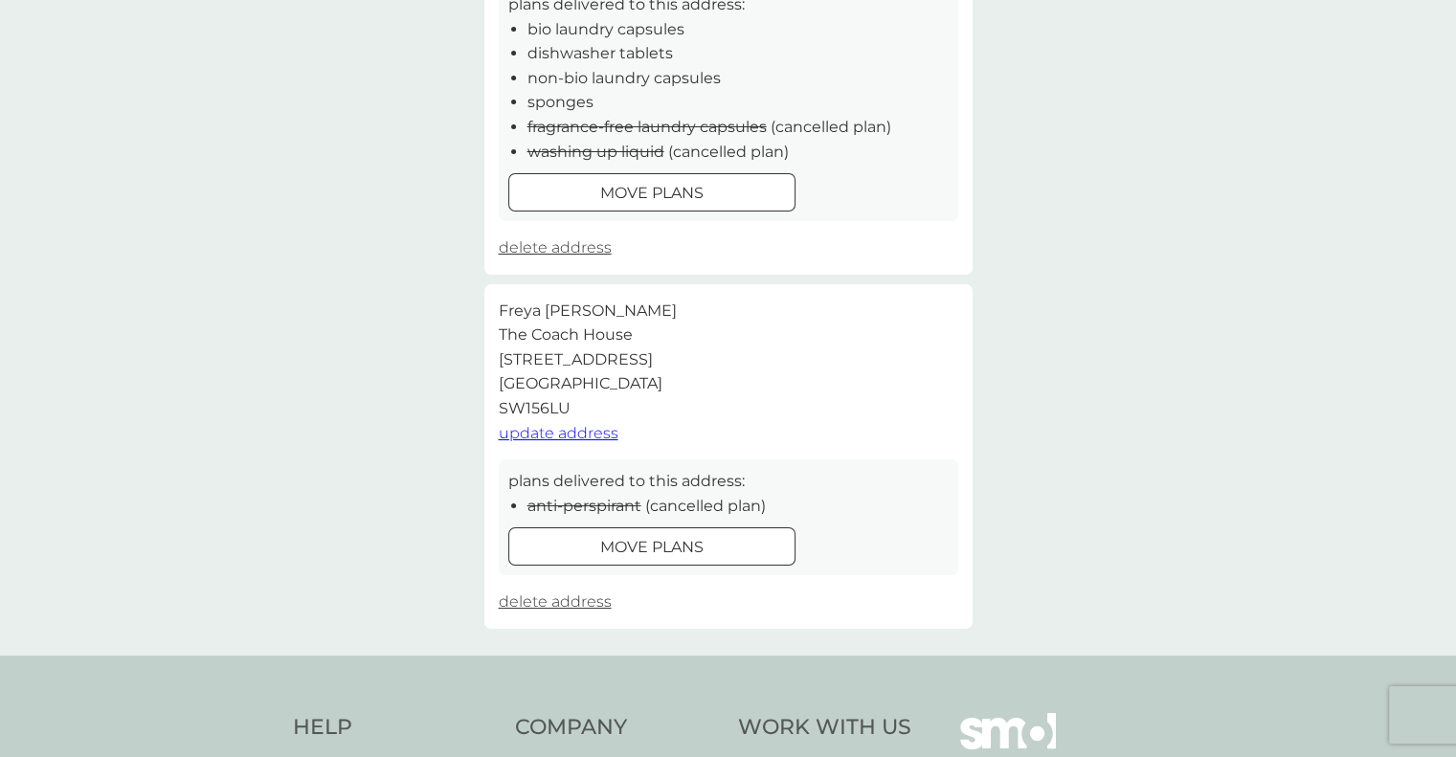
scroll to position [354, 0]
click at [561, 601] on span "delete address" at bounding box center [555, 601] width 113 height 18
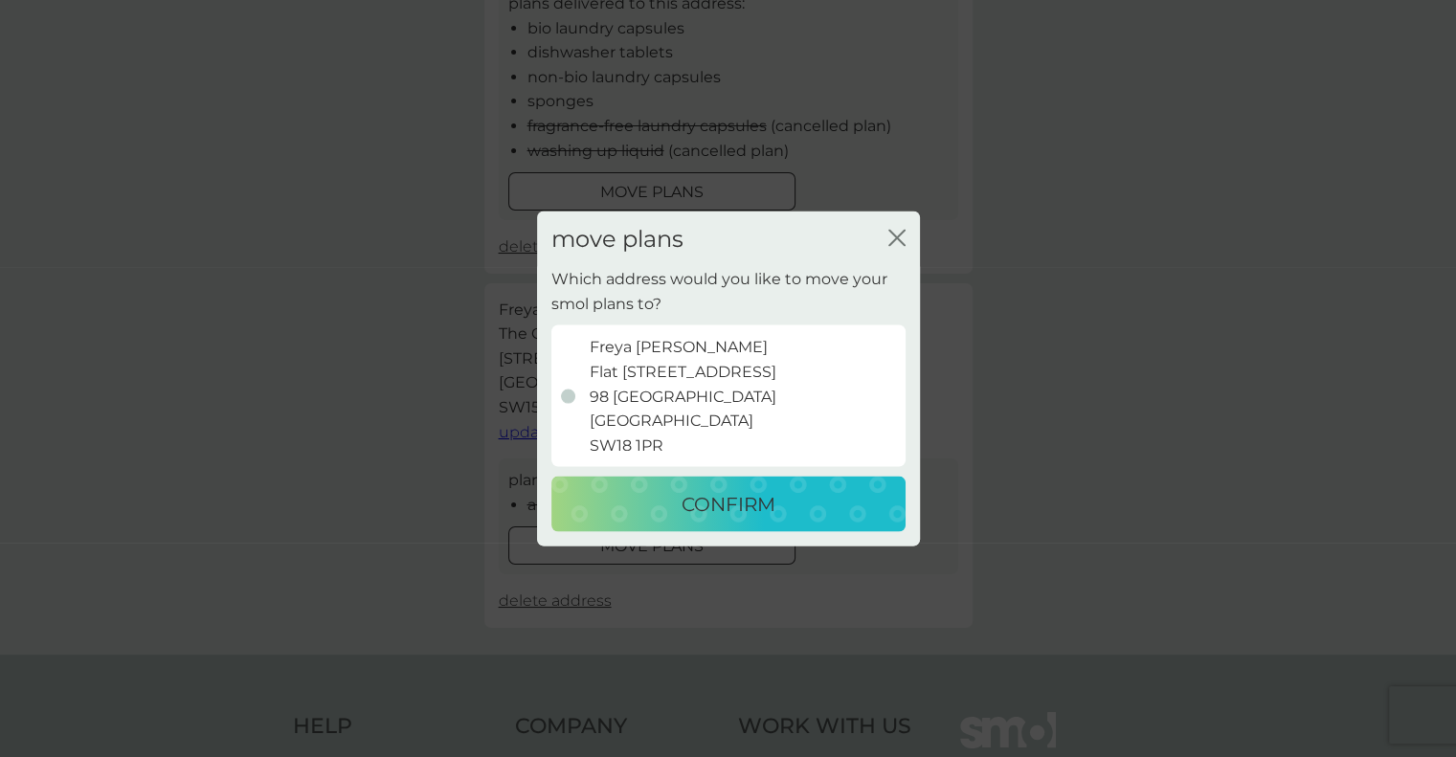
click at [690, 521] on button "CONFIRM" at bounding box center [728, 505] width 354 height 56
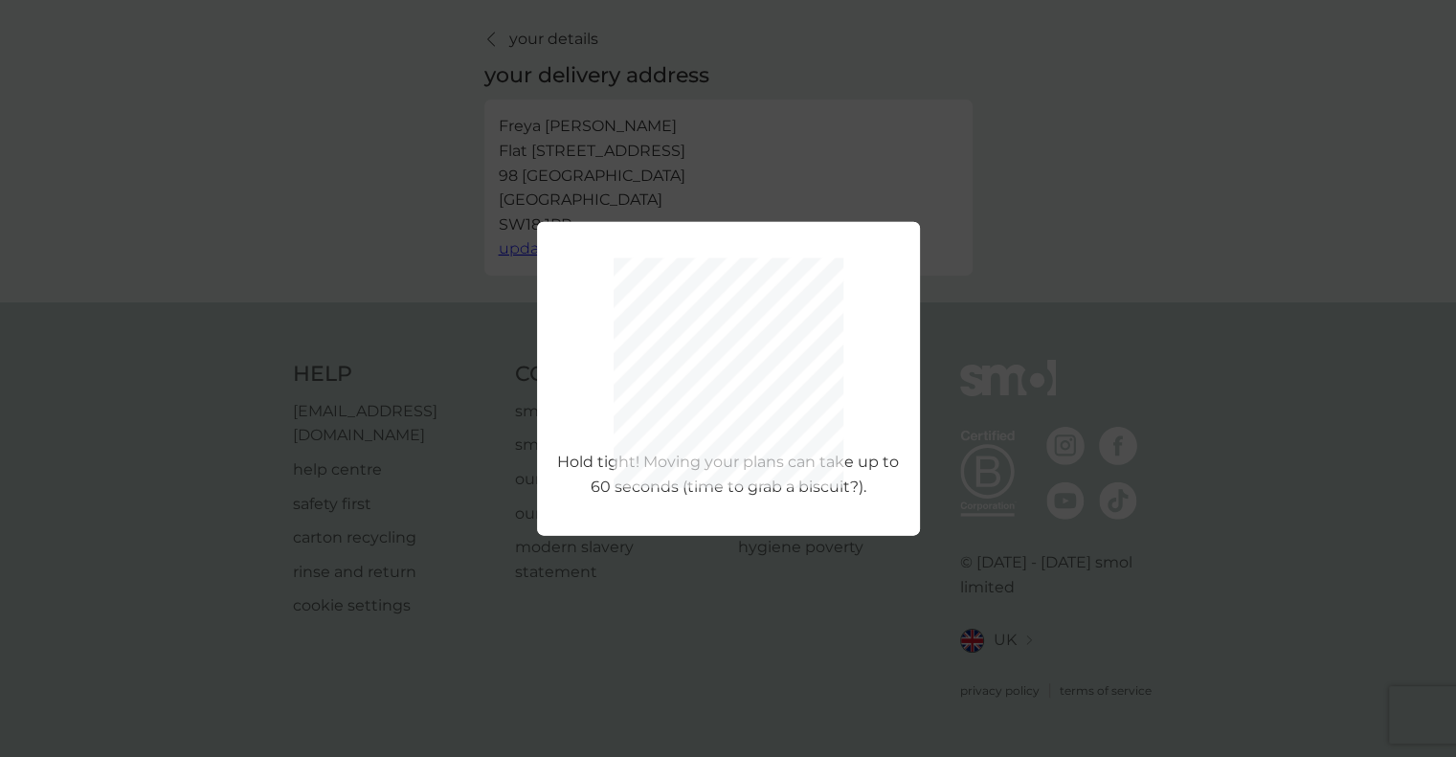
scroll to position [0, 0]
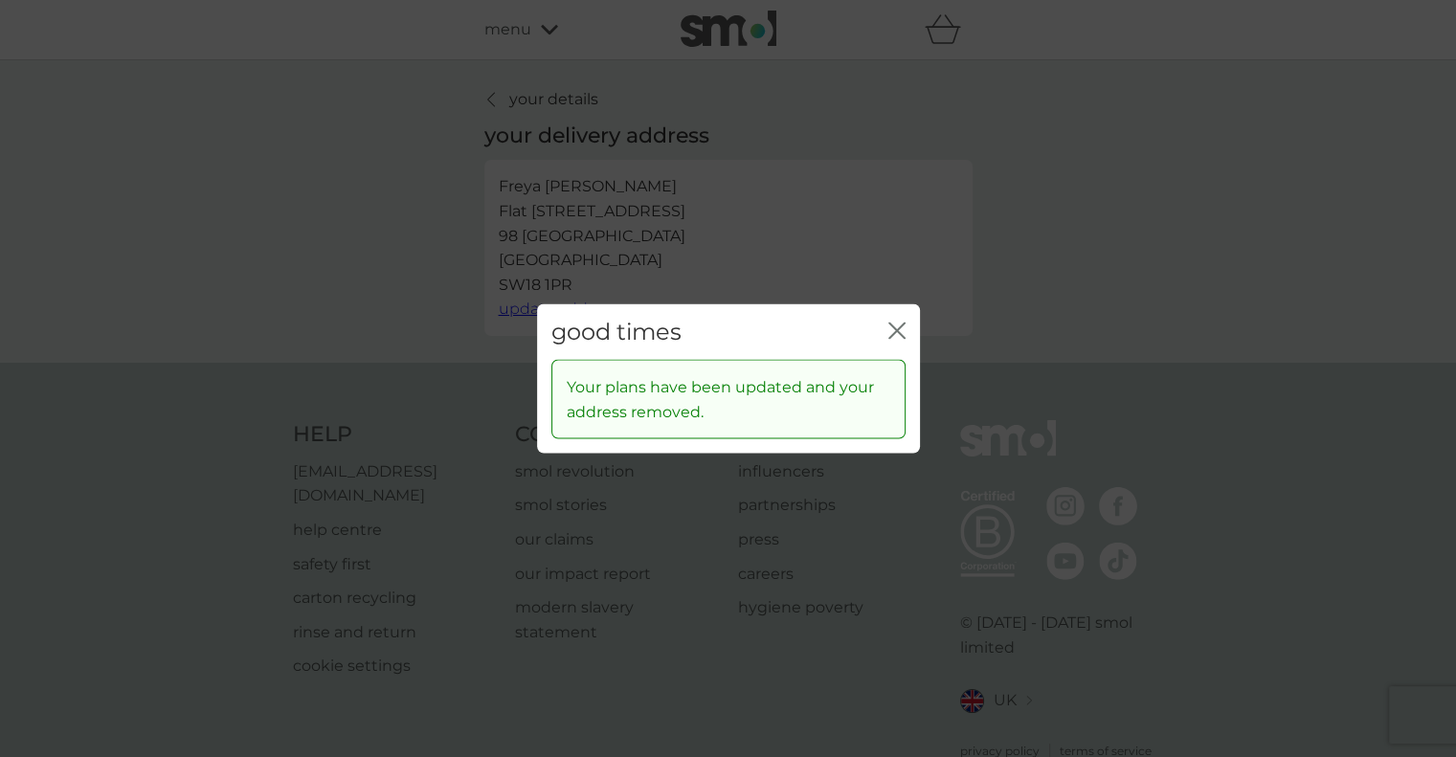
click at [892, 330] on icon "close" at bounding box center [896, 330] width 17 height 17
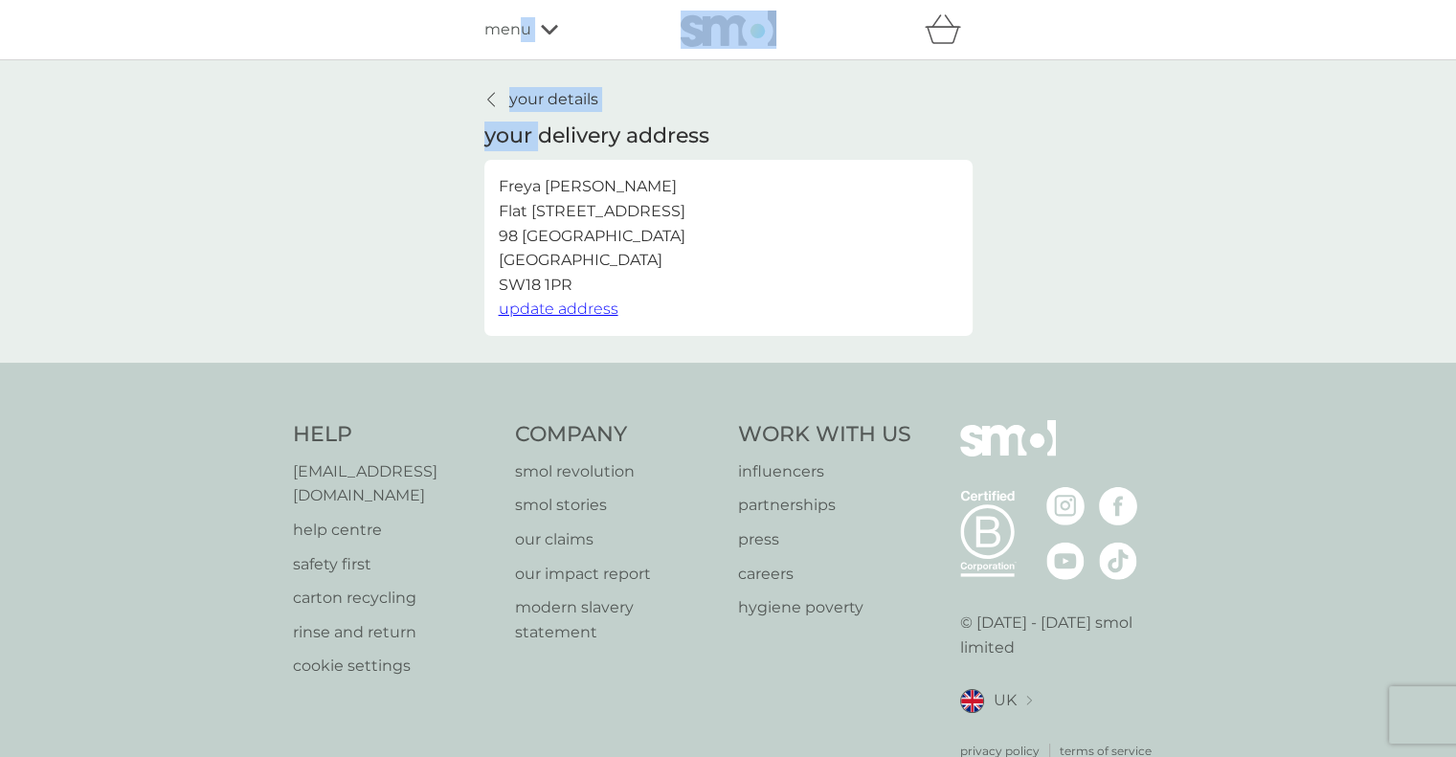
drag, startPoint x: 544, startPoint y: 118, endPoint x: 526, endPoint y: 46, distance: 73.8
click at [526, 46] on div "refer a friend & you BOTH save smol impact smol shop your smol plans your upcom…" at bounding box center [728, 408] width 1456 height 817
click at [508, 22] on span "menu" at bounding box center [507, 29] width 47 height 25
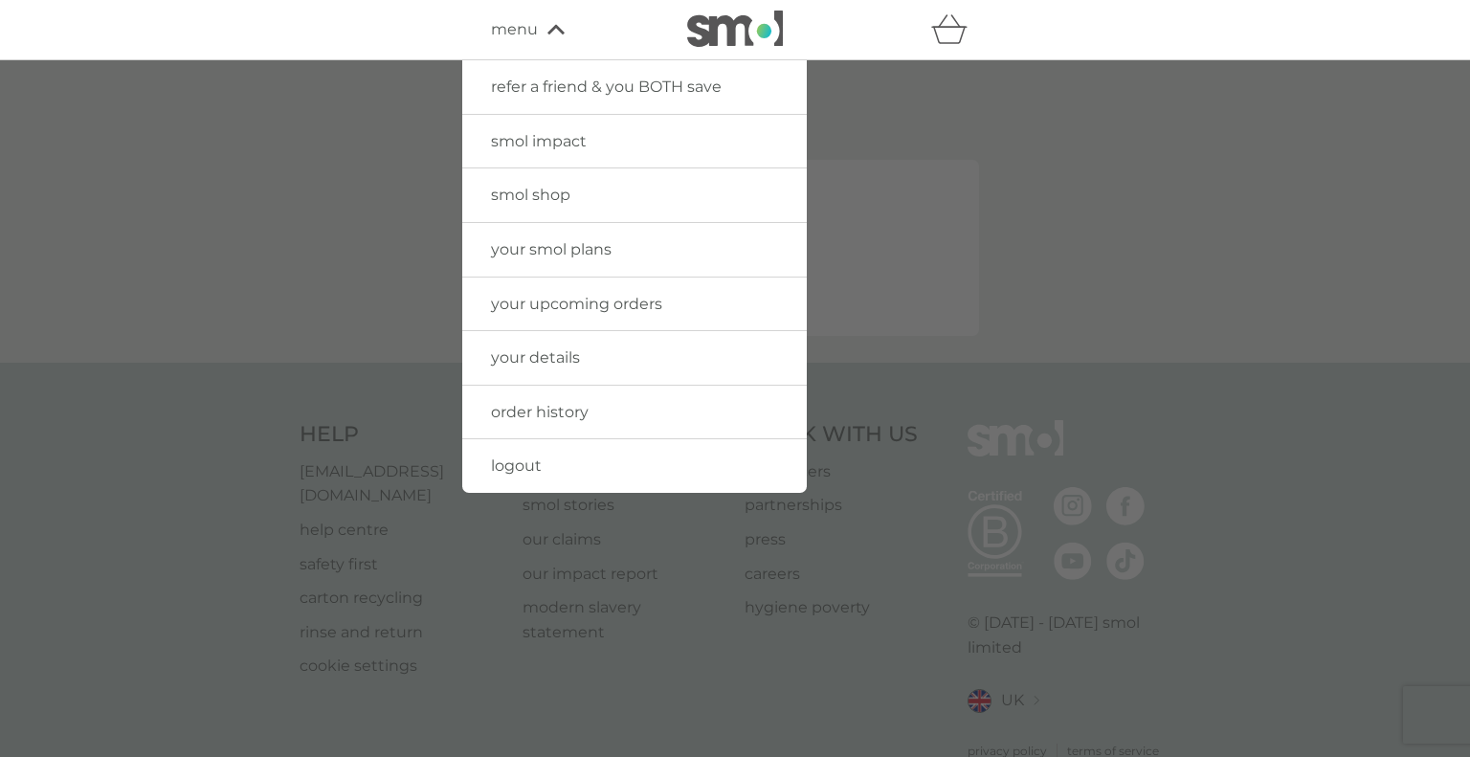
click at [554, 249] on span "your smol plans" at bounding box center [551, 249] width 121 height 18
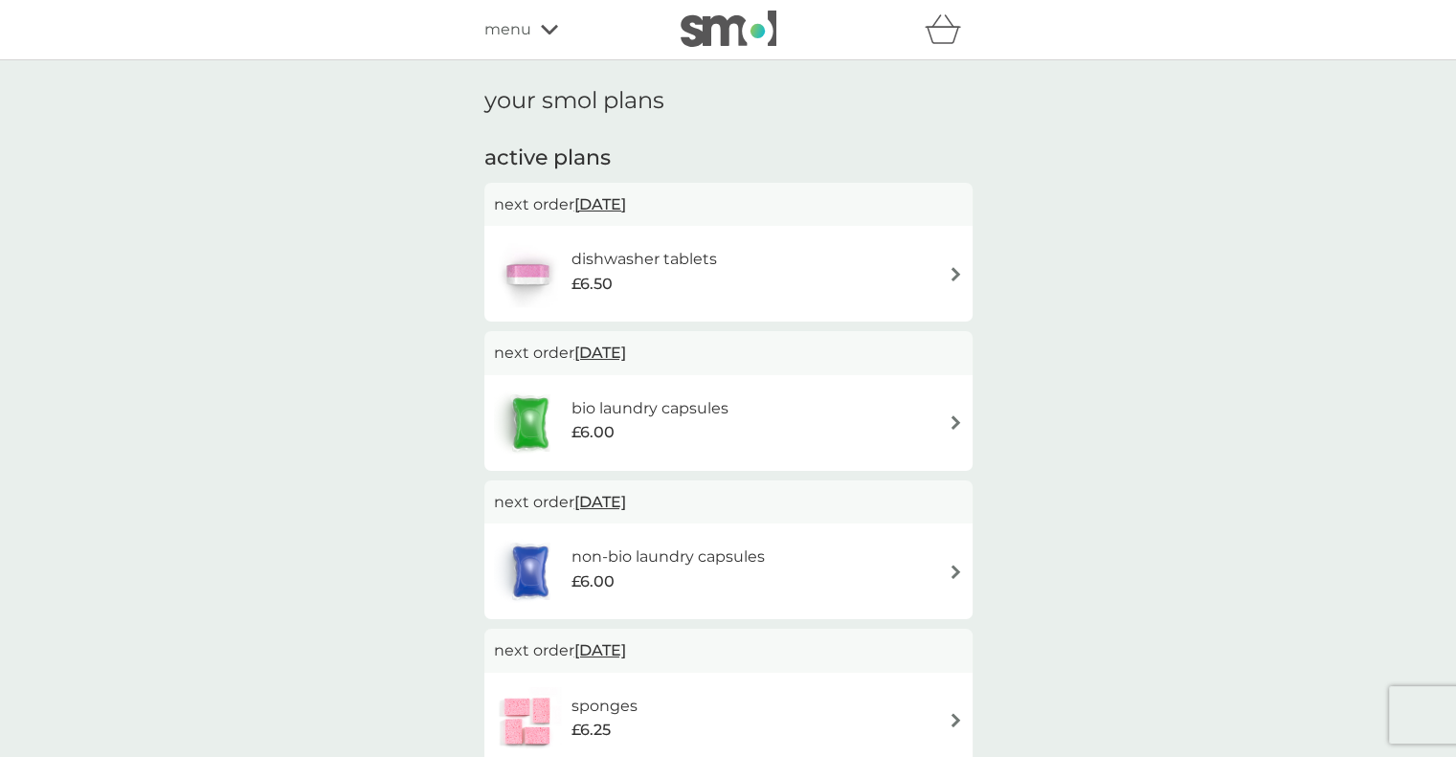
click at [716, 269] on div "dishwasher tablets £6.50" at bounding box center [653, 274] width 165 height 54
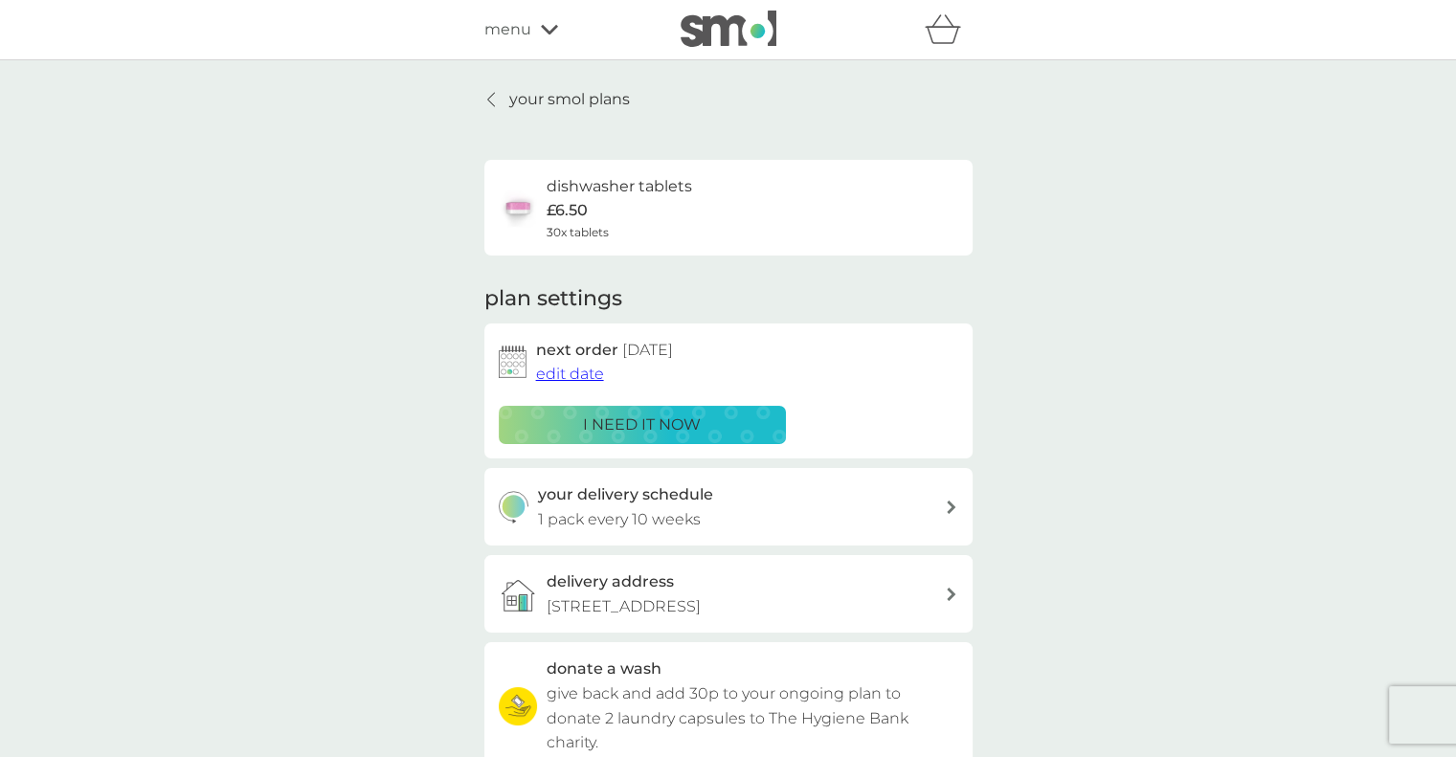
click at [593, 378] on span "edit date" at bounding box center [570, 374] width 68 height 18
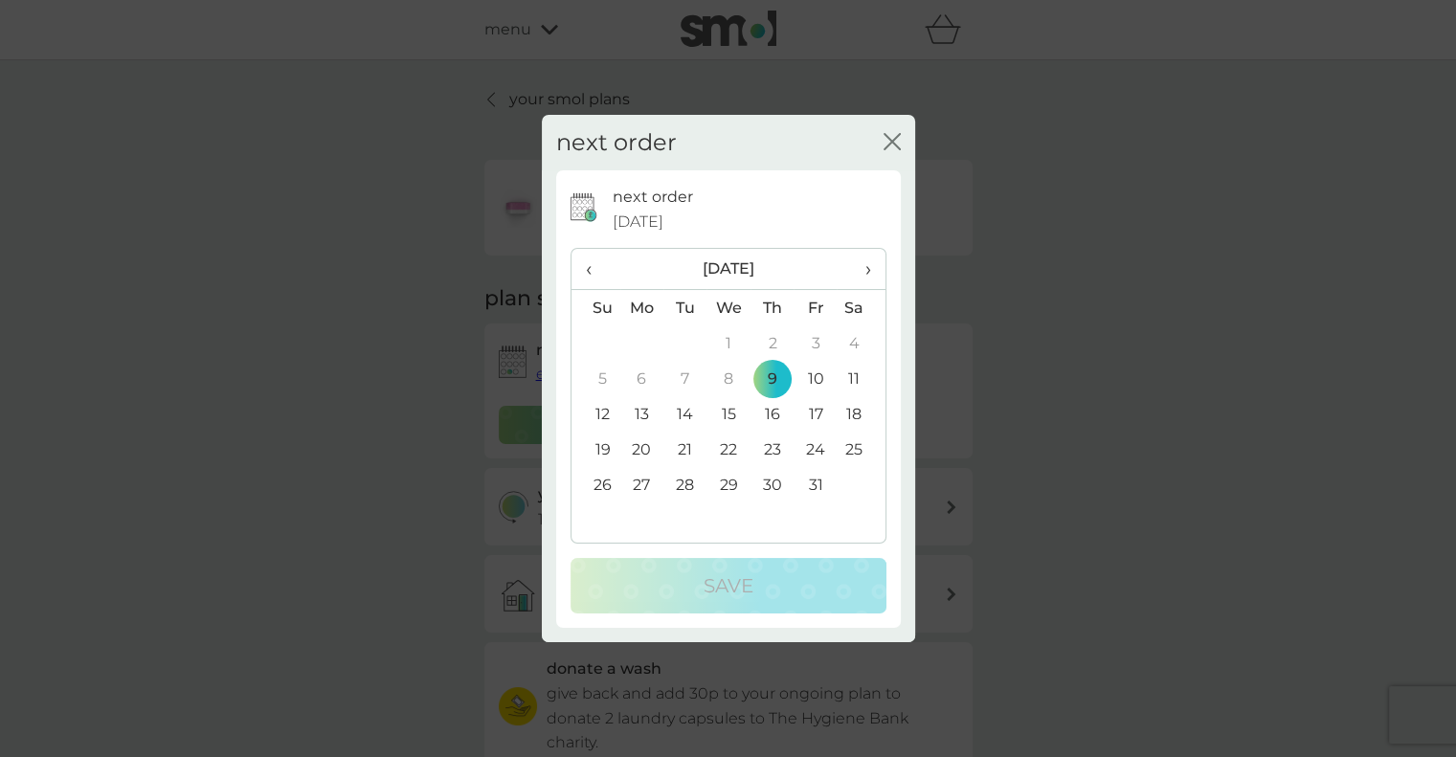
click at [647, 409] on td "13" at bounding box center [642, 413] width 44 height 35
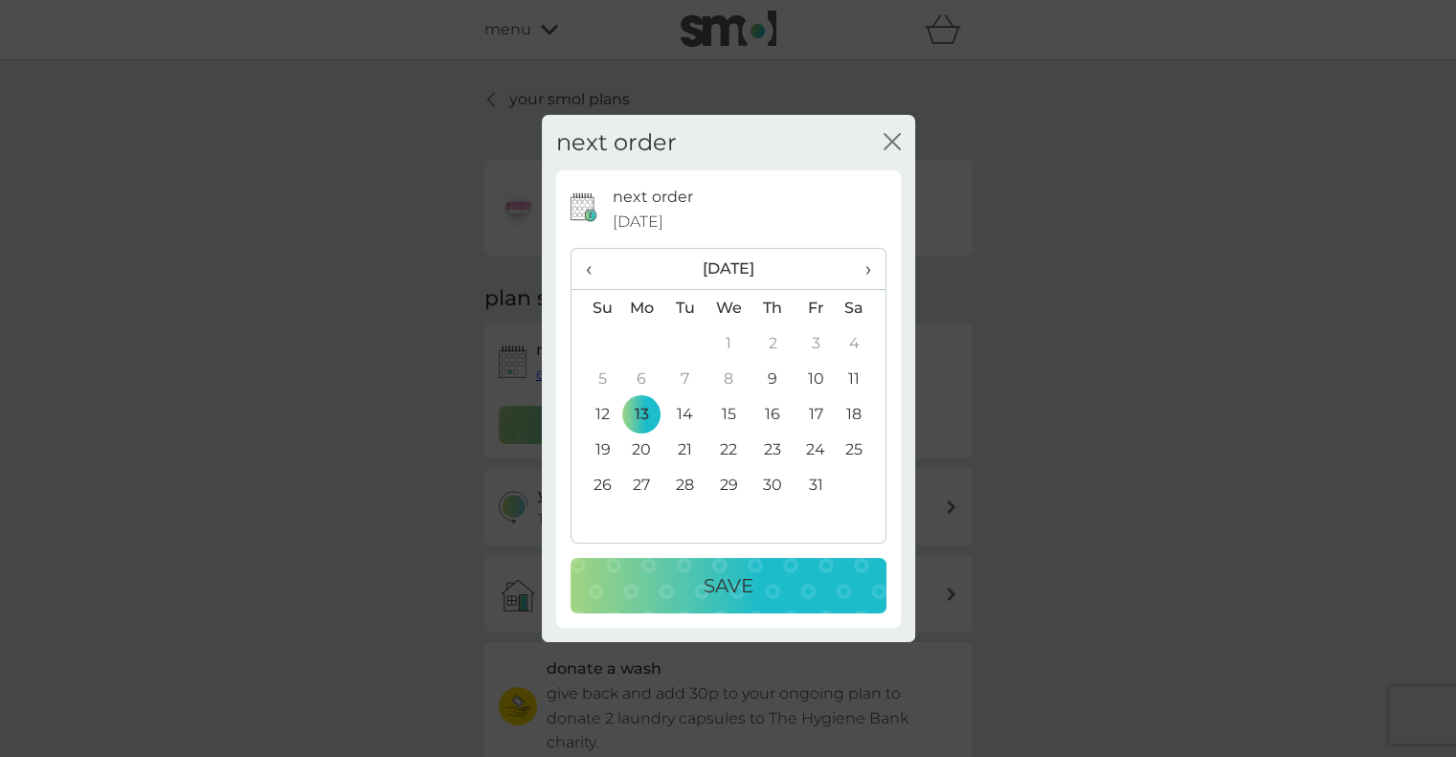
click at [736, 596] on p "Save" at bounding box center [729, 586] width 50 height 31
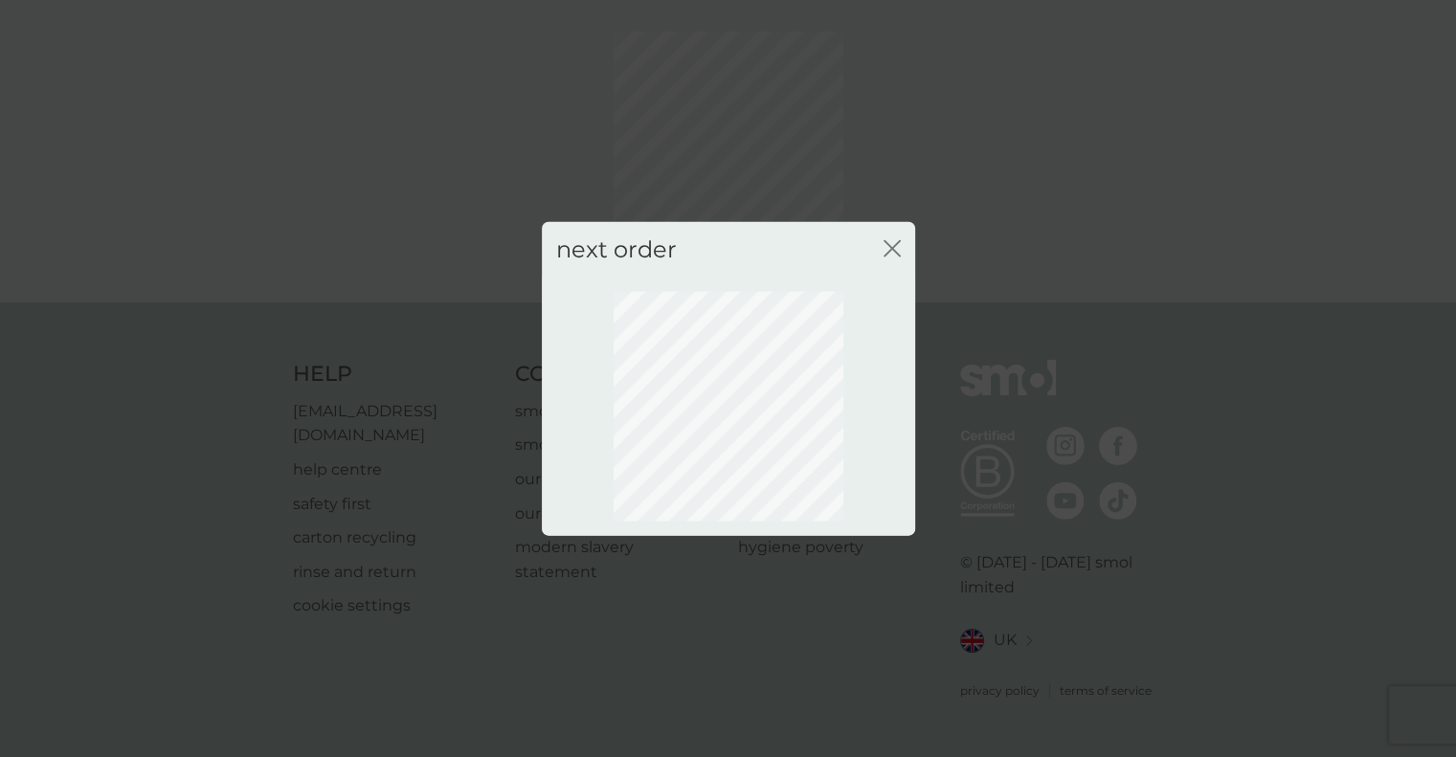
scroll to position [45, 0]
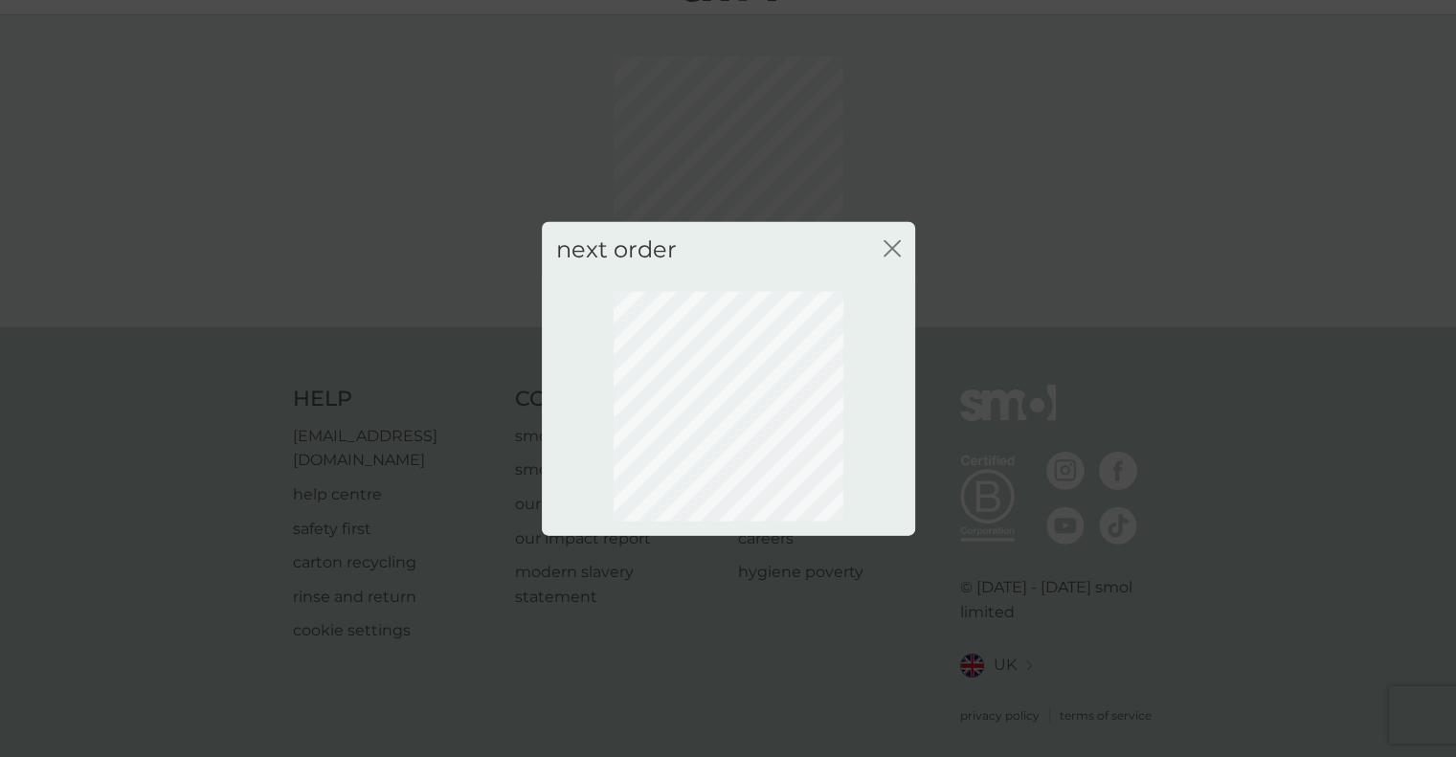
click at [886, 256] on icon "close" at bounding box center [892, 247] width 17 height 17
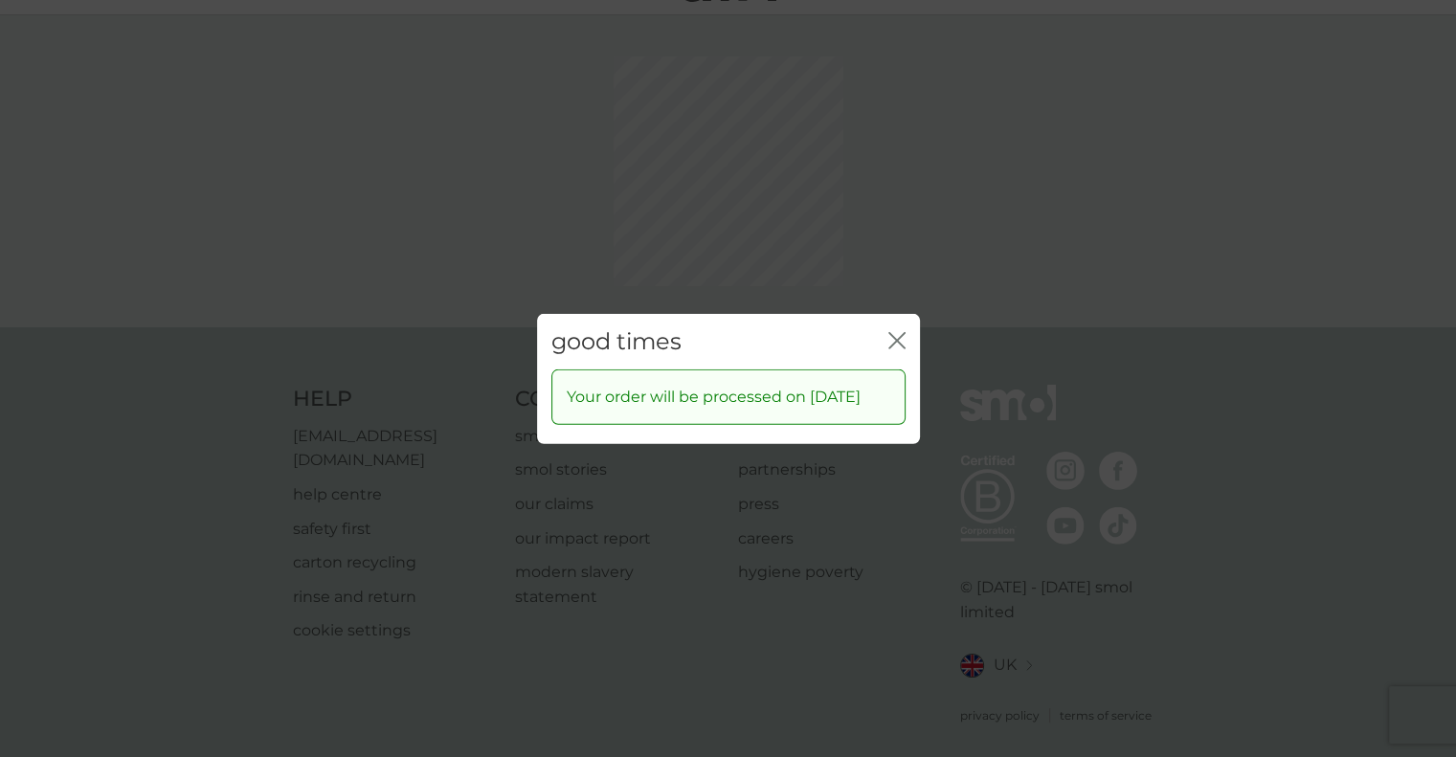
click at [895, 247] on div "good times close Your order will be processed on 13 Oct 2025" at bounding box center [728, 378] width 1456 height 757
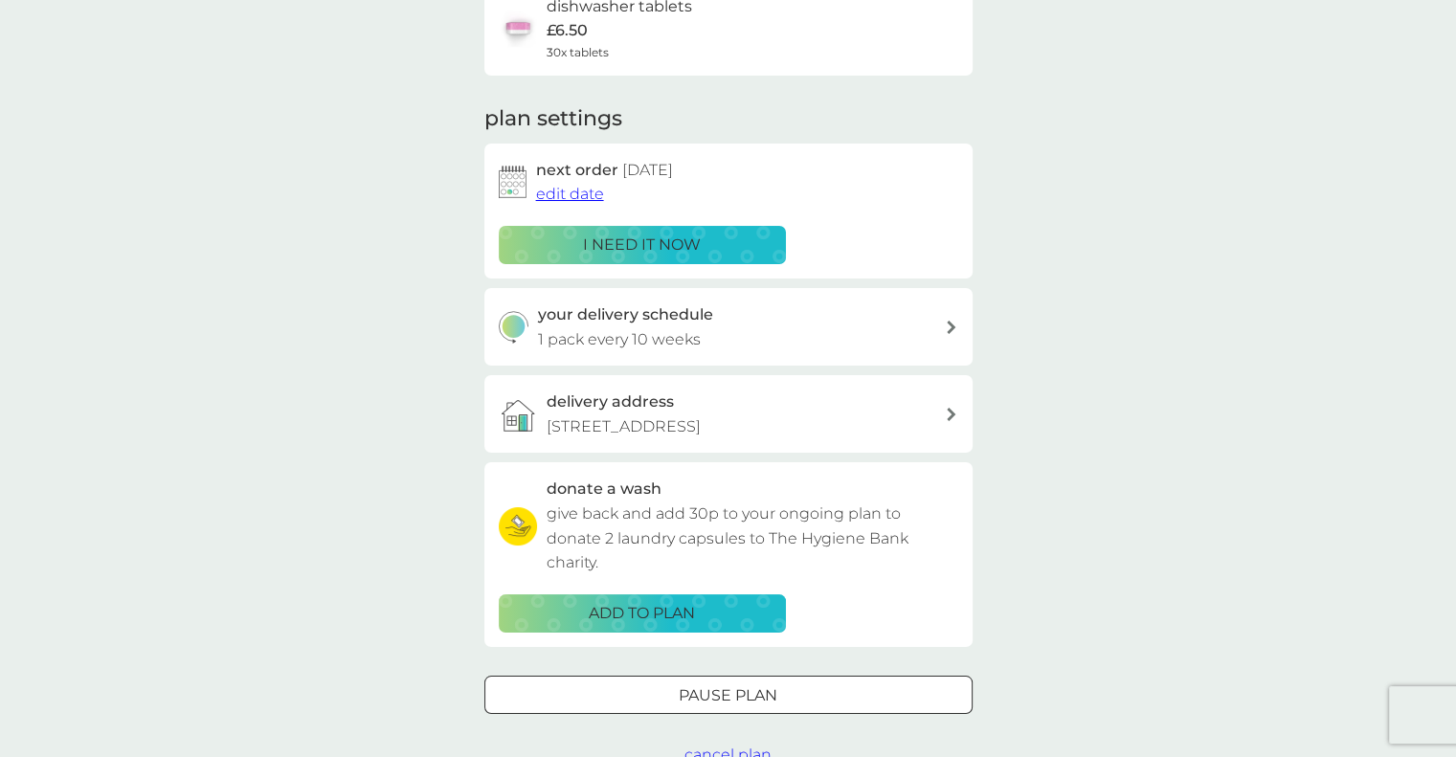
scroll to position [0, 0]
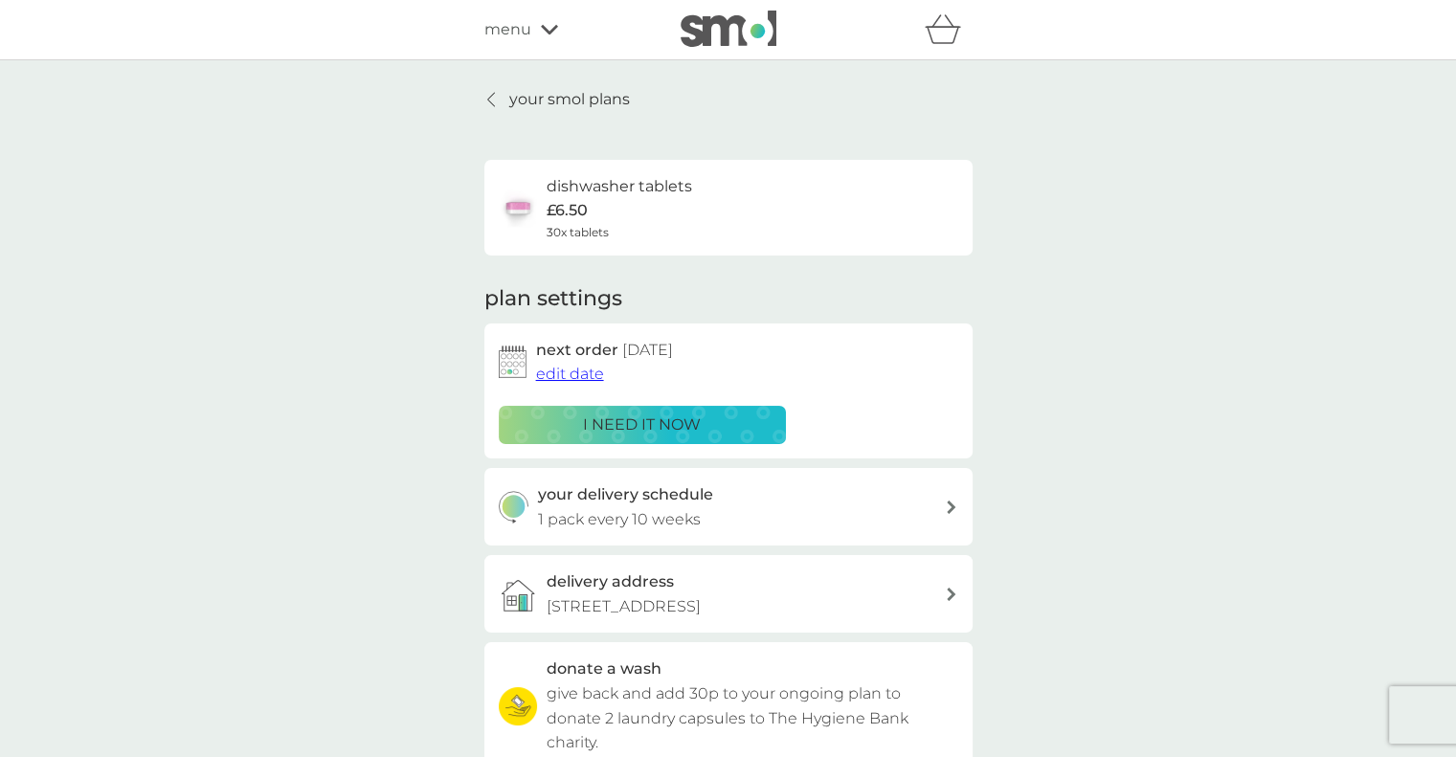
click at [593, 93] on div "your smol plans dishwasher tablets £6.50 30x tablets plan settings next order 1…" at bounding box center [728, 516] width 1456 height 913
click at [593, 93] on p "your smol plans" at bounding box center [569, 99] width 121 height 25
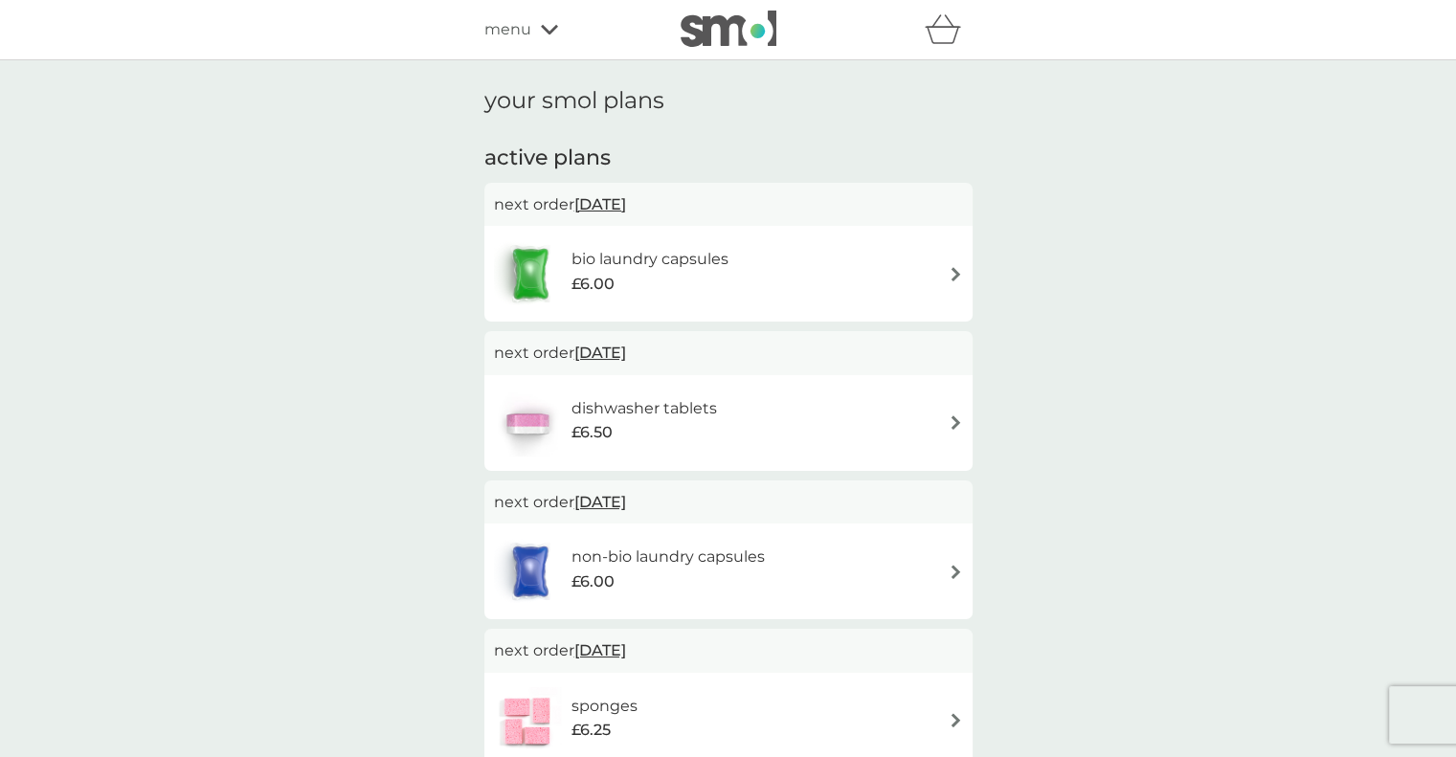
click at [533, 43] on div "refer a friend & you BOTH save smol impact smol shop your smol plans your upcom…" at bounding box center [728, 30] width 488 height 38
click at [516, 29] on span "menu" at bounding box center [507, 29] width 47 height 25
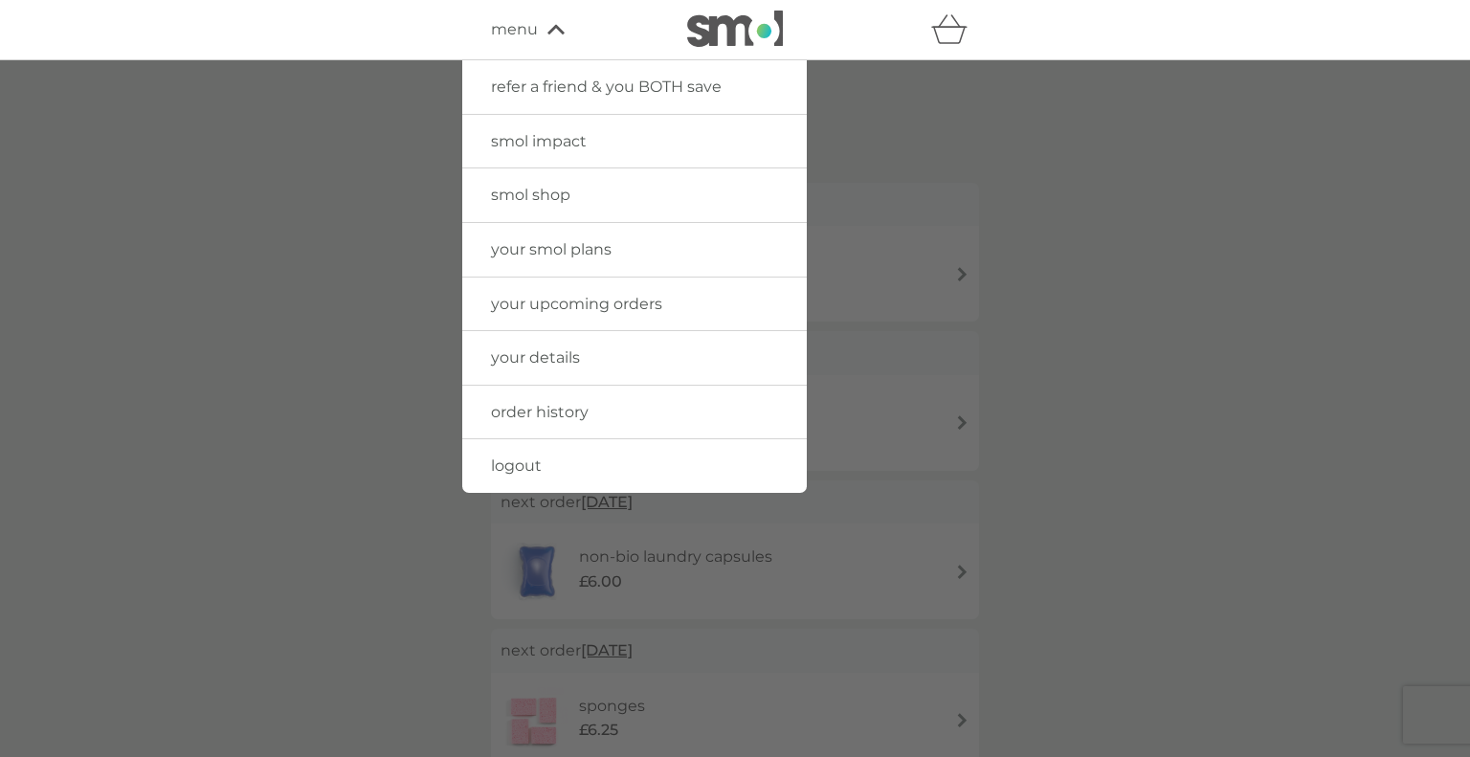
click at [549, 187] on span "smol shop" at bounding box center [530, 195] width 79 height 18
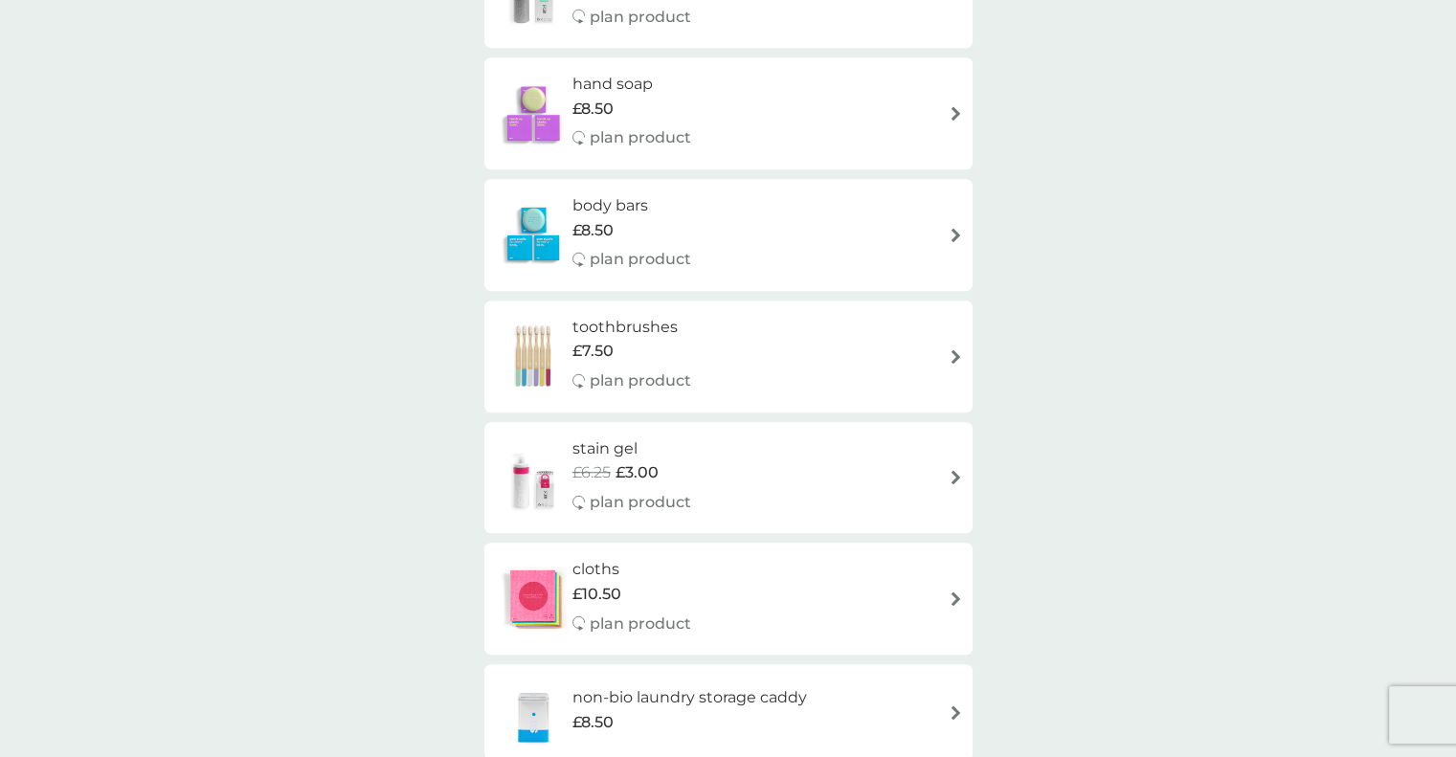
scroll to position [1444, 0]
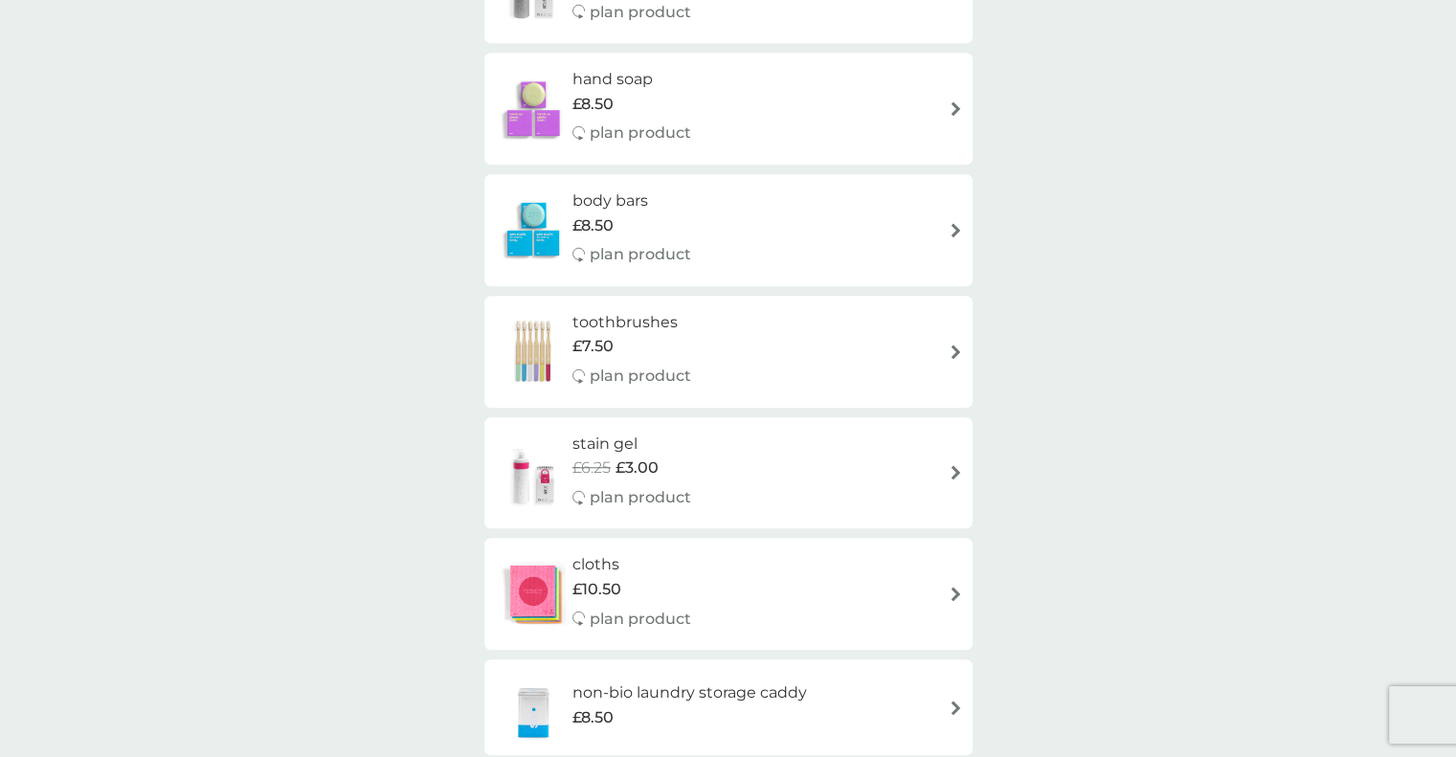
drag, startPoint x: 616, startPoint y: 322, endPoint x: 331, endPoint y: 421, distance: 302.1
click at [331, 421] on div "smol shop all products Accessories Cleaning Dishwash Laundry Personal Care Spar…" at bounding box center [728, 413] width 1456 height 3592
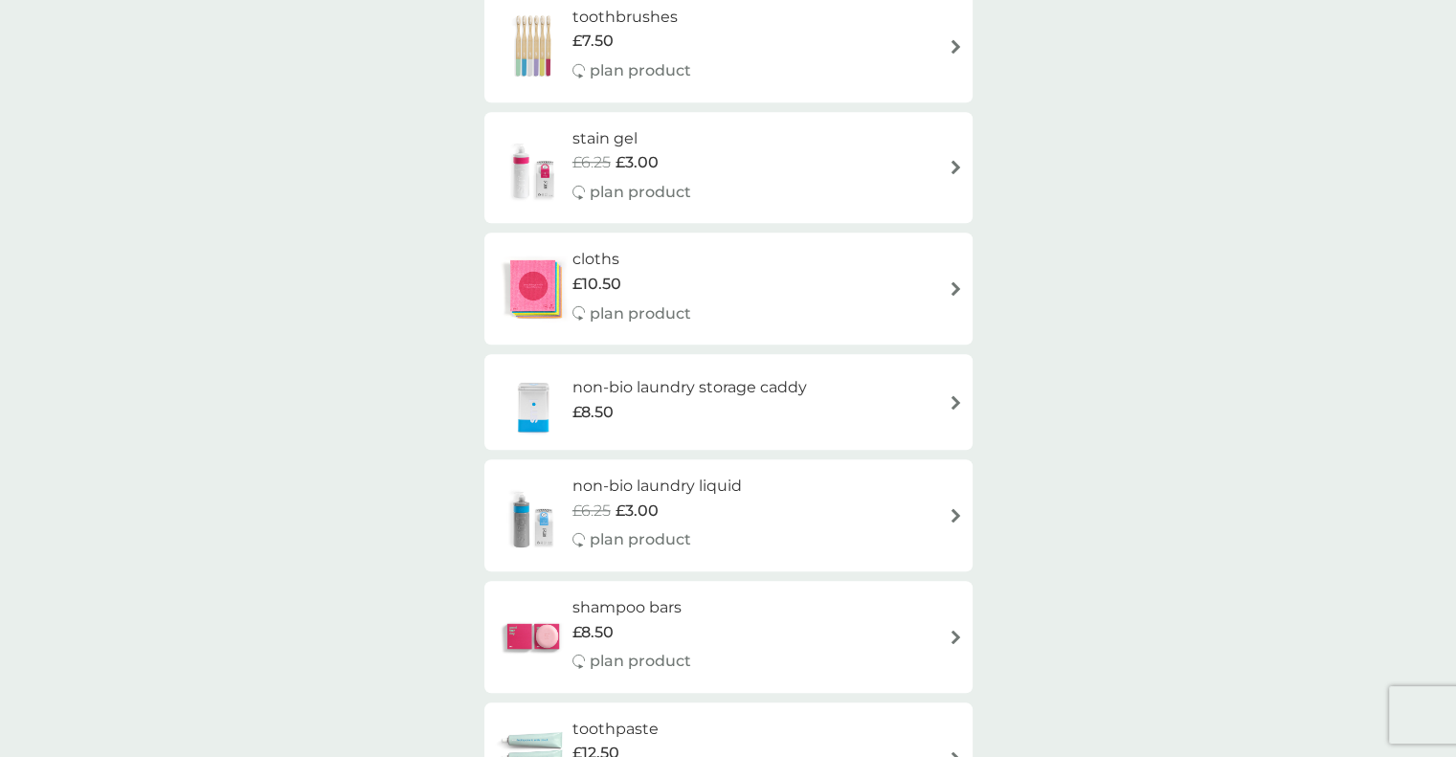
scroll to position [1544, 0]
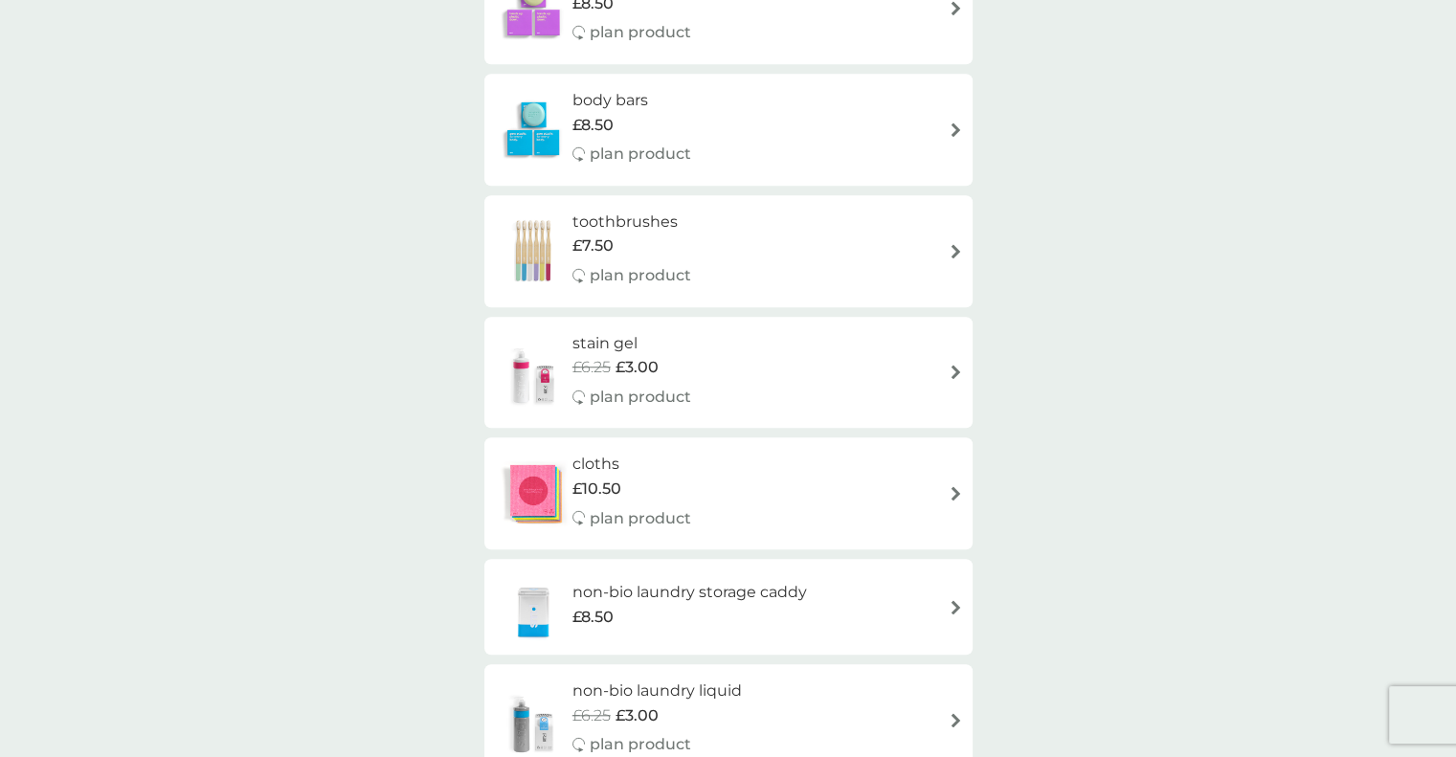
click at [527, 487] on img at bounding box center [533, 493] width 78 height 67
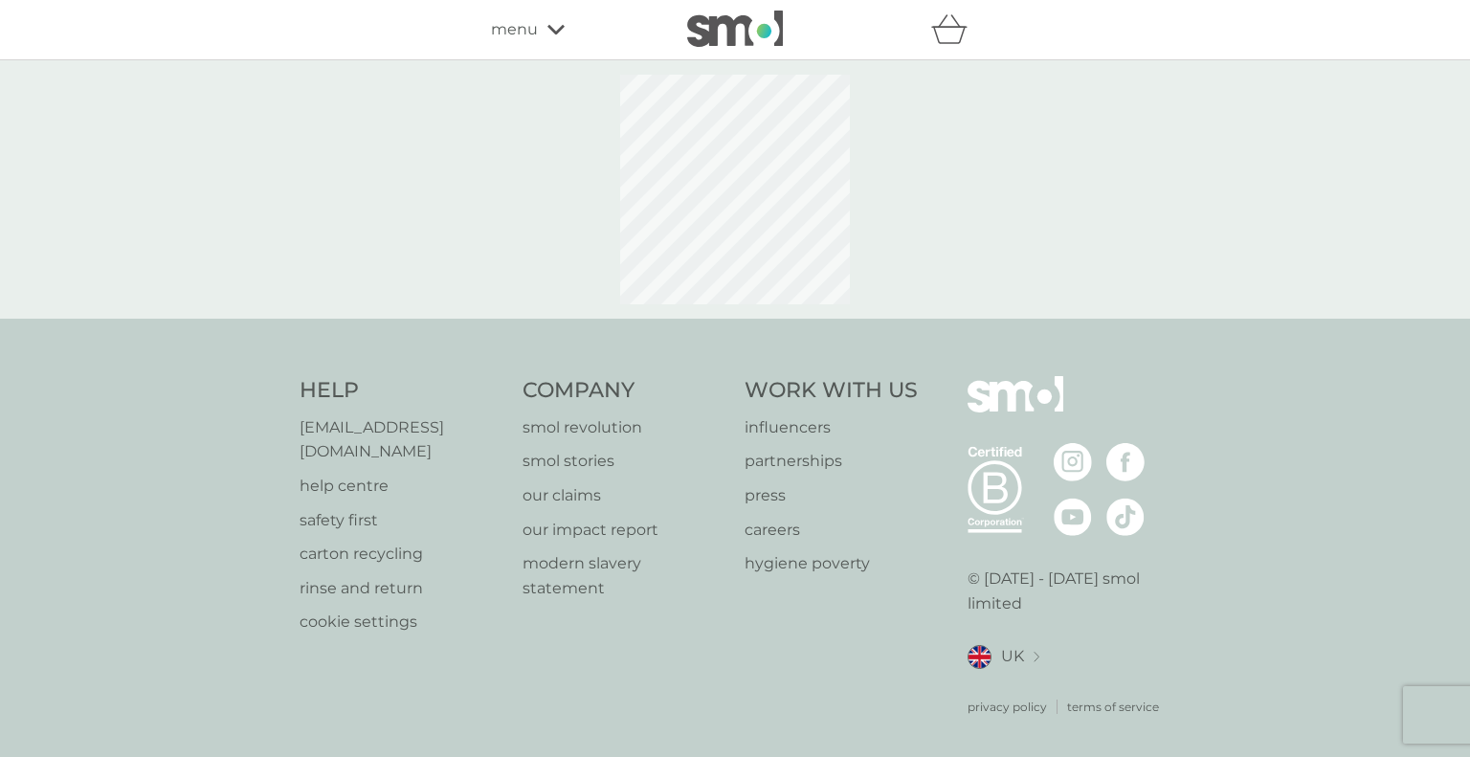
select select "91"
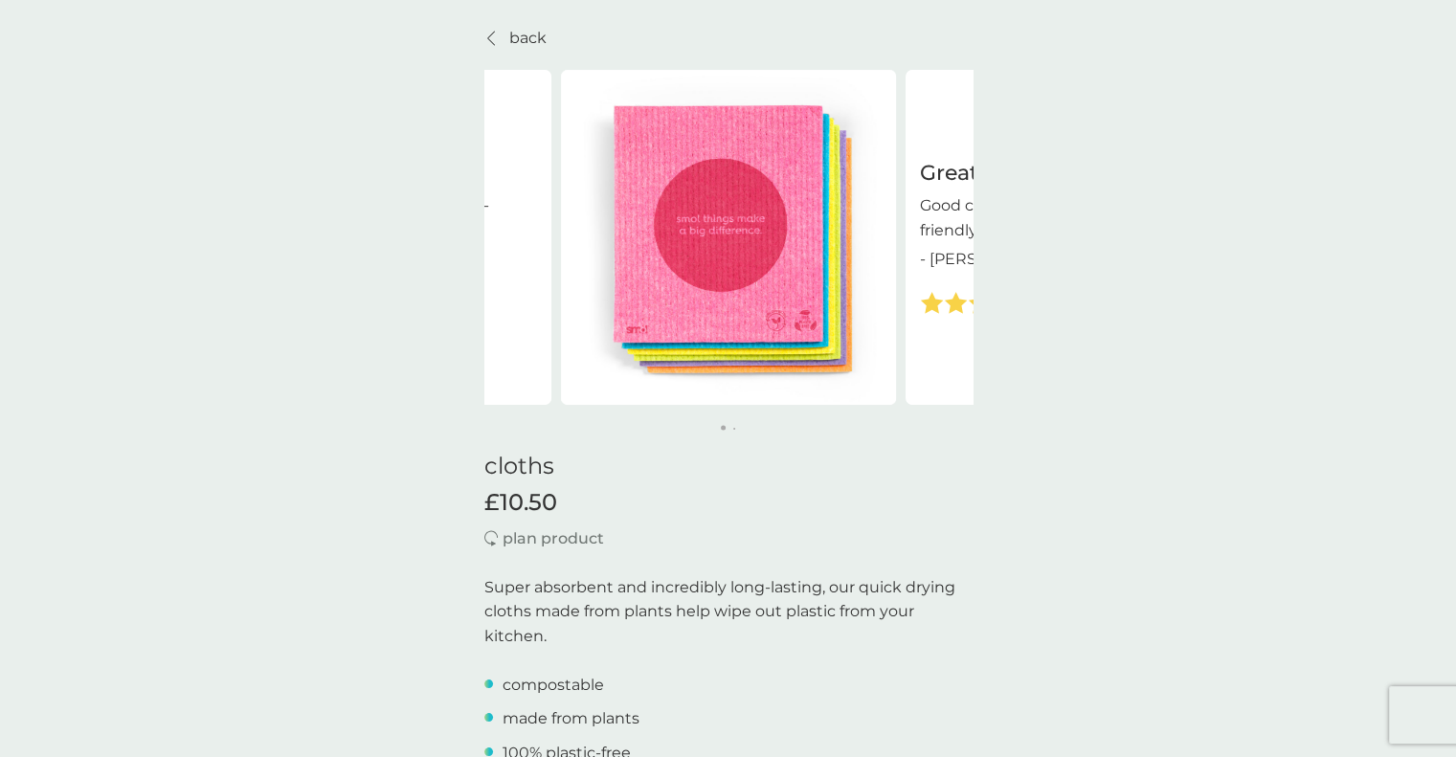
scroll to position [63, 0]
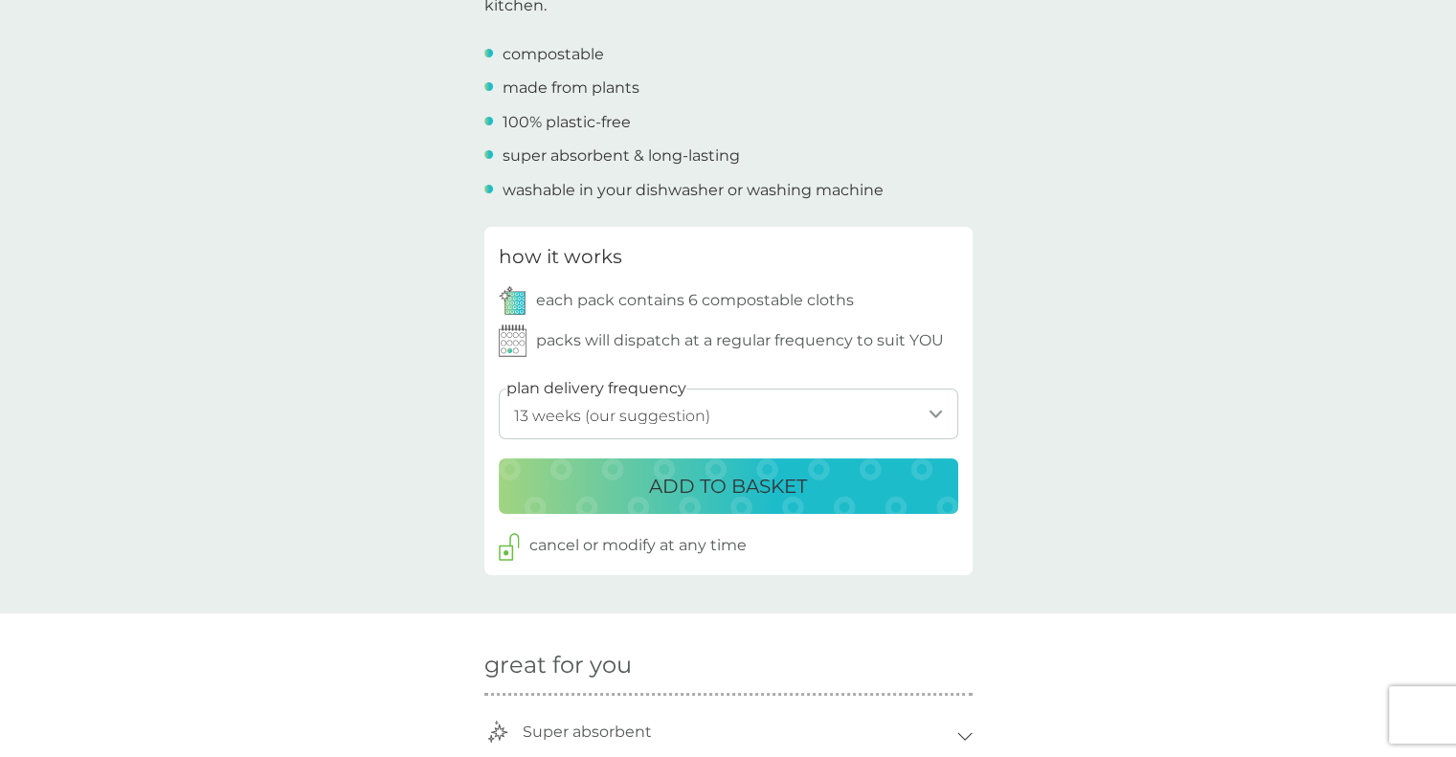
scroll to position [0, 0]
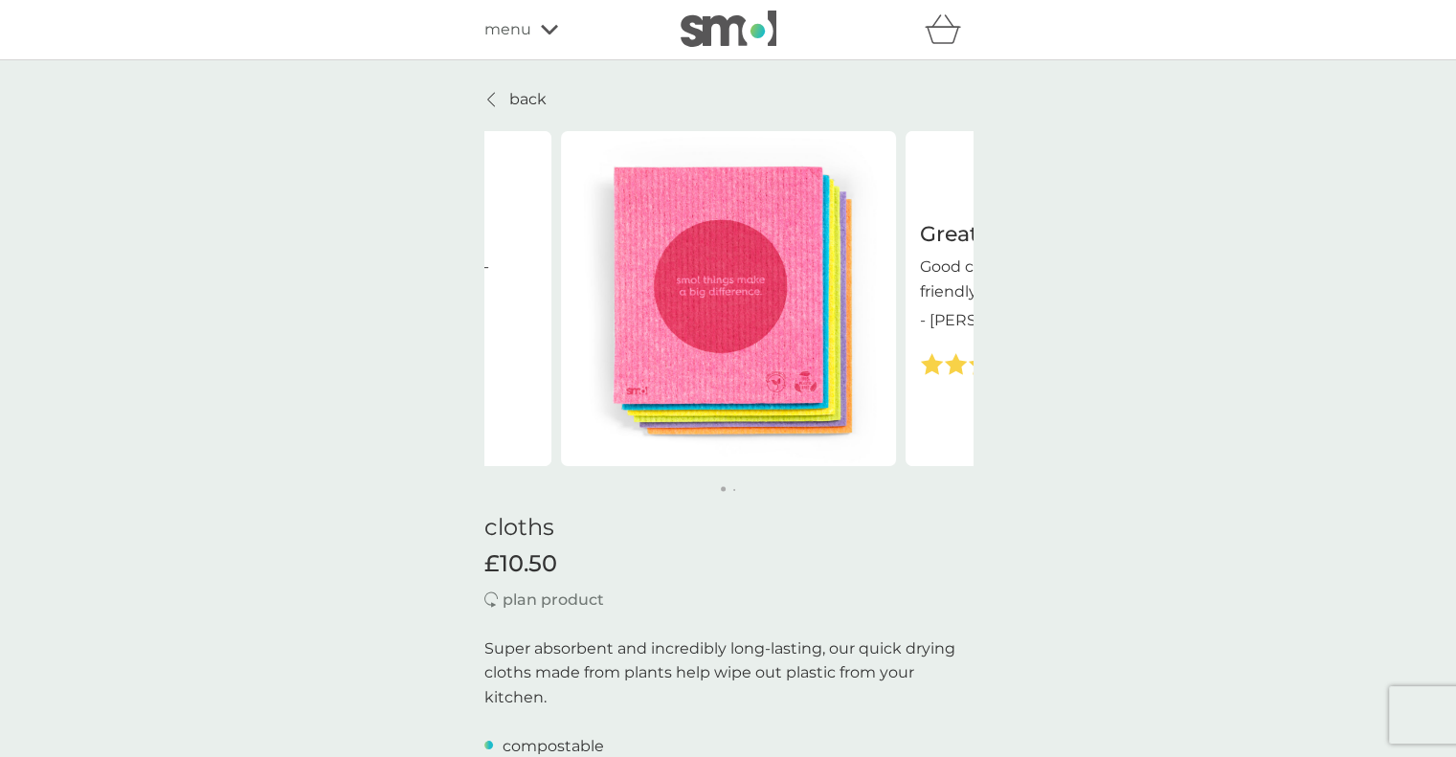
click at [521, 38] on span "menu" at bounding box center [507, 29] width 47 height 25
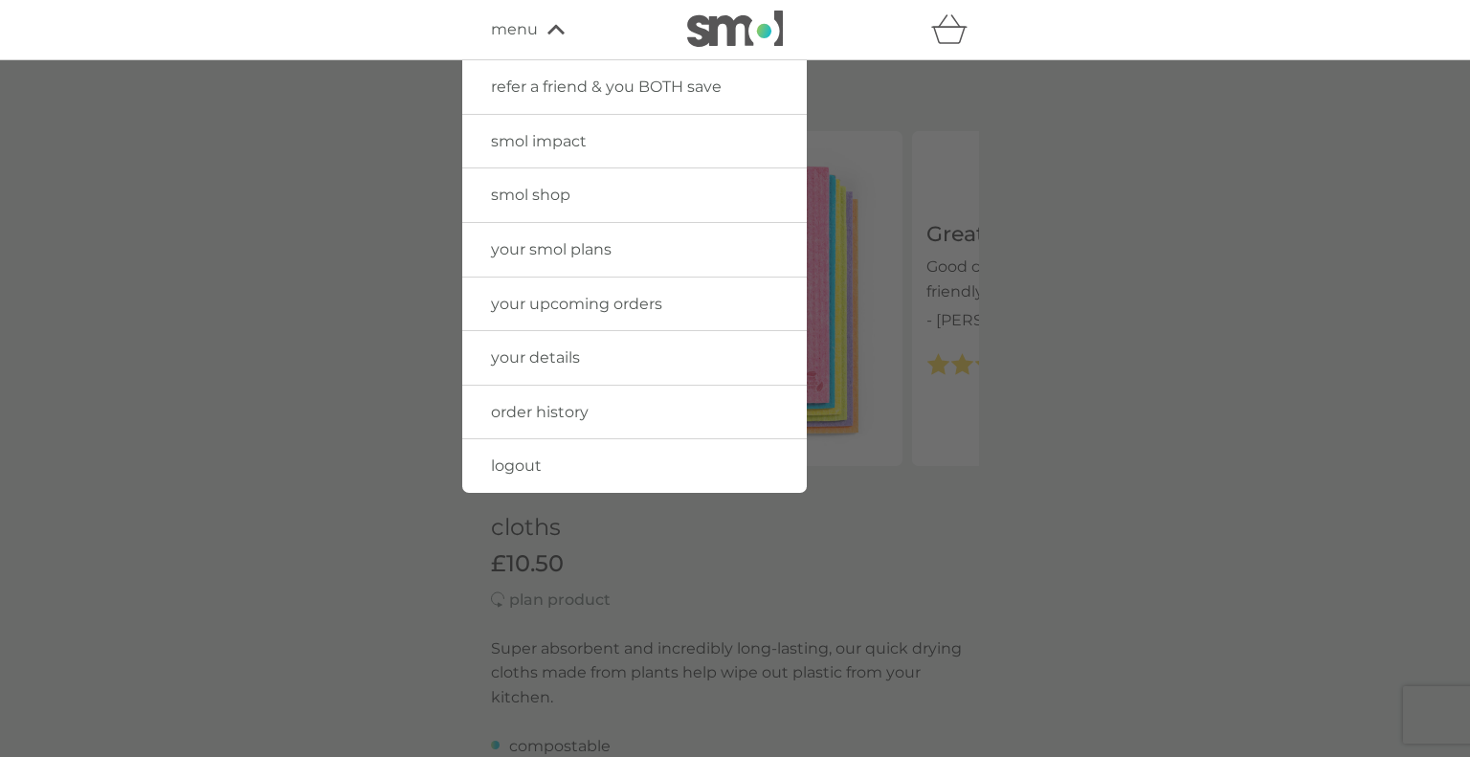
click at [536, 253] on span "your smol plans" at bounding box center [551, 249] width 121 height 18
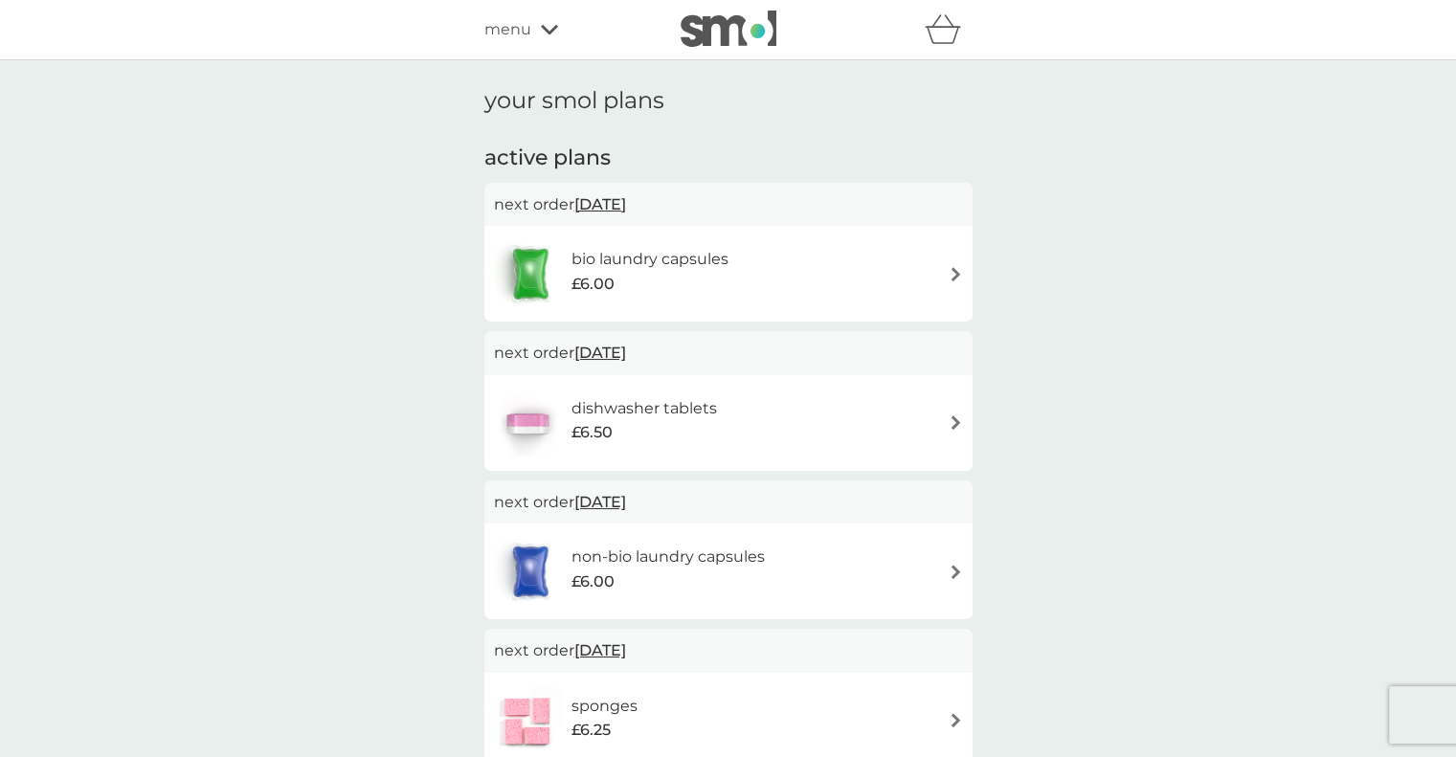
click at [510, 30] on span "menu" at bounding box center [507, 29] width 47 height 25
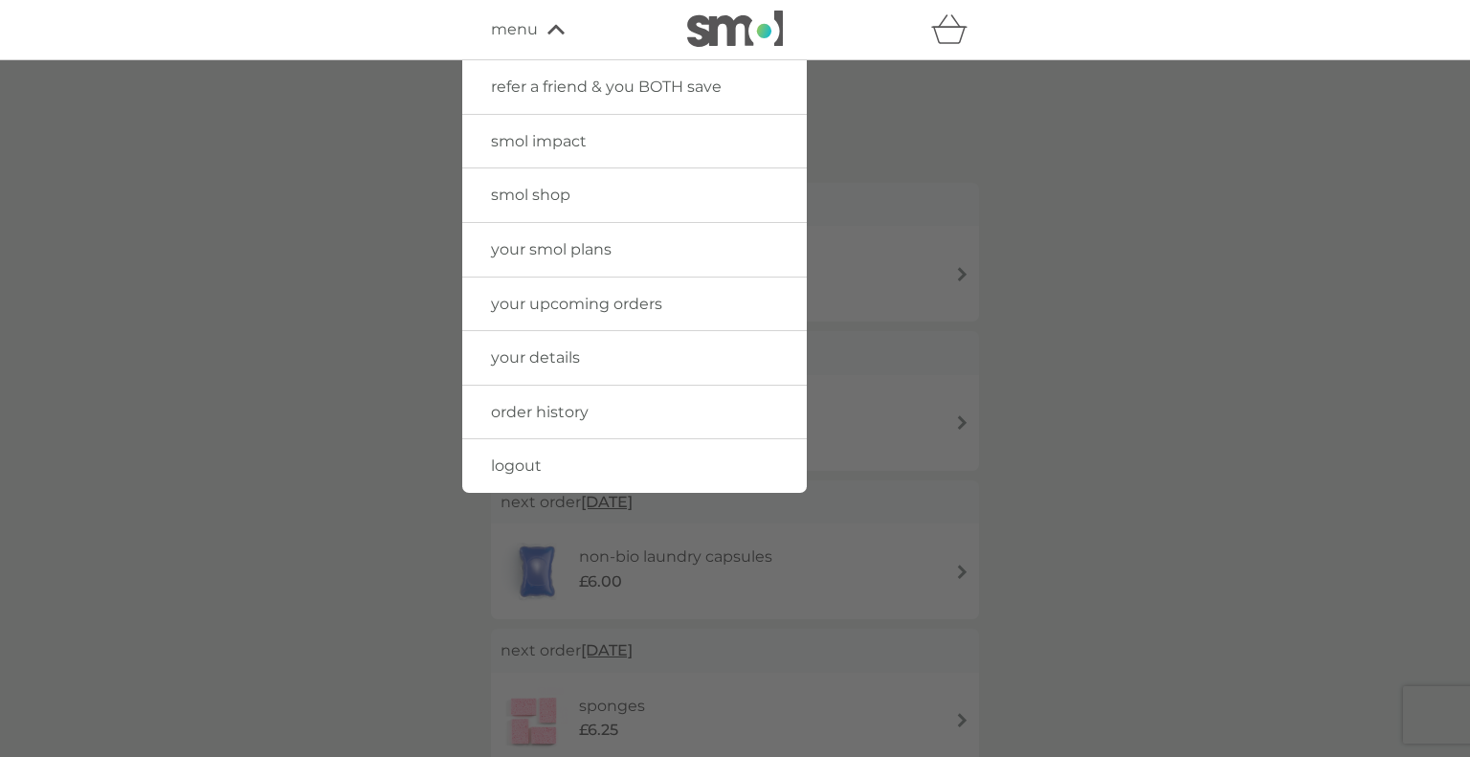
click at [540, 302] on span "your upcoming orders" at bounding box center [576, 304] width 171 height 18
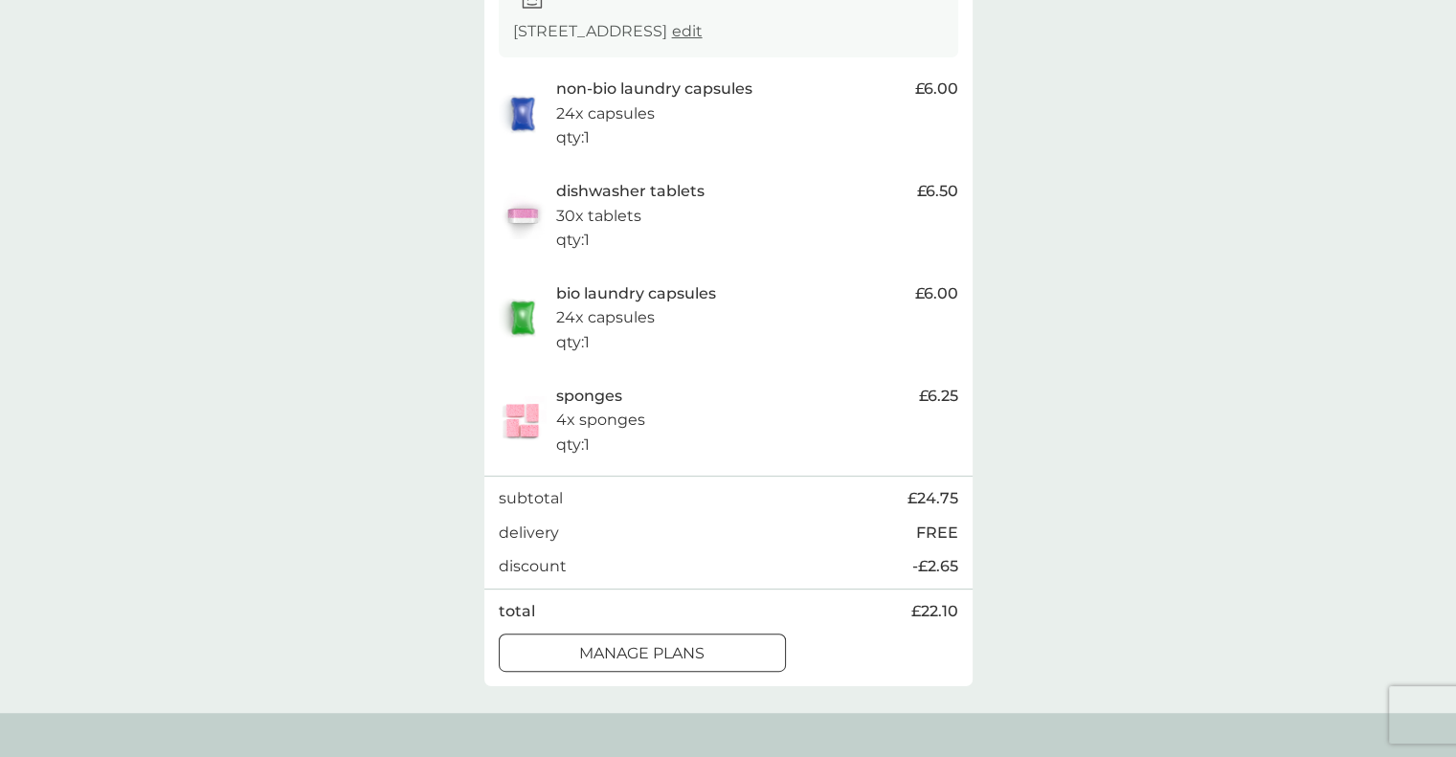
scroll to position [374, 0]
click at [683, 662] on p "manage plans" at bounding box center [641, 650] width 125 height 25
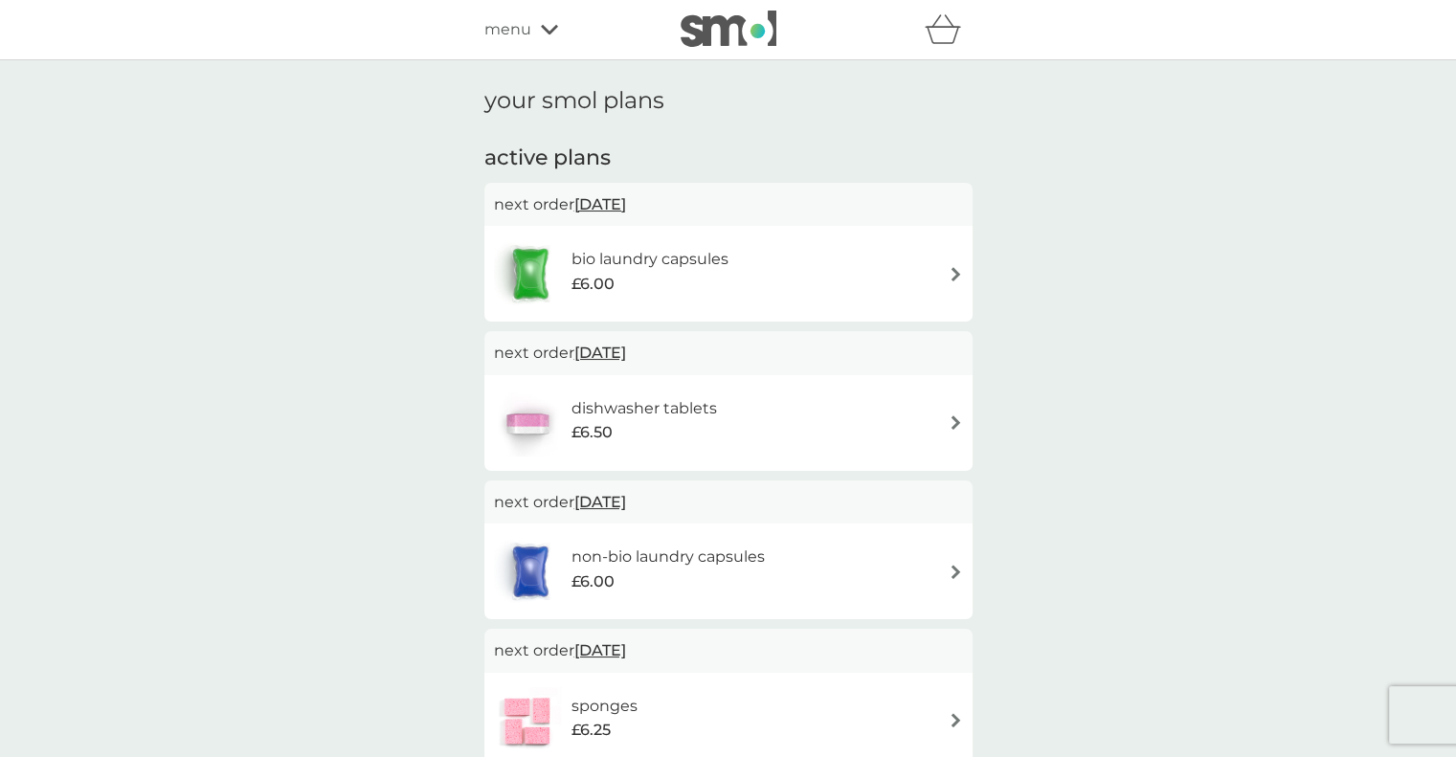
scroll to position [126, 0]
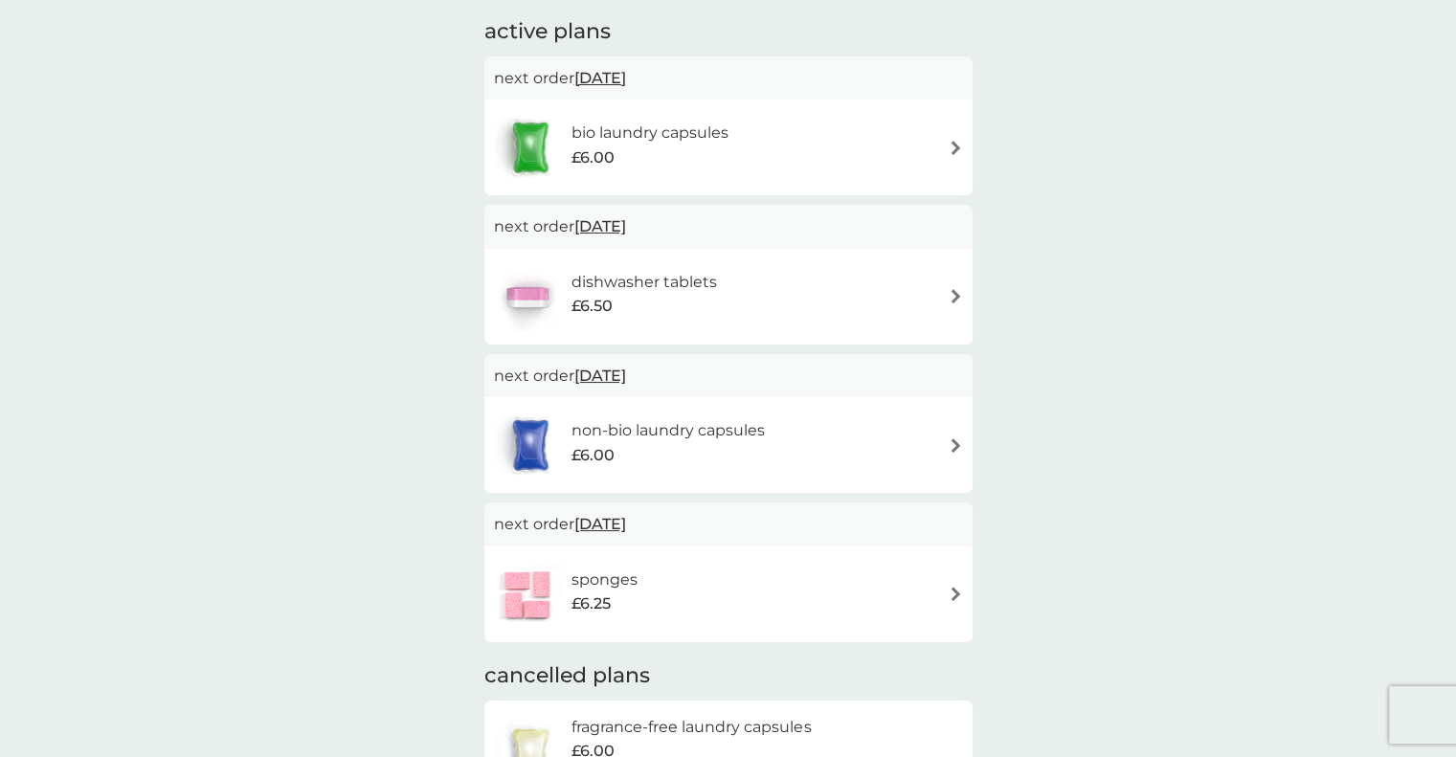
click at [696, 155] on div "£6.00" at bounding box center [649, 158] width 157 height 25
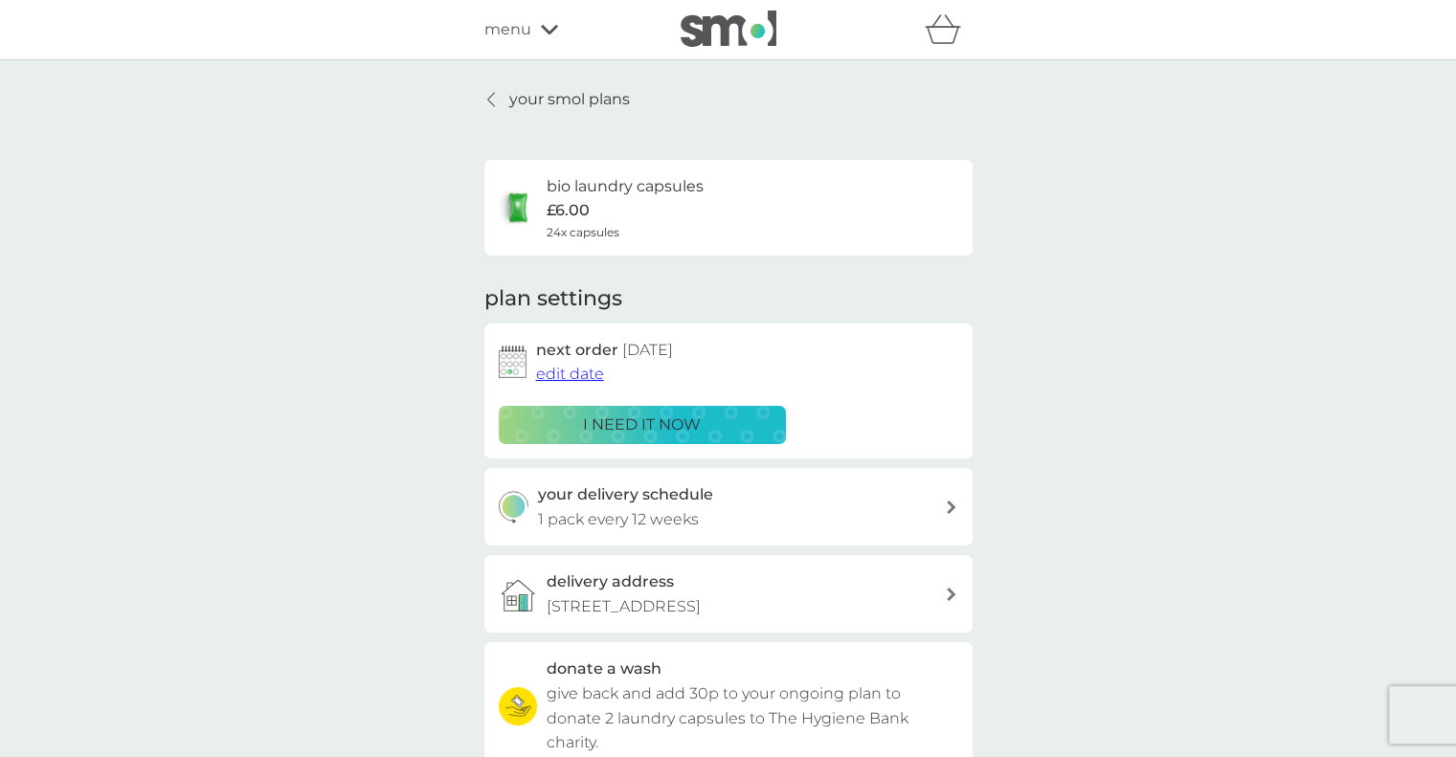
click at [538, 112] on div "your smol plans bio laundry capsules £6.00 24x capsules plan settings next orde…" at bounding box center [728, 517] width 488 height 860
click at [524, 108] on p "your smol plans" at bounding box center [569, 99] width 121 height 25
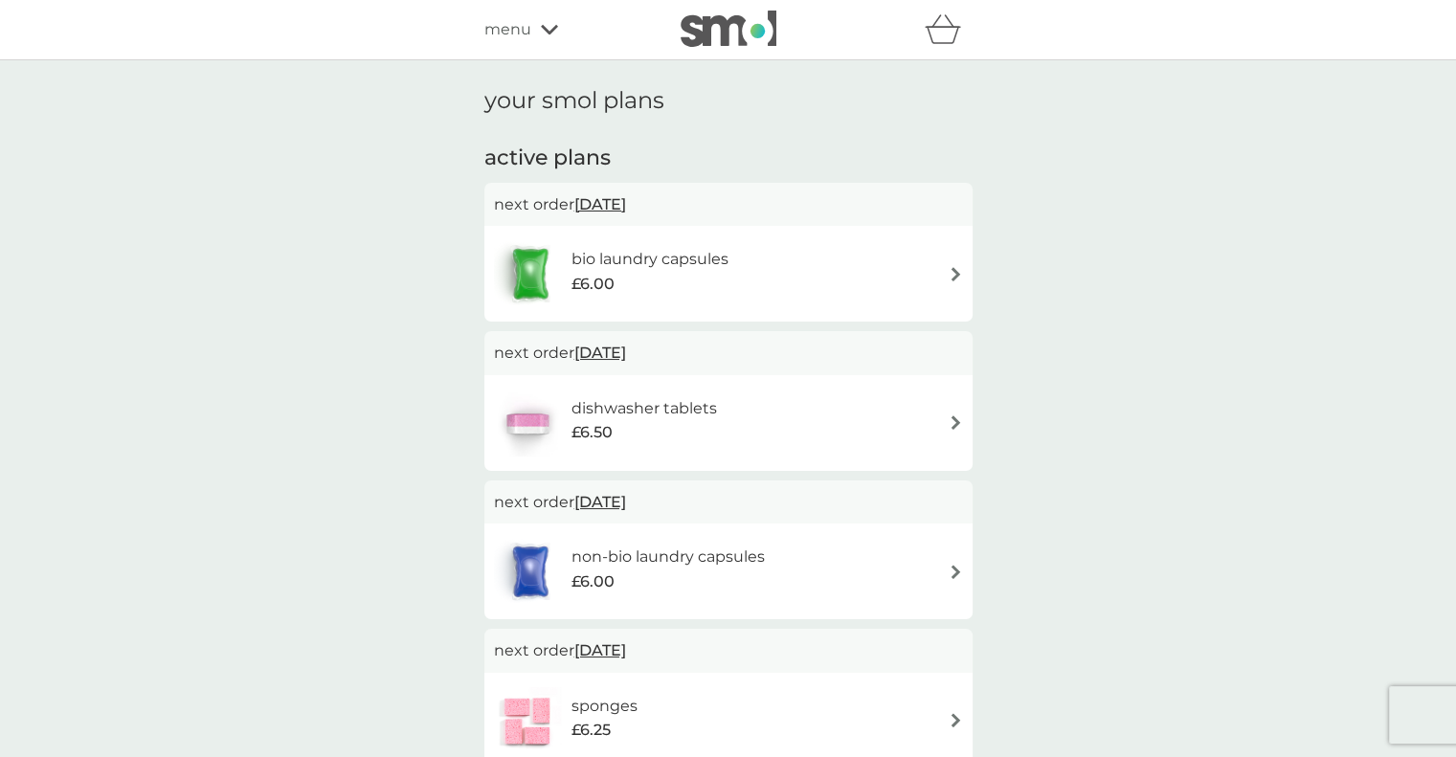
click at [608, 428] on span "£6.50" at bounding box center [591, 432] width 41 height 25
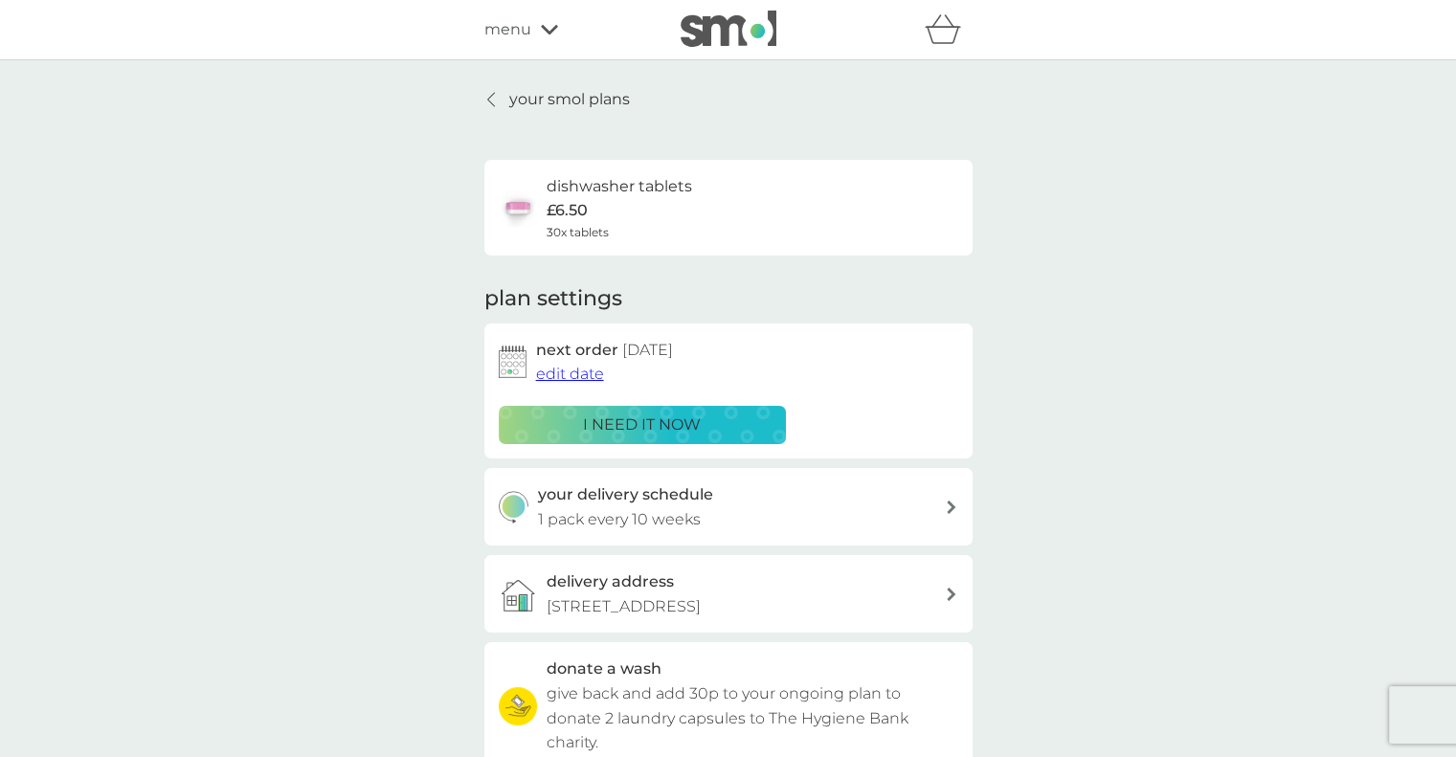
click at [642, 531] on p "1 pack every 10 weeks" at bounding box center [619, 519] width 163 height 25
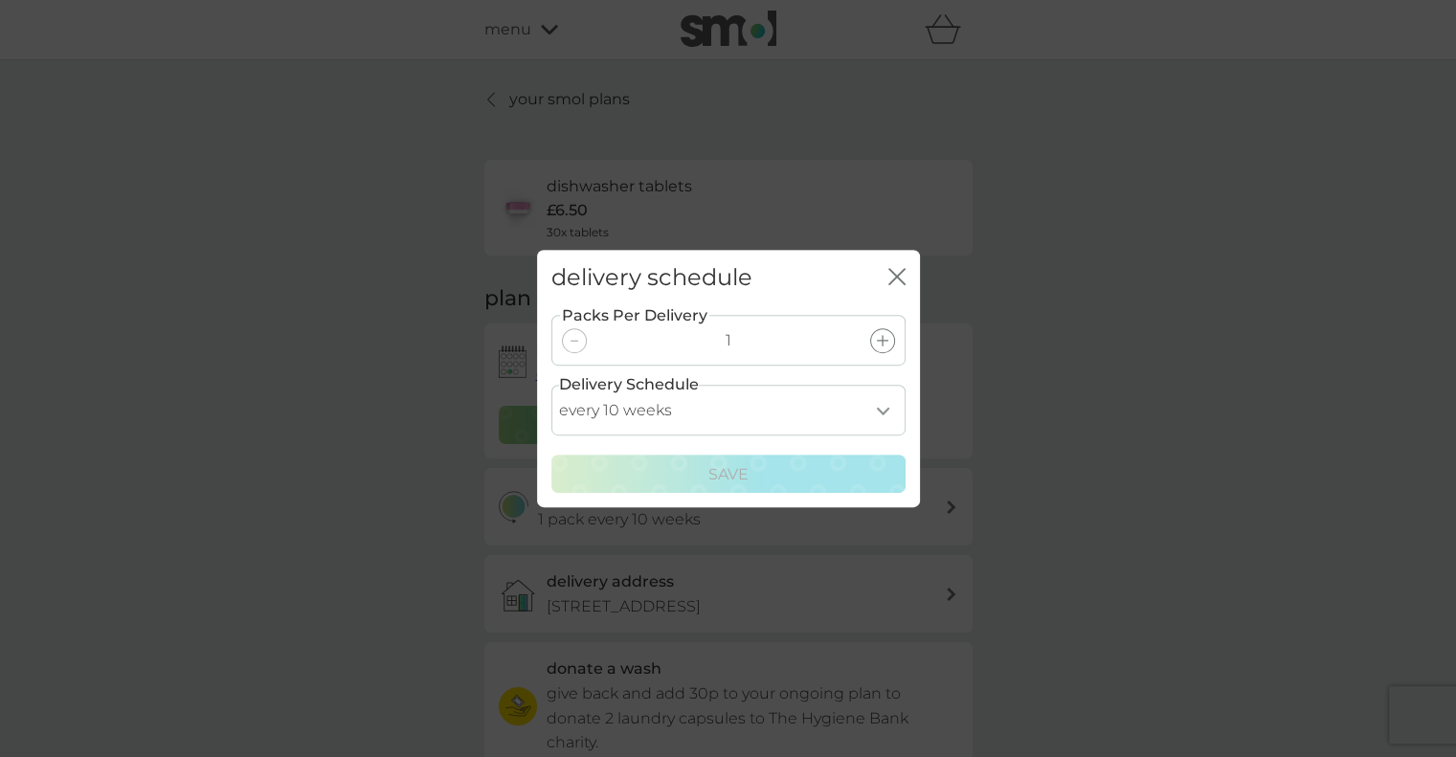
click at [734, 409] on select "every 1 week every 2 weeks every 3 weeks every 4 weeks every 5 weeks every 6 we…" at bounding box center [728, 410] width 354 height 51
select select "84"
click at [551, 385] on select "every 1 week every 2 weeks every 3 weeks every 4 weeks every 5 weeks every 6 we…" at bounding box center [728, 410] width 354 height 51
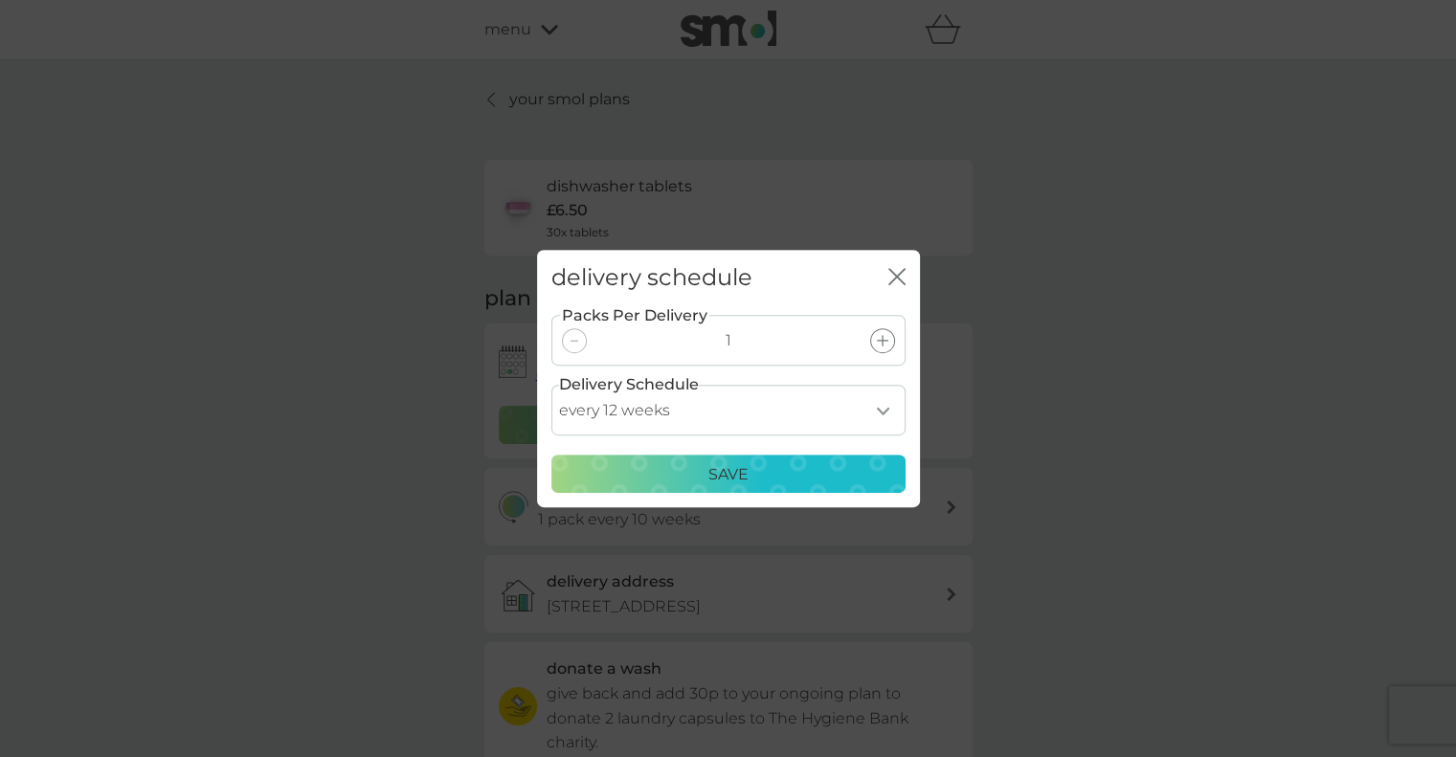
click at [717, 470] on p "Save" at bounding box center [728, 474] width 40 height 25
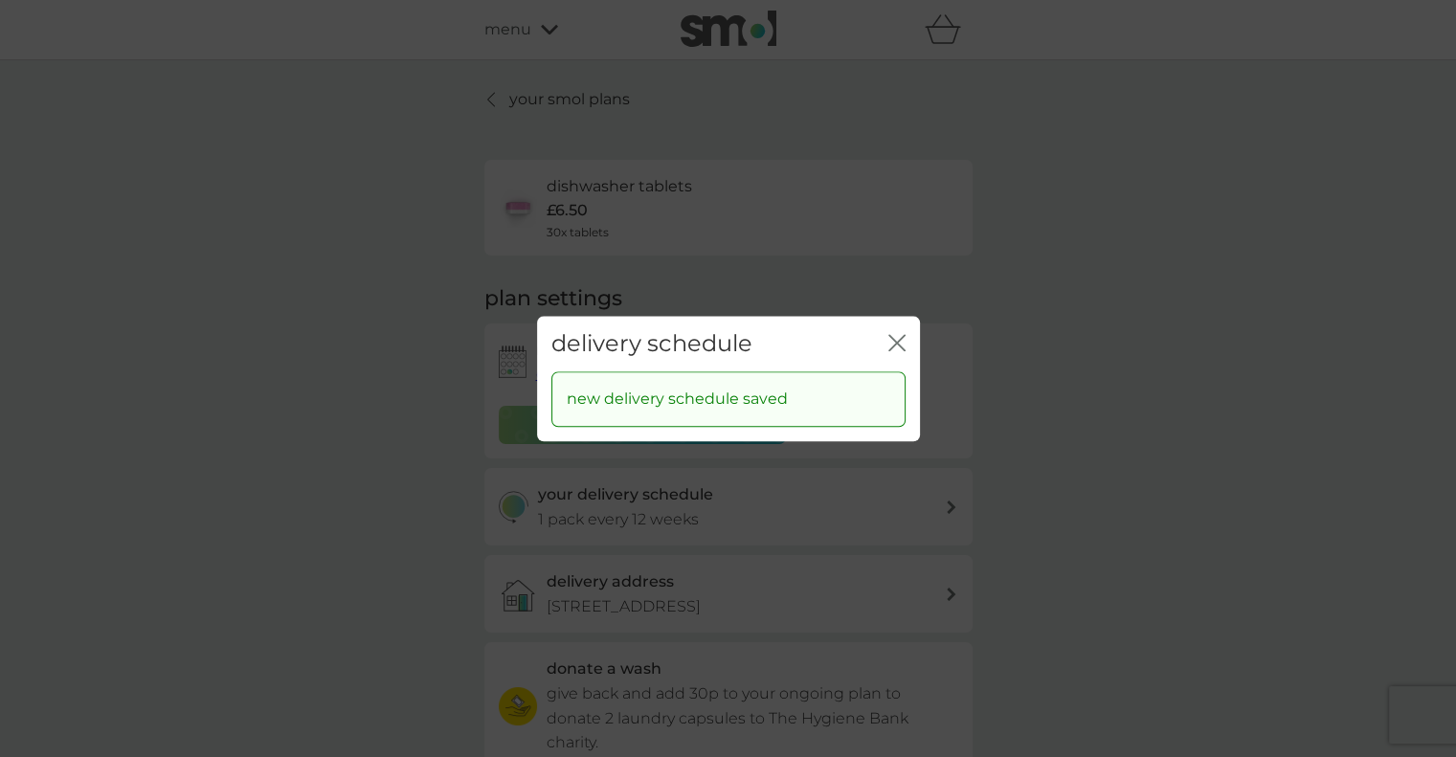
click at [548, 122] on div "delivery schedule close new delivery schedule saved" at bounding box center [728, 378] width 1456 height 757
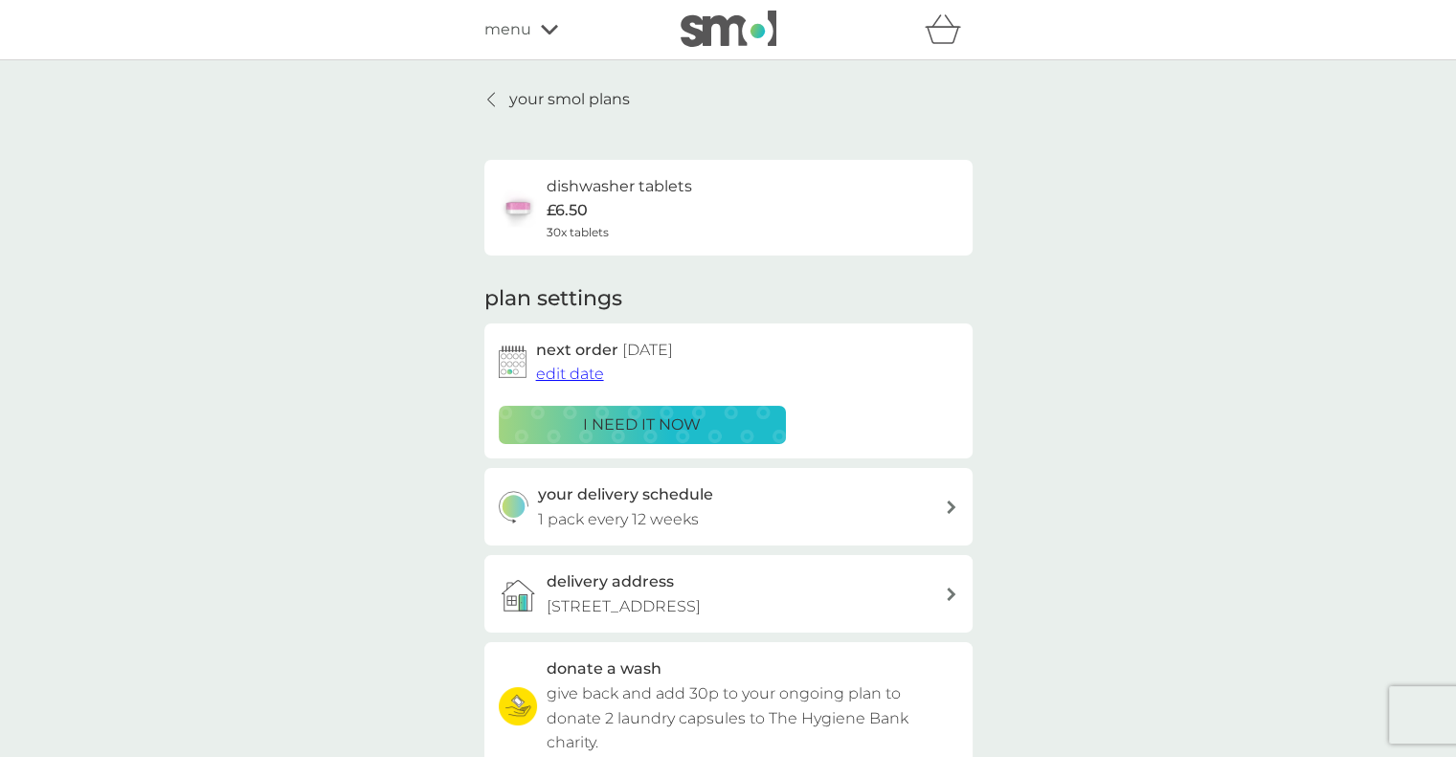
click at [521, 97] on p "your smol plans" at bounding box center [569, 99] width 121 height 25
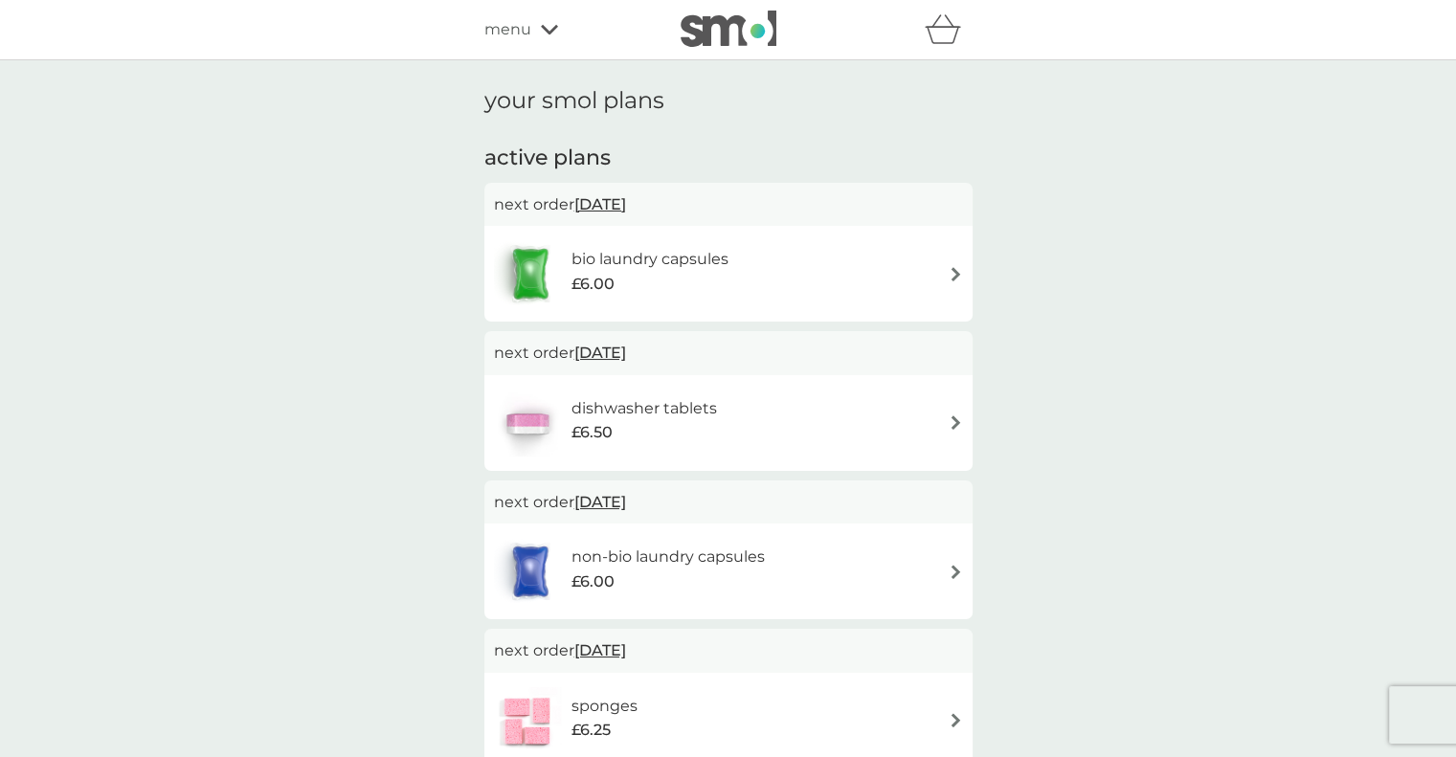
click at [679, 562] on h6 "non-bio laundry capsules" at bounding box center [667, 557] width 193 height 25
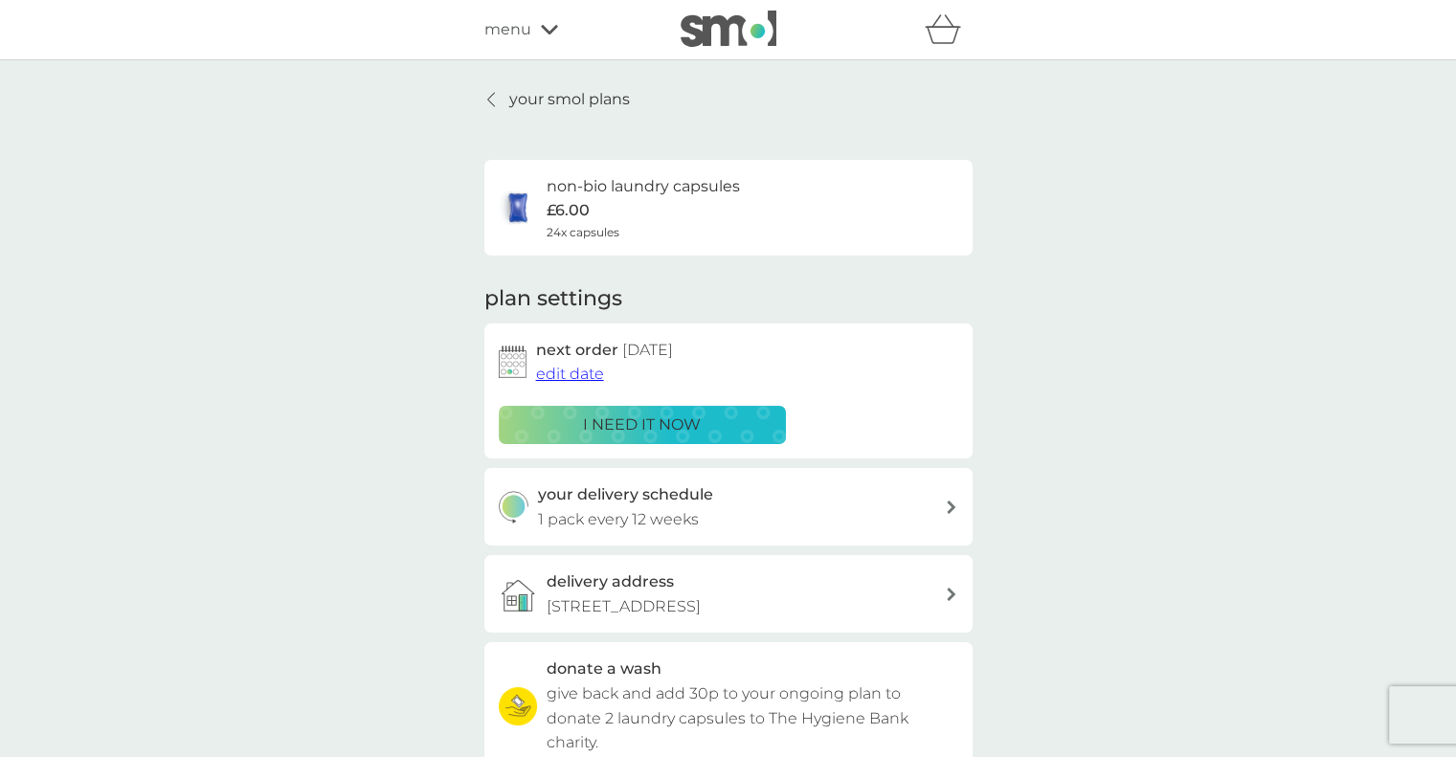
click at [537, 107] on p "your smol plans" at bounding box center [569, 99] width 121 height 25
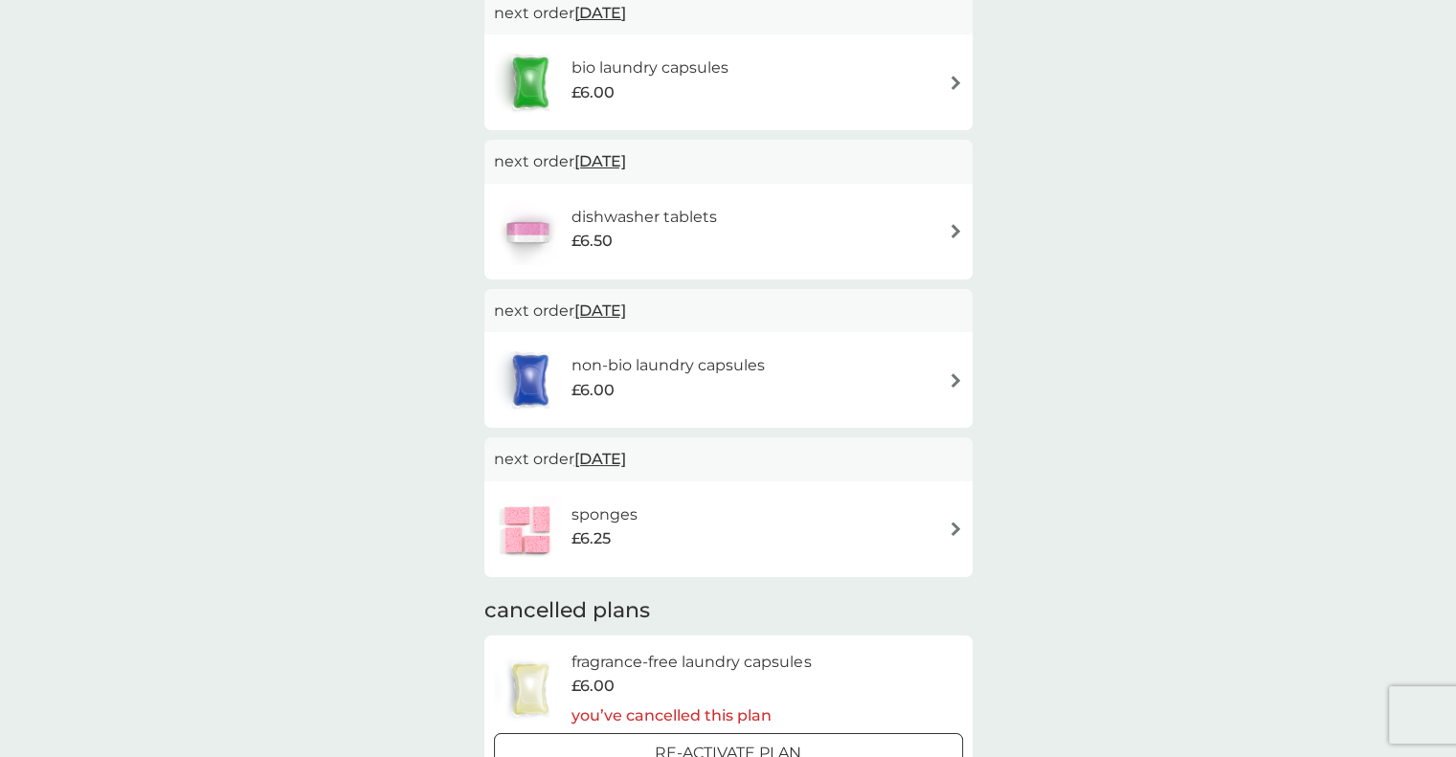
scroll to position [199, 0]
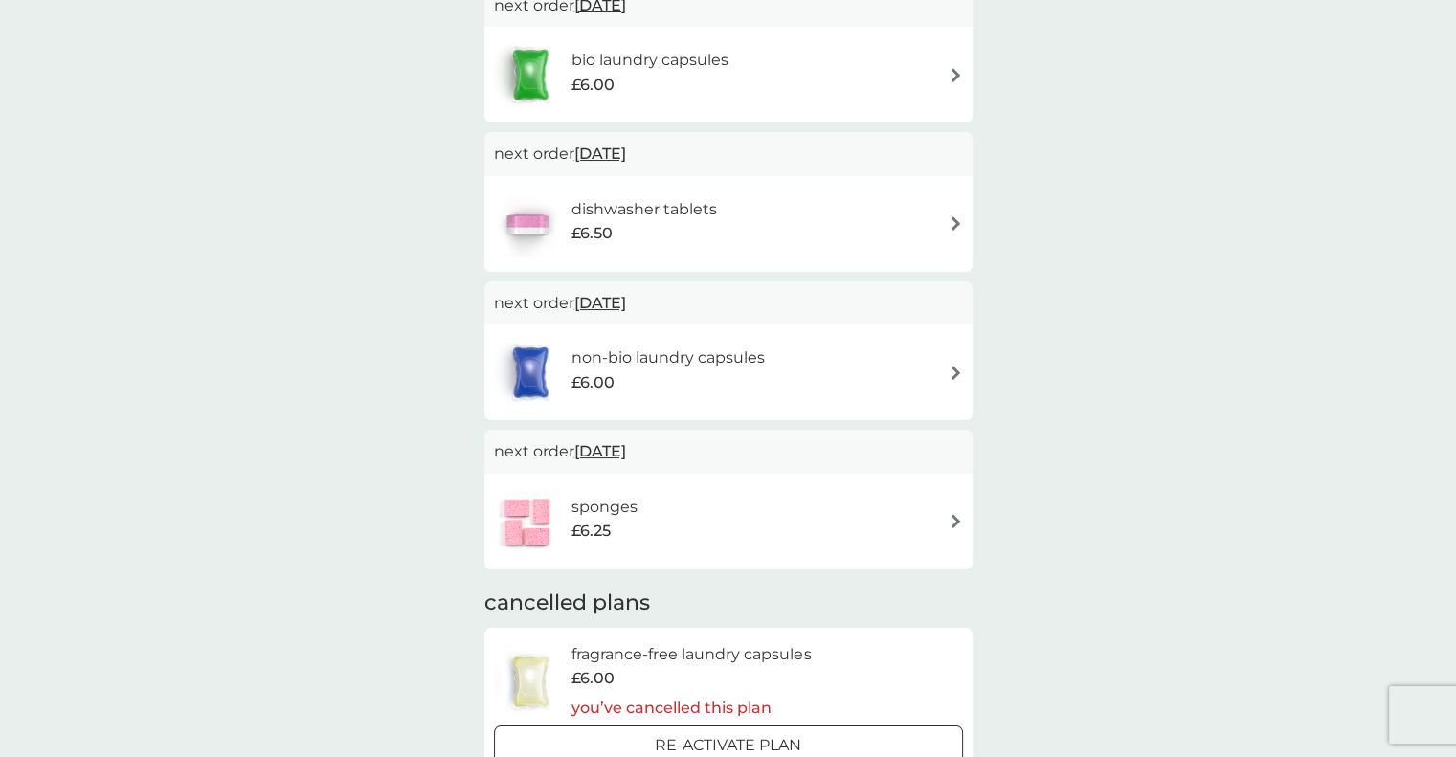
click at [604, 567] on div "sponges £6.25" at bounding box center [728, 522] width 488 height 96
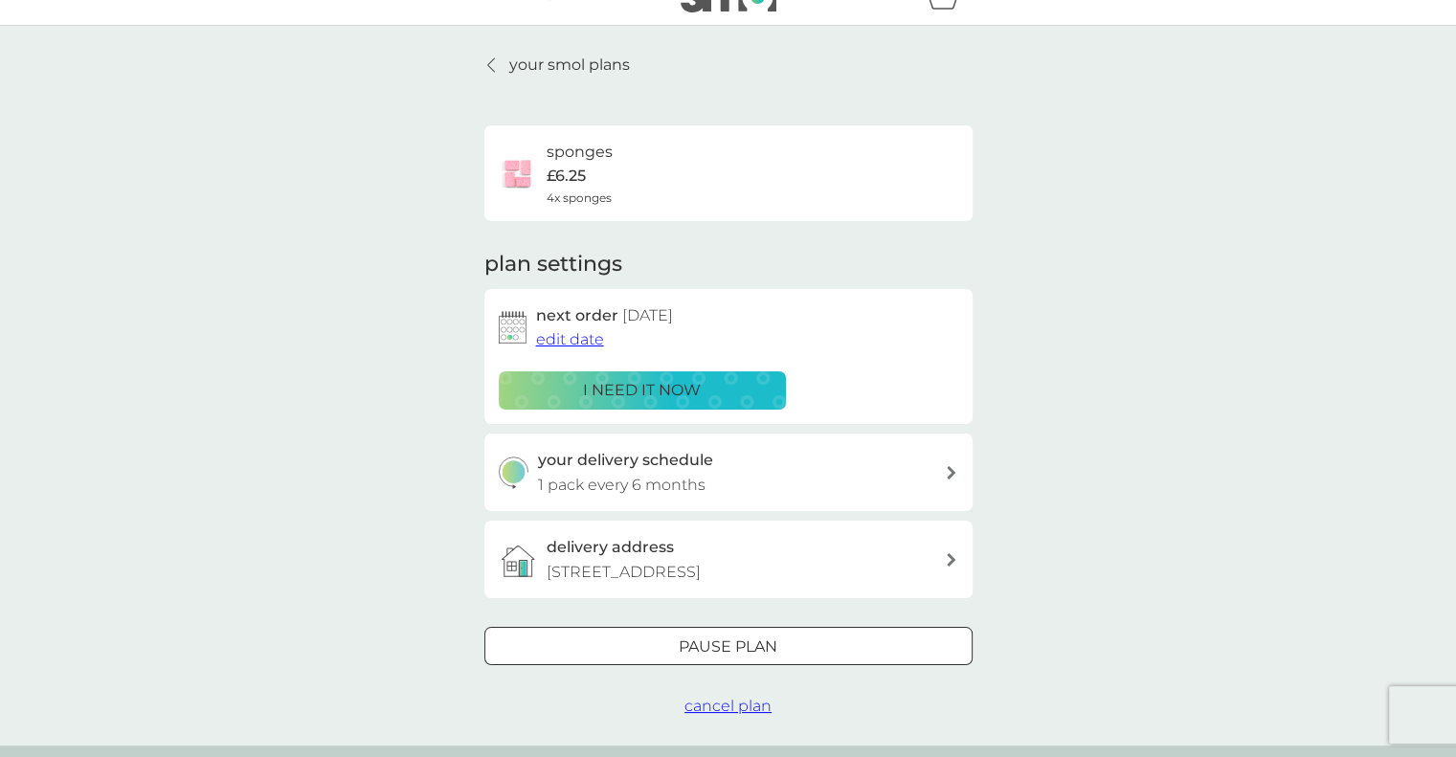
scroll to position [34, 0]
click at [555, 68] on p "your smol plans" at bounding box center [569, 65] width 121 height 25
